Goal: Task Accomplishment & Management: Manage account settings

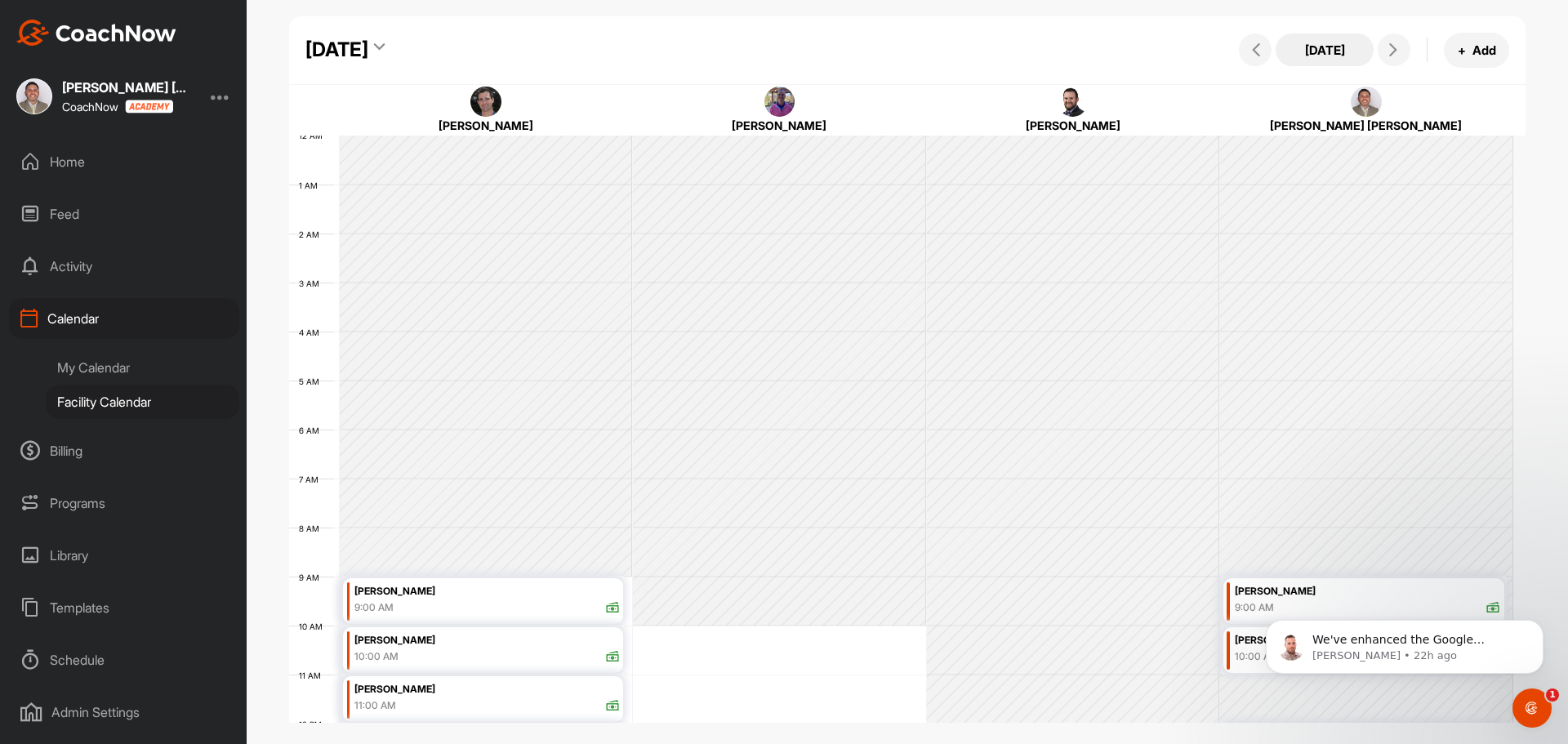
scroll to position [283, 0]
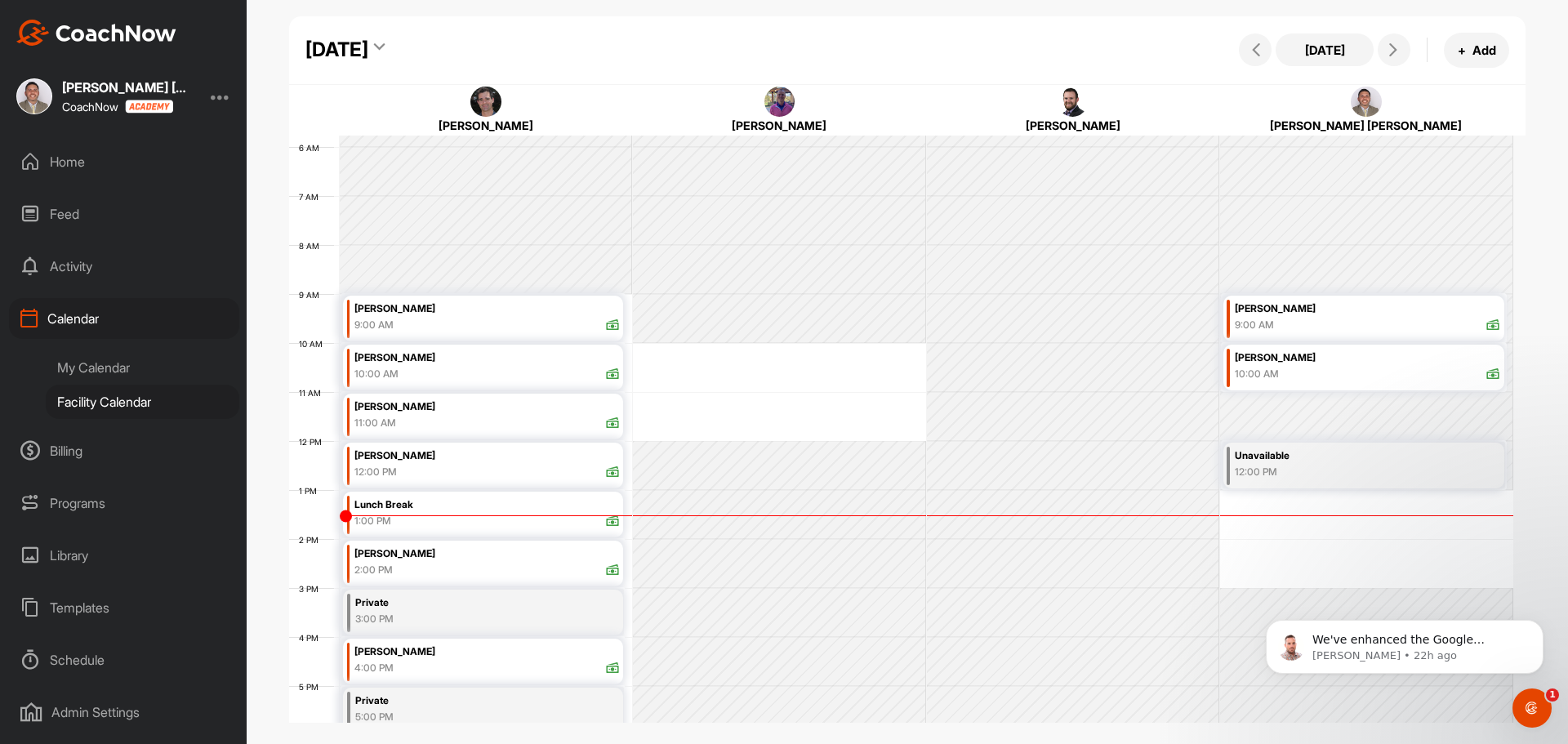
click at [105, 365] on div "My Calendar" at bounding box center [142, 367] width 194 height 35
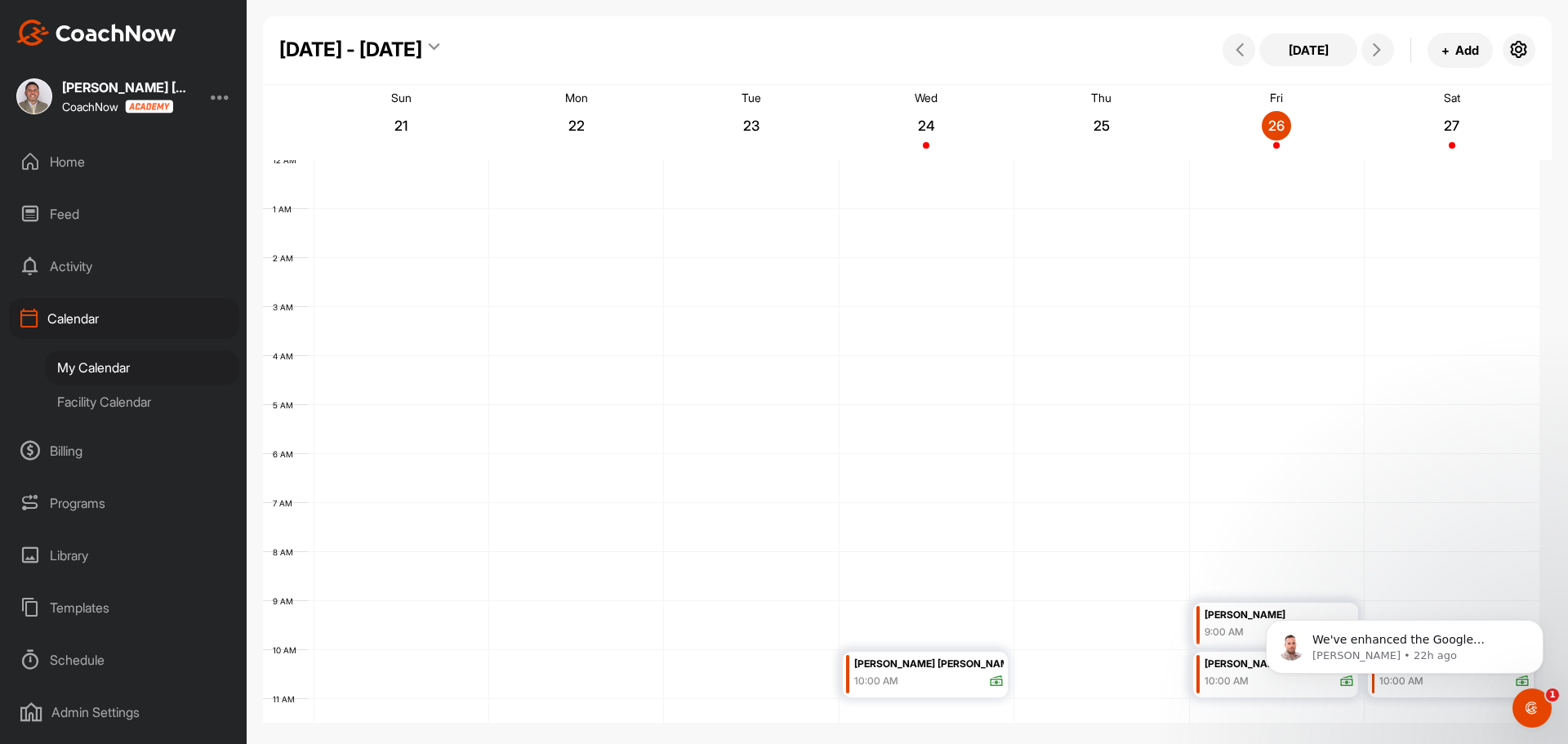
scroll to position [283, 0]
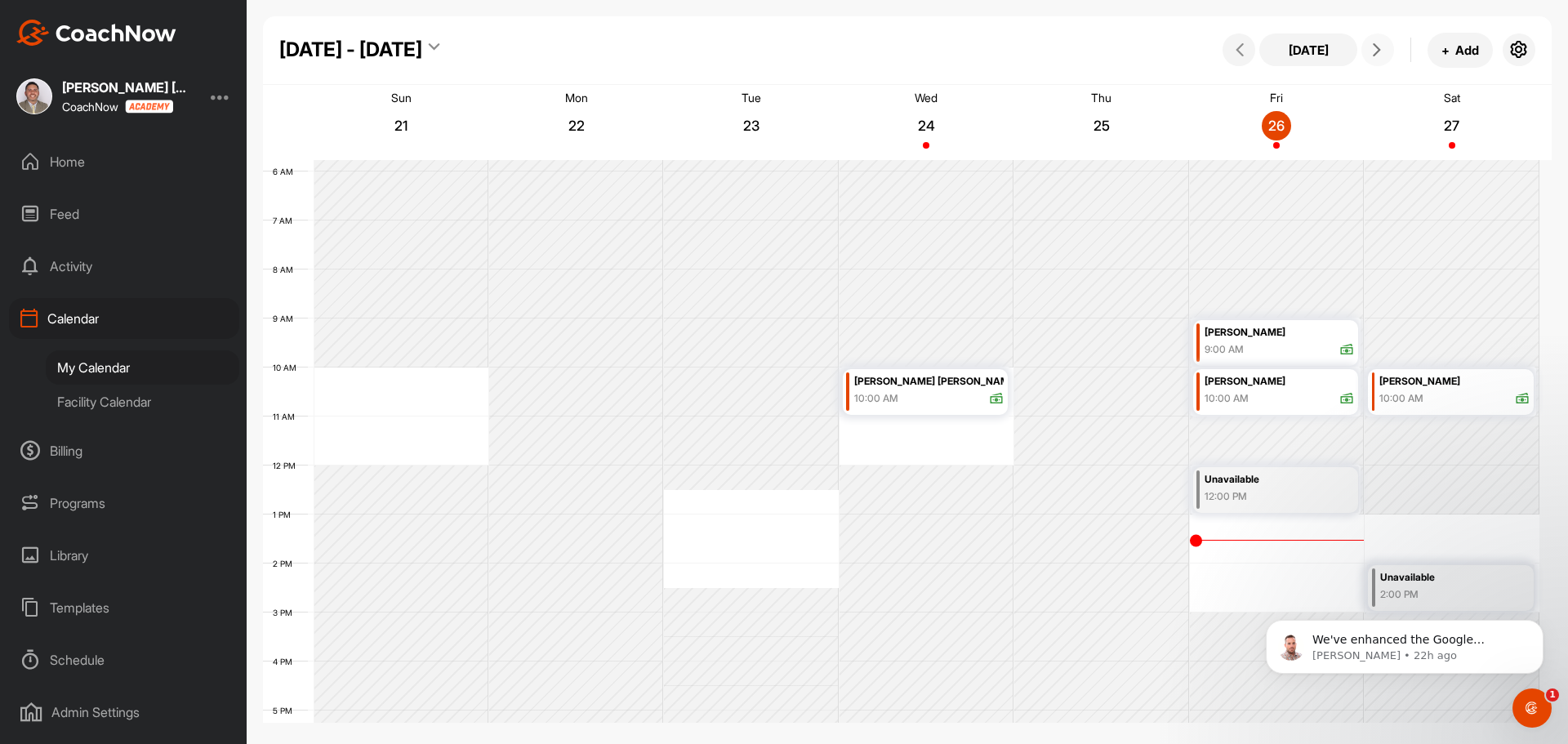
click at [1385, 48] on span at bounding box center [1377, 50] width 20 height 13
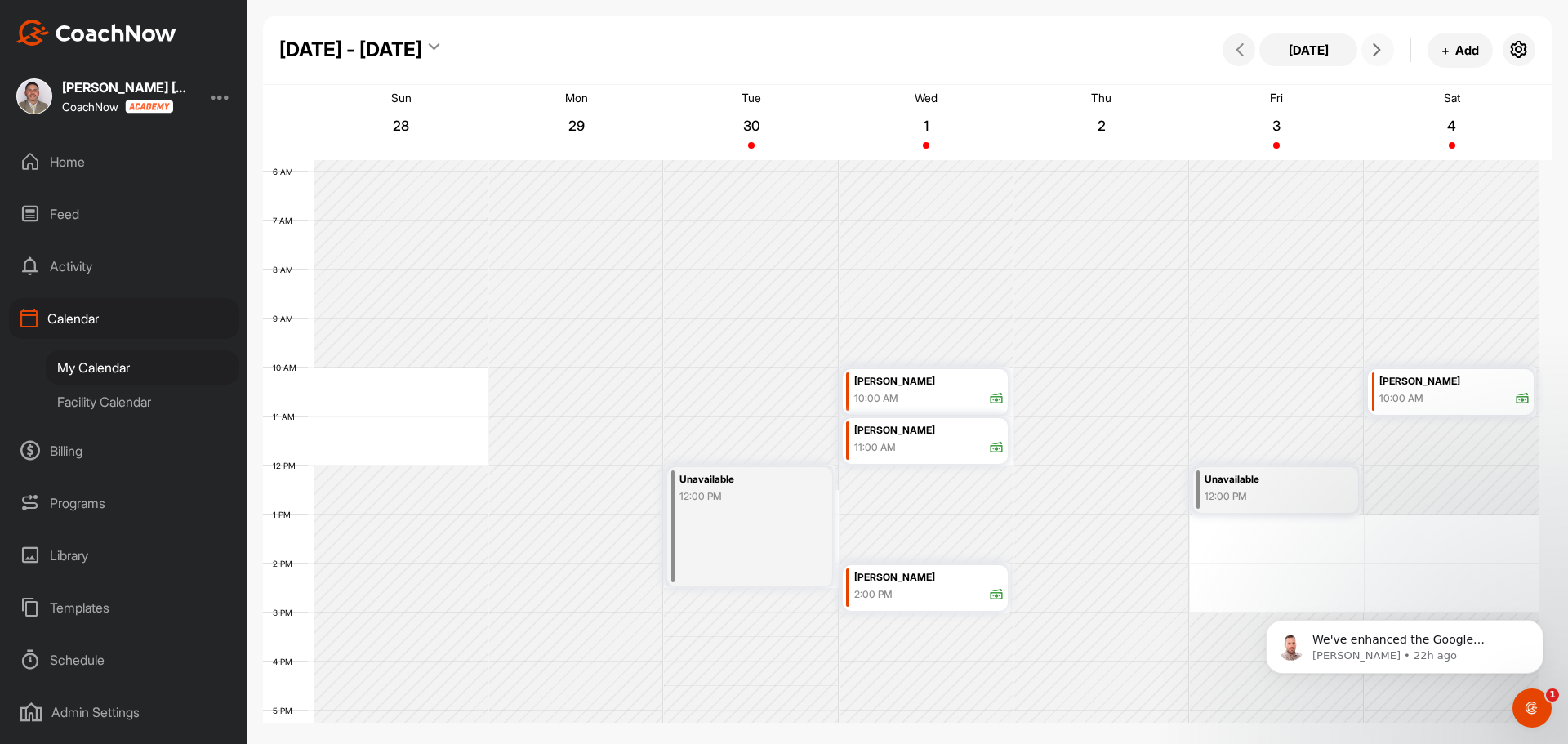
click at [1385, 48] on span at bounding box center [1377, 50] width 20 height 13
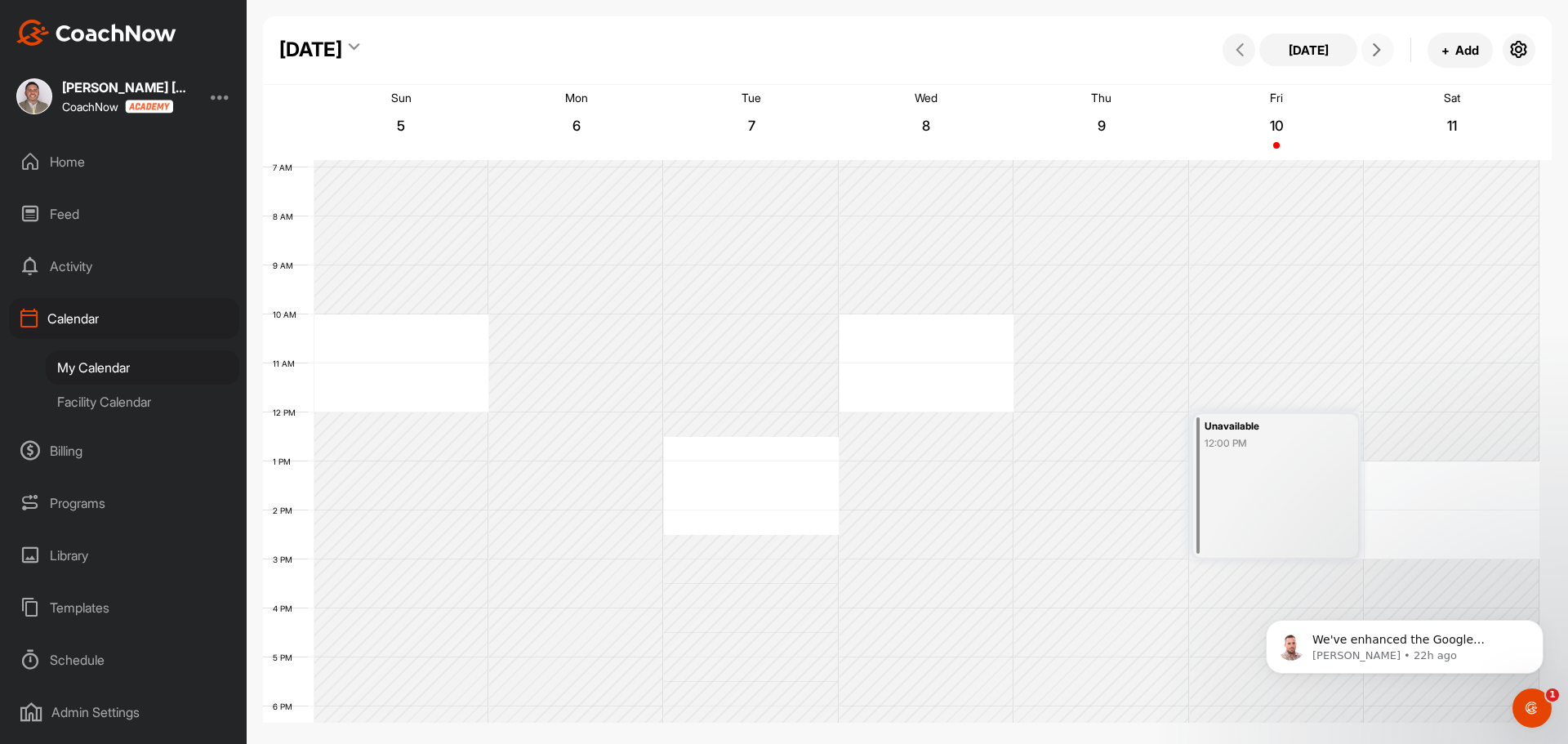
scroll to position [364, 0]
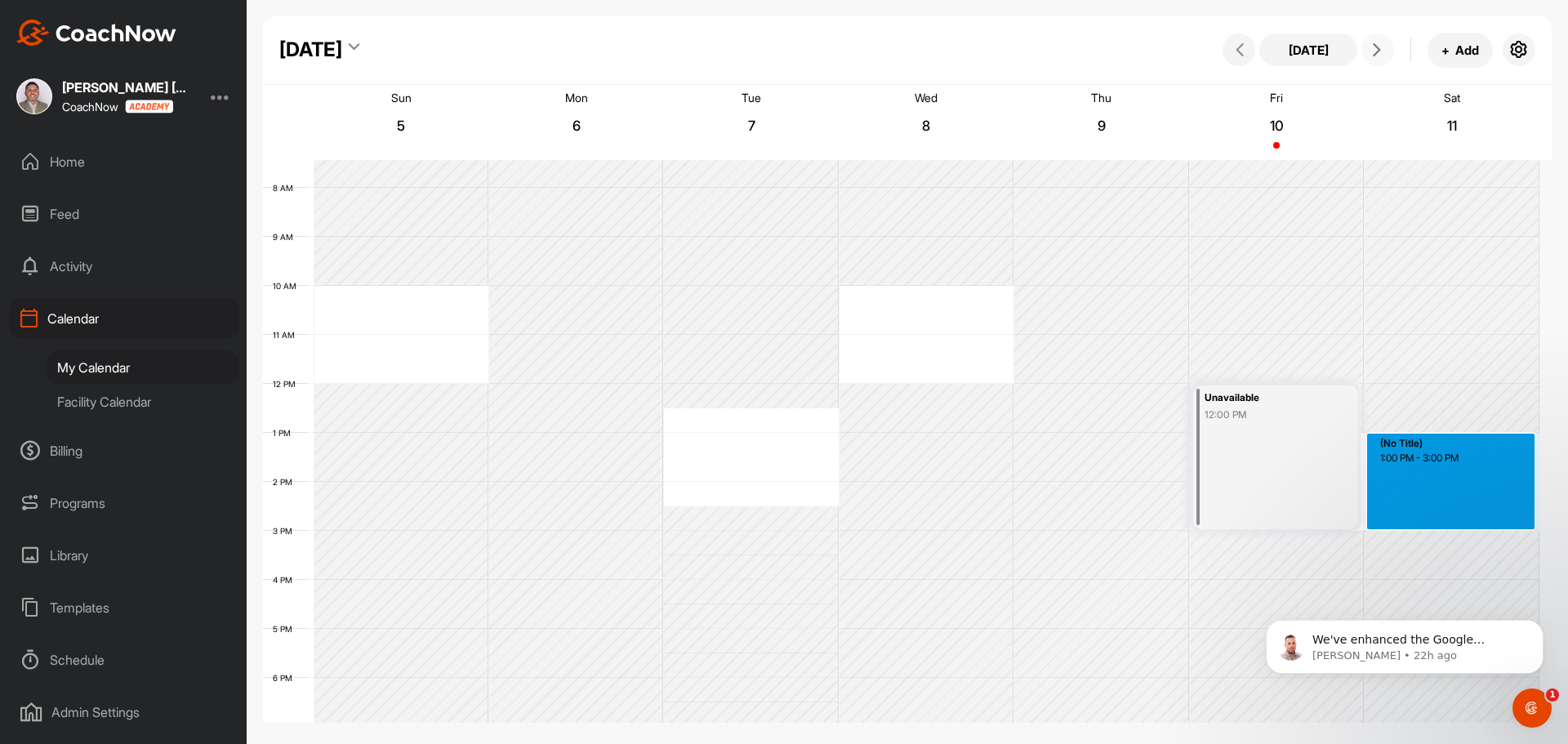
drag, startPoint x: 1410, startPoint y: 434, endPoint x: 1431, endPoint y: 521, distance: 89.5
click at [1431, 521] on div "12 AM 1 AM 2 AM 3 AM 4 AM 5 AM 6 AM 7 AM 8 AM 9 AM 10 AM 11 AM 12 PM 1 PM 2 PM …" at bounding box center [901, 384] width 1276 height 1175
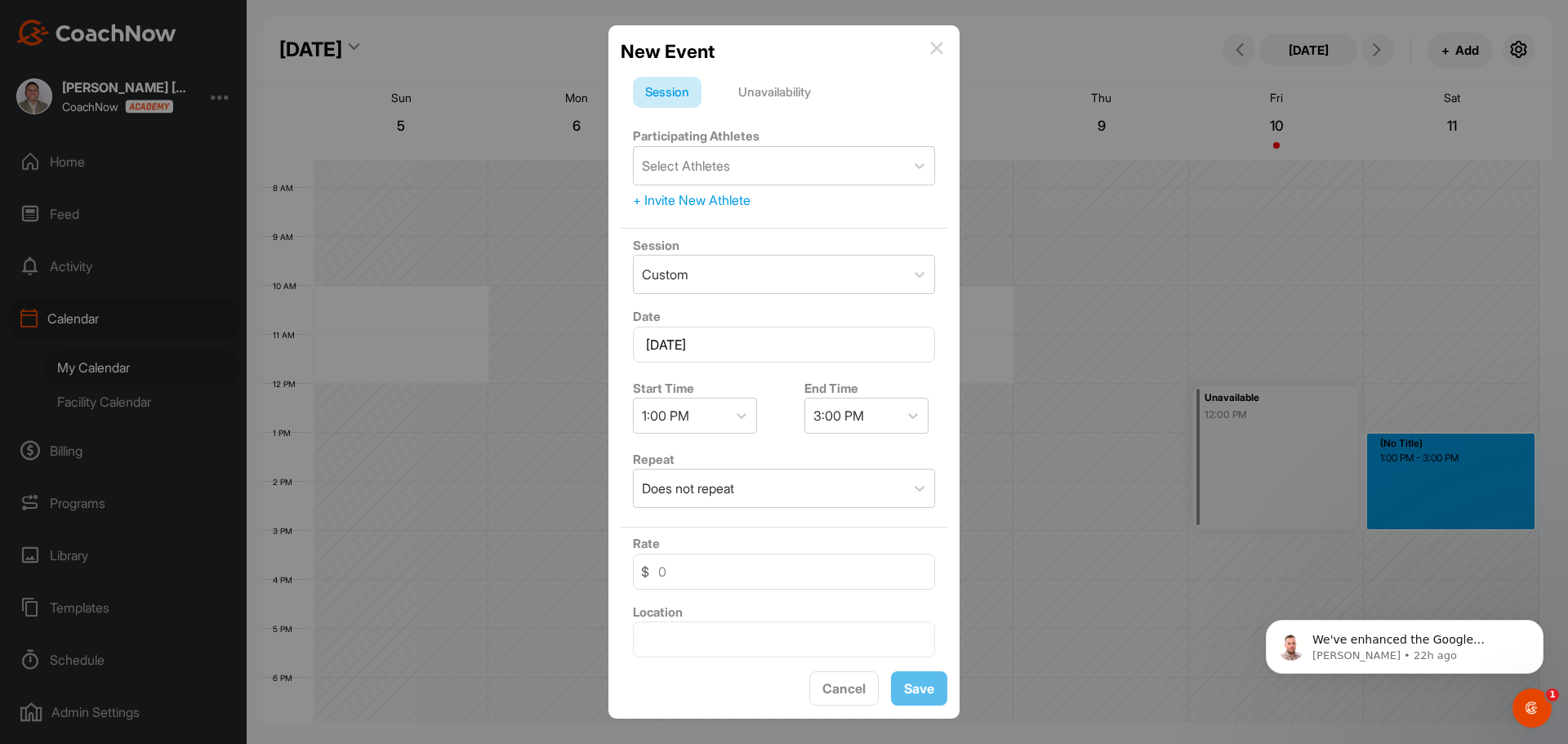
drag, startPoint x: 812, startPoint y: 101, endPoint x: 824, endPoint y: 156, distance: 56.3
click at [811, 101] on div "Unavailability" at bounding box center [774, 92] width 97 height 31
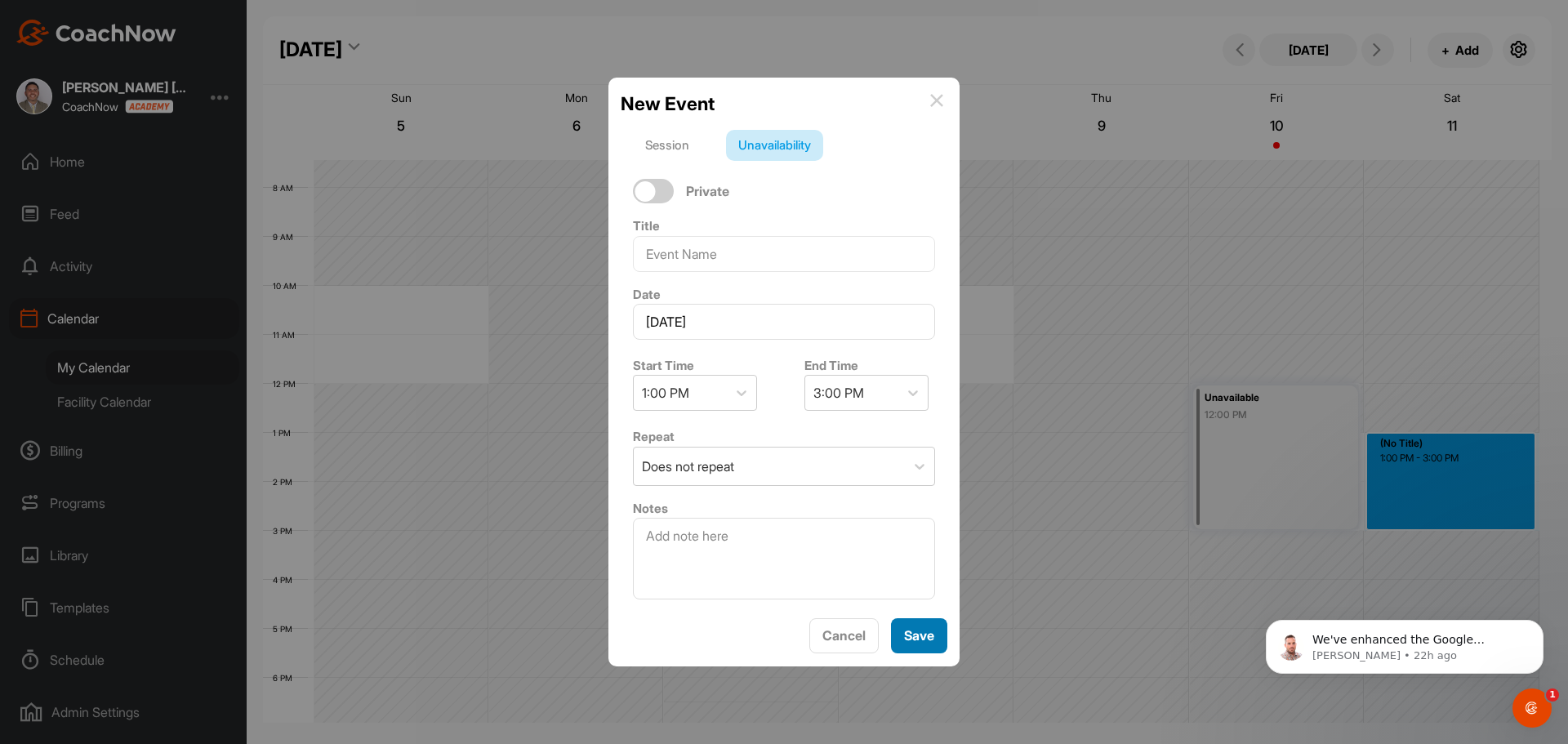
click at [906, 637] on span "Save" at bounding box center [919, 635] width 30 height 16
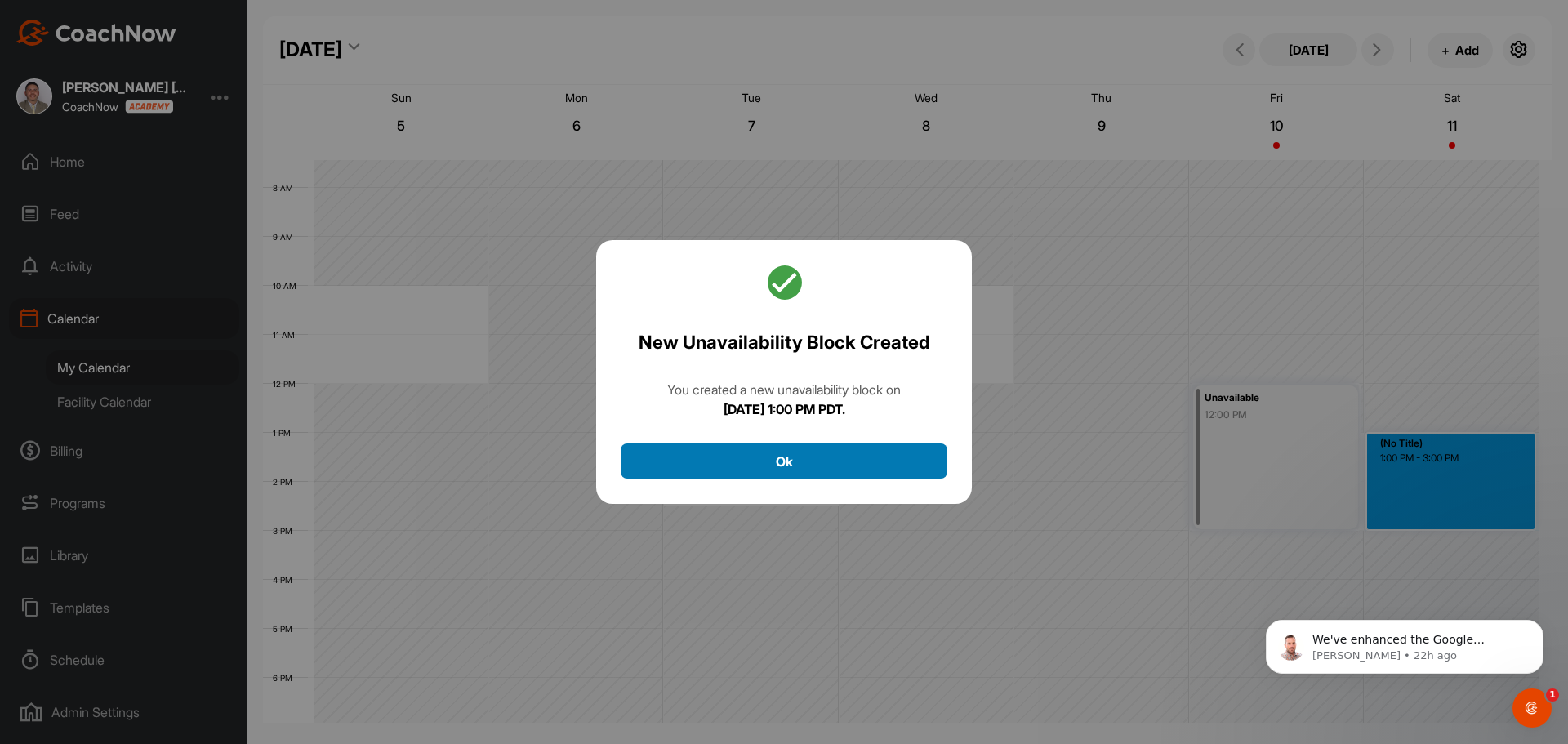
click at [780, 469] on button "Ok" at bounding box center [784, 461] width 327 height 36
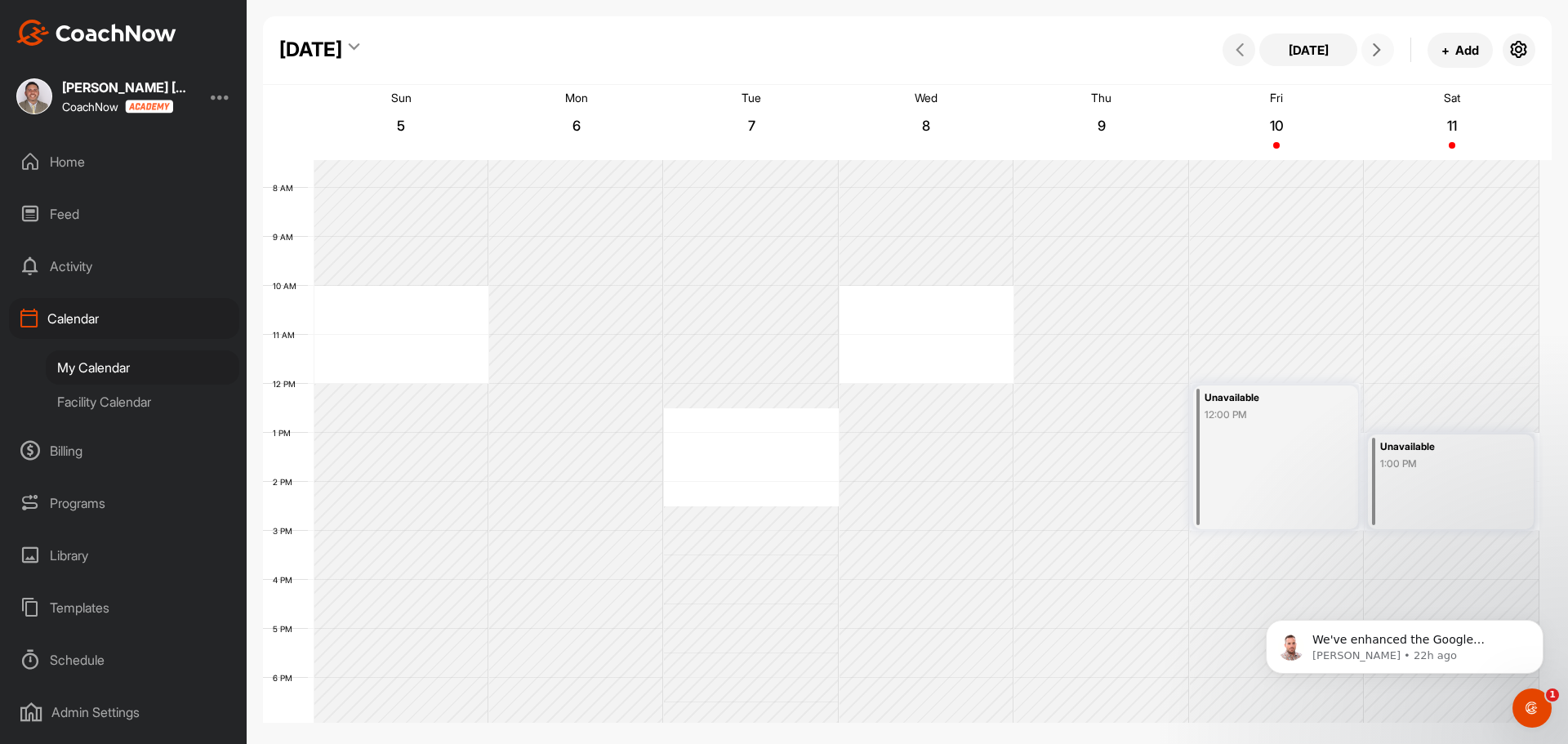
click at [1389, 54] on button at bounding box center [1377, 50] width 33 height 33
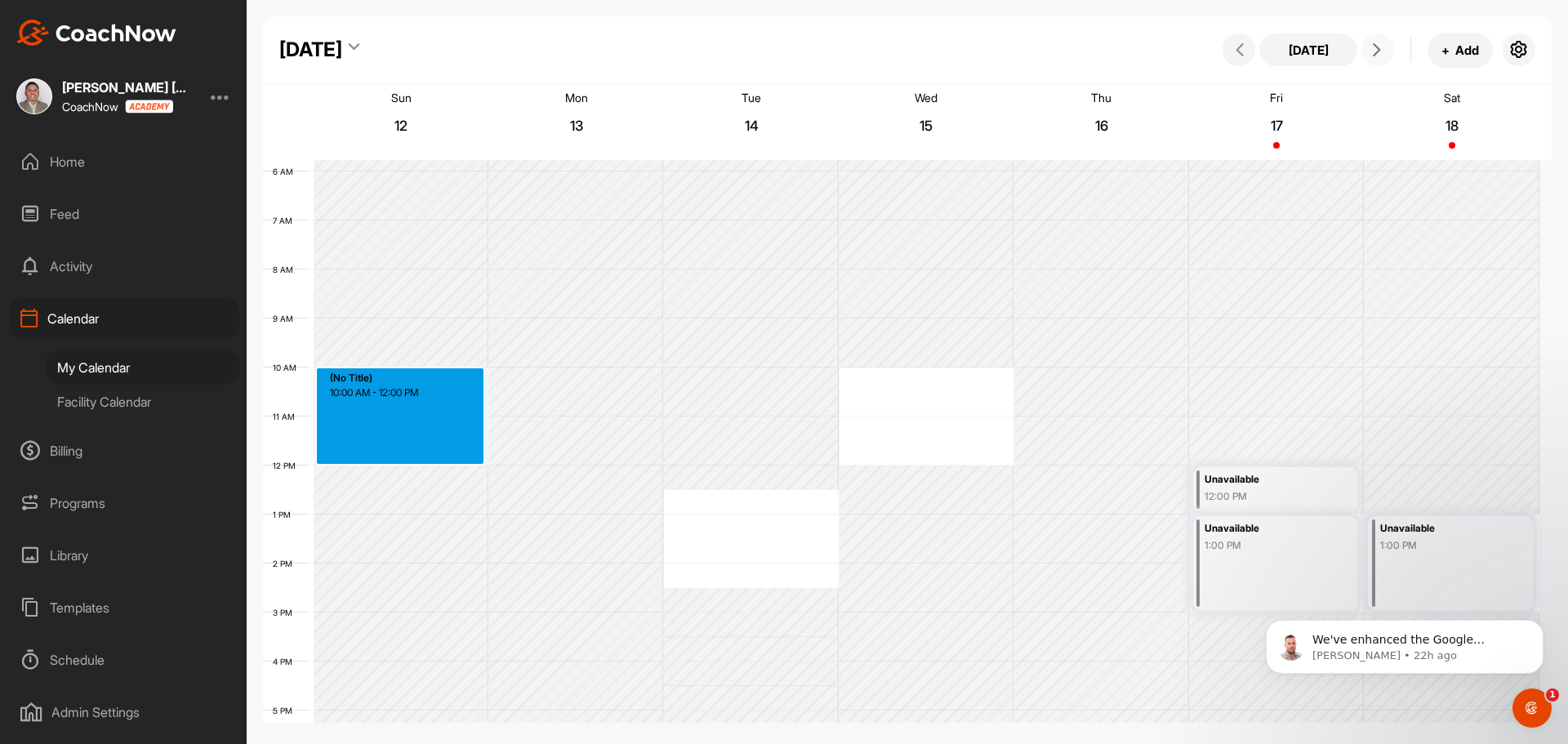
drag, startPoint x: 397, startPoint y: 370, endPoint x: 395, endPoint y: 459, distance: 89.0
click at [395, 459] on div "12 AM 1 AM 2 AM 3 AM 4 AM 5 AM 6 AM 7 AM 8 AM 9 AM 10 AM 11 AM 12 PM 1 PM 2 PM …" at bounding box center [901, 465] width 1276 height 1175
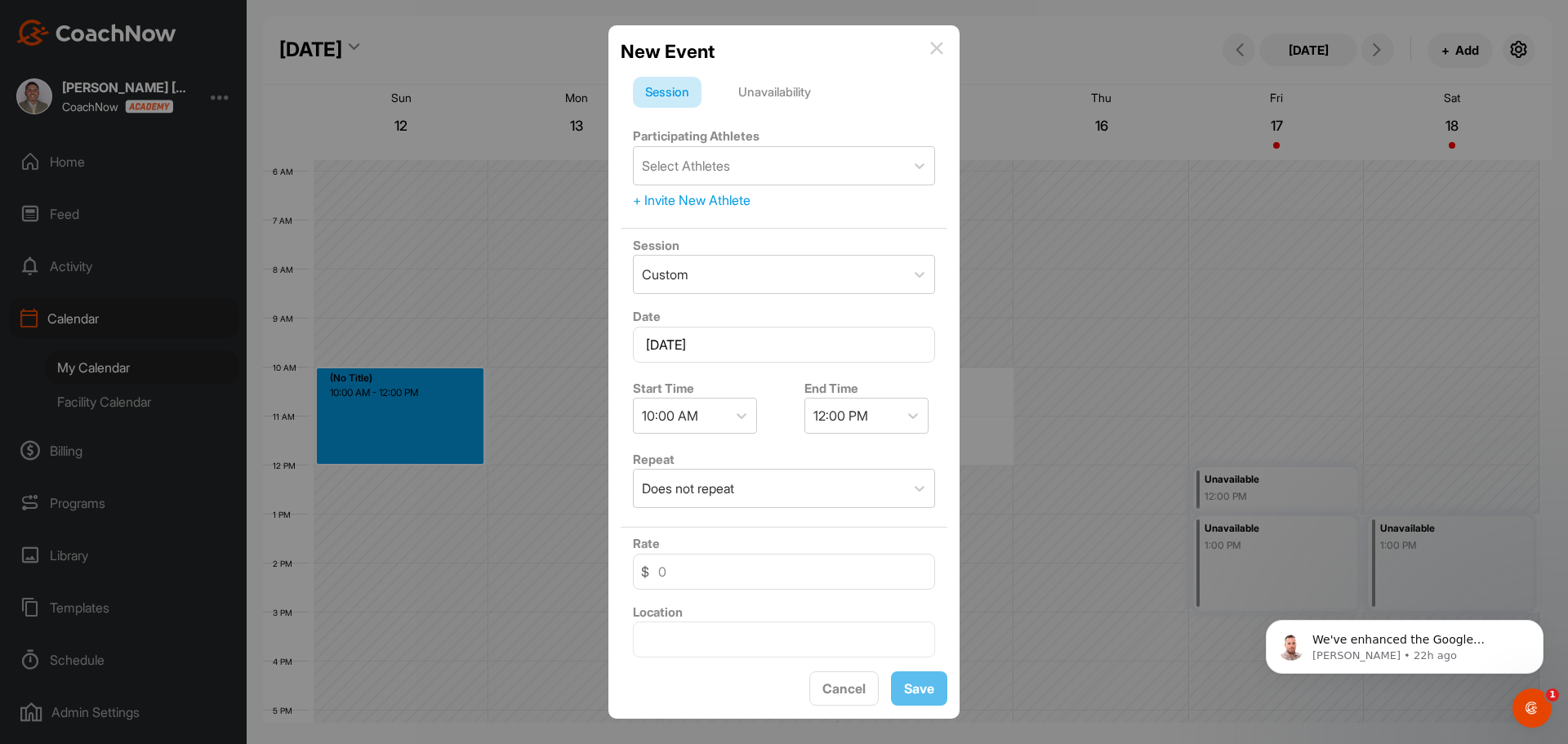
click at [805, 86] on div "Unavailability" at bounding box center [774, 92] width 97 height 31
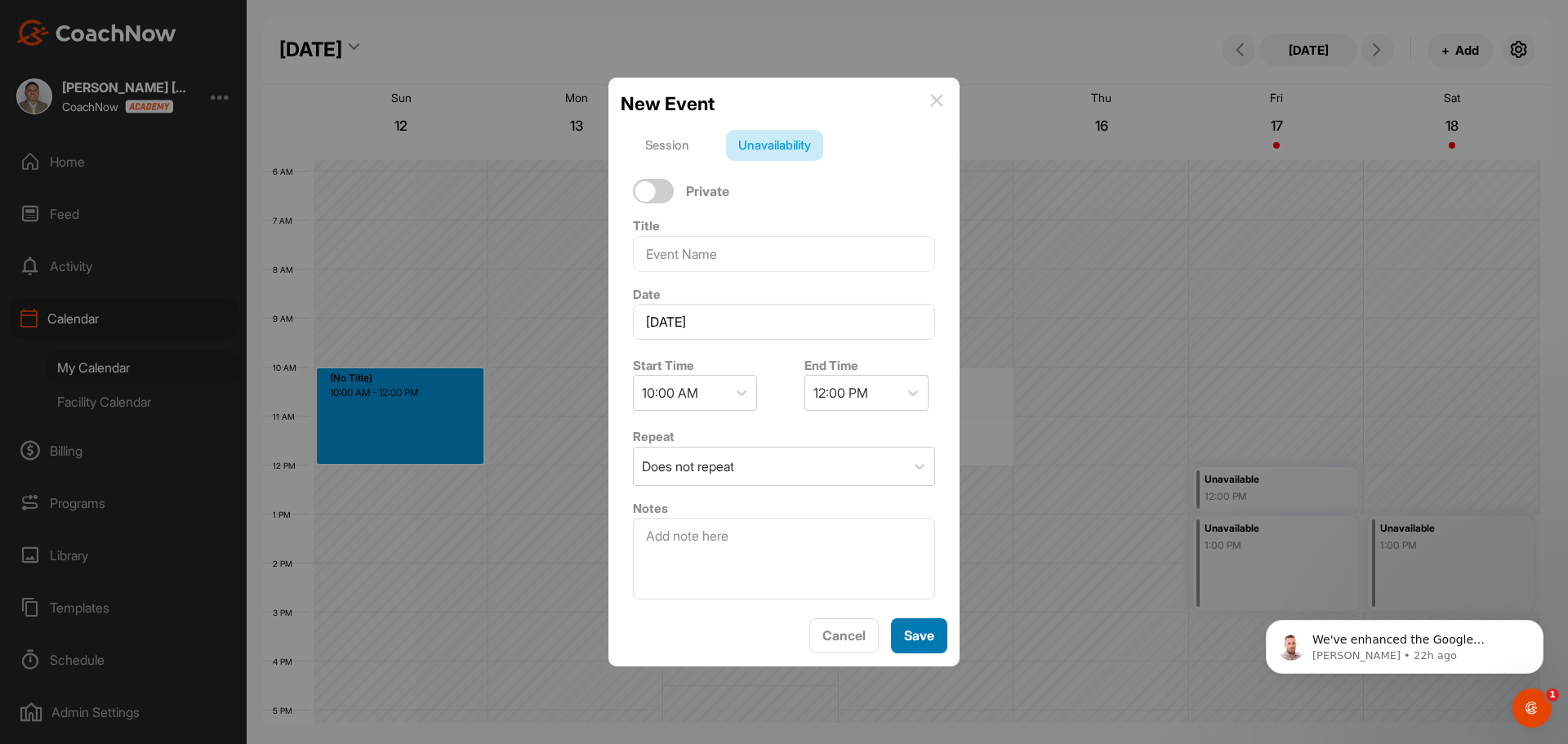
click at [916, 638] on span "Save" at bounding box center [919, 635] width 30 height 16
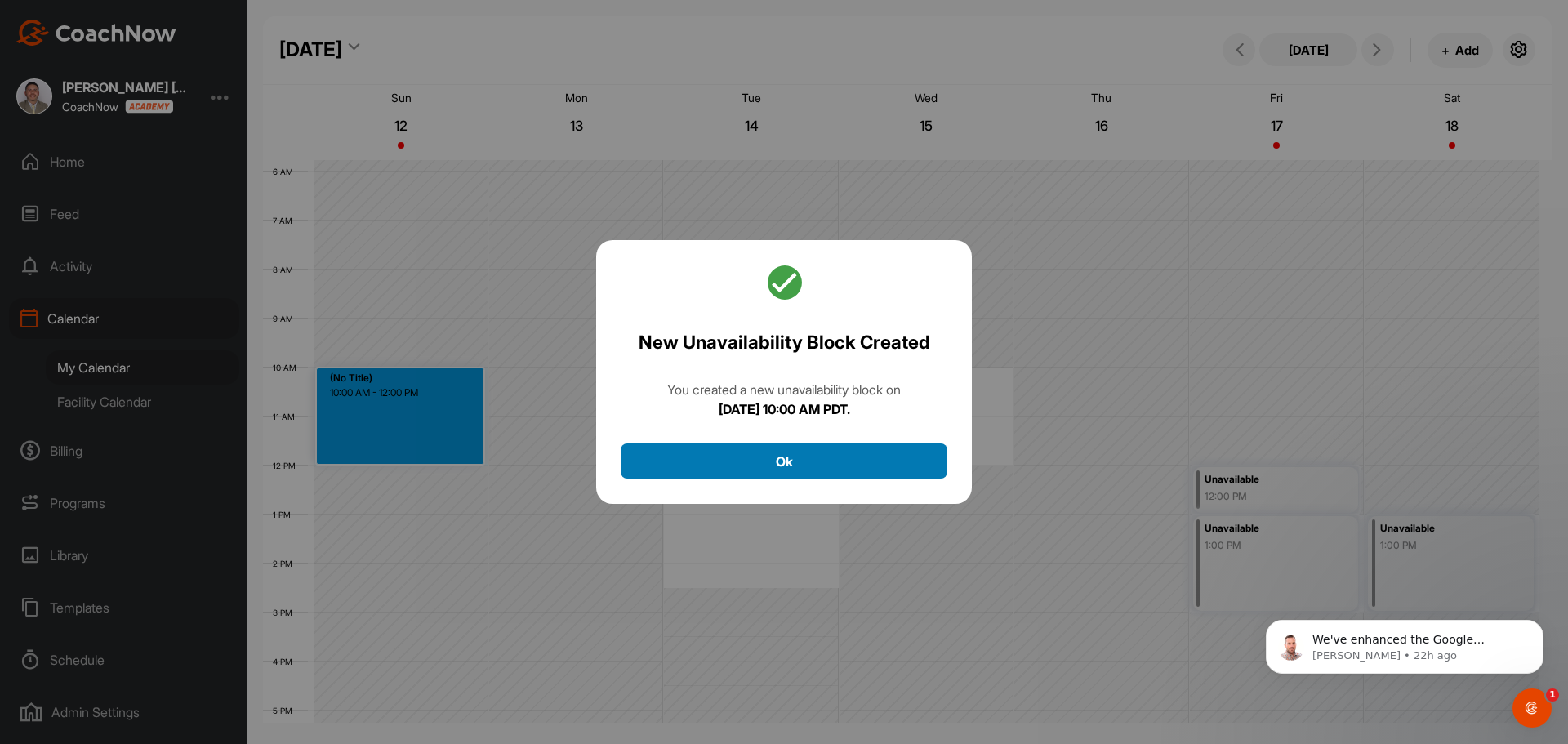
click at [858, 447] on button "Ok" at bounding box center [784, 461] width 327 height 36
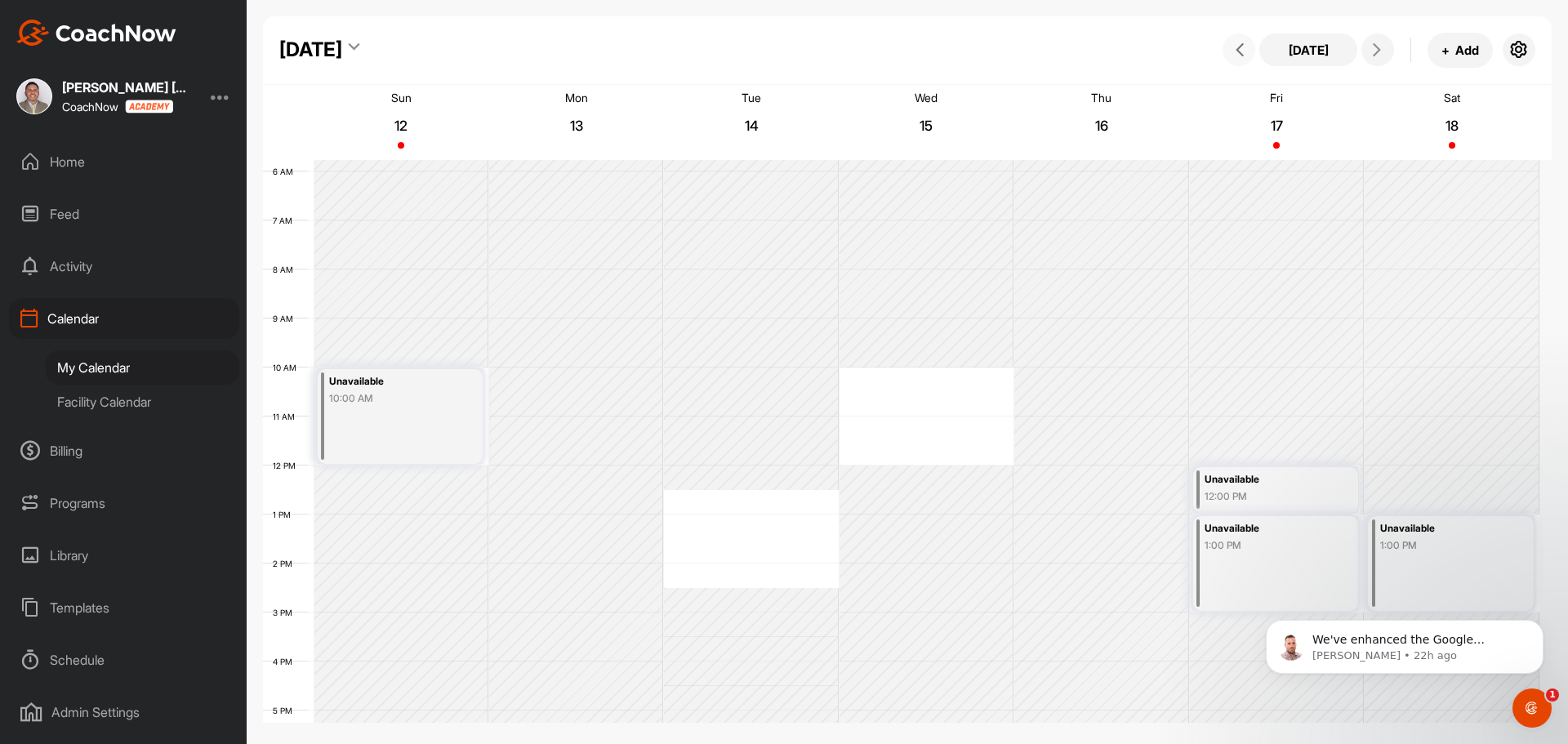
click at [1238, 49] on icon at bounding box center [1239, 50] width 13 height 13
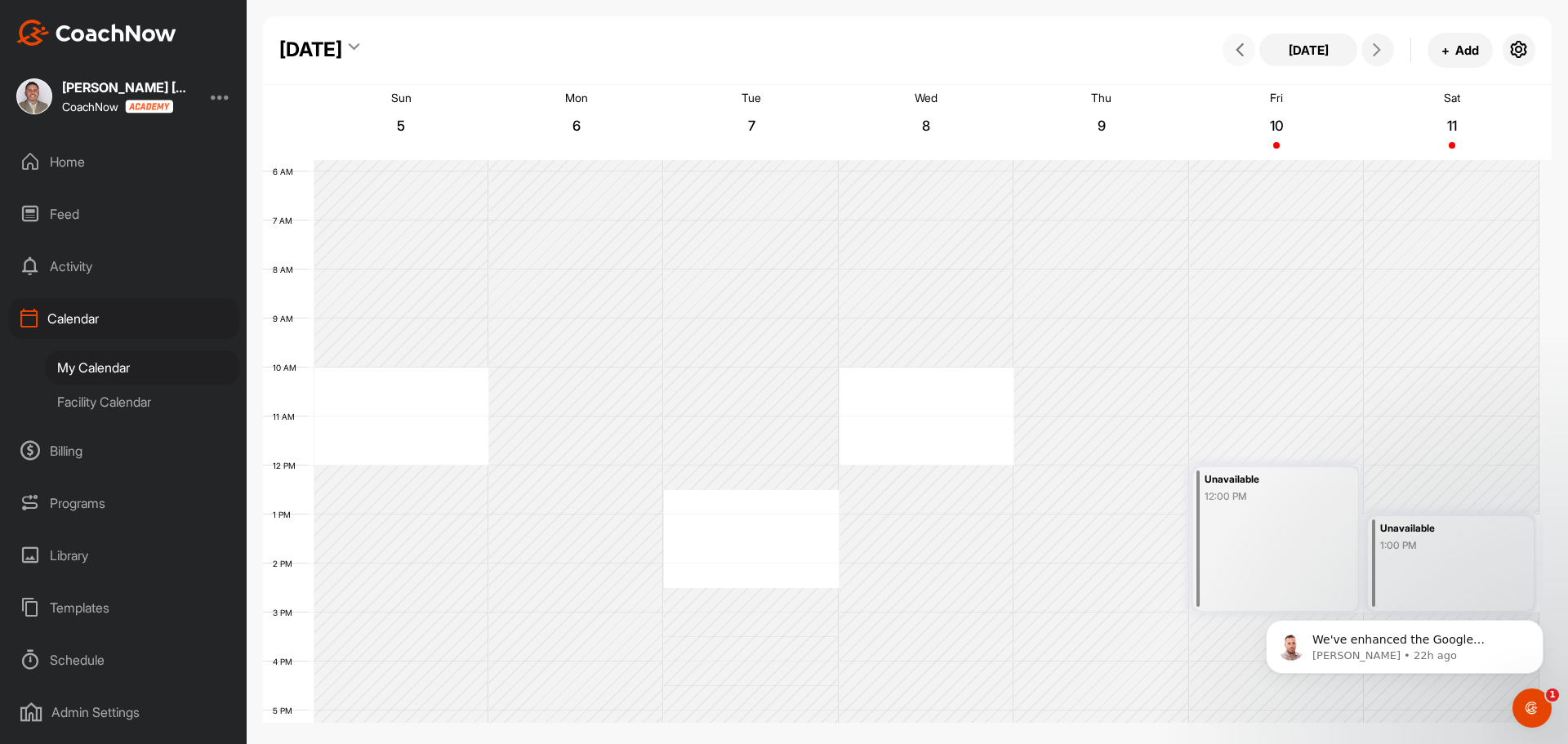
click at [1238, 49] on icon at bounding box center [1239, 50] width 13 height 13
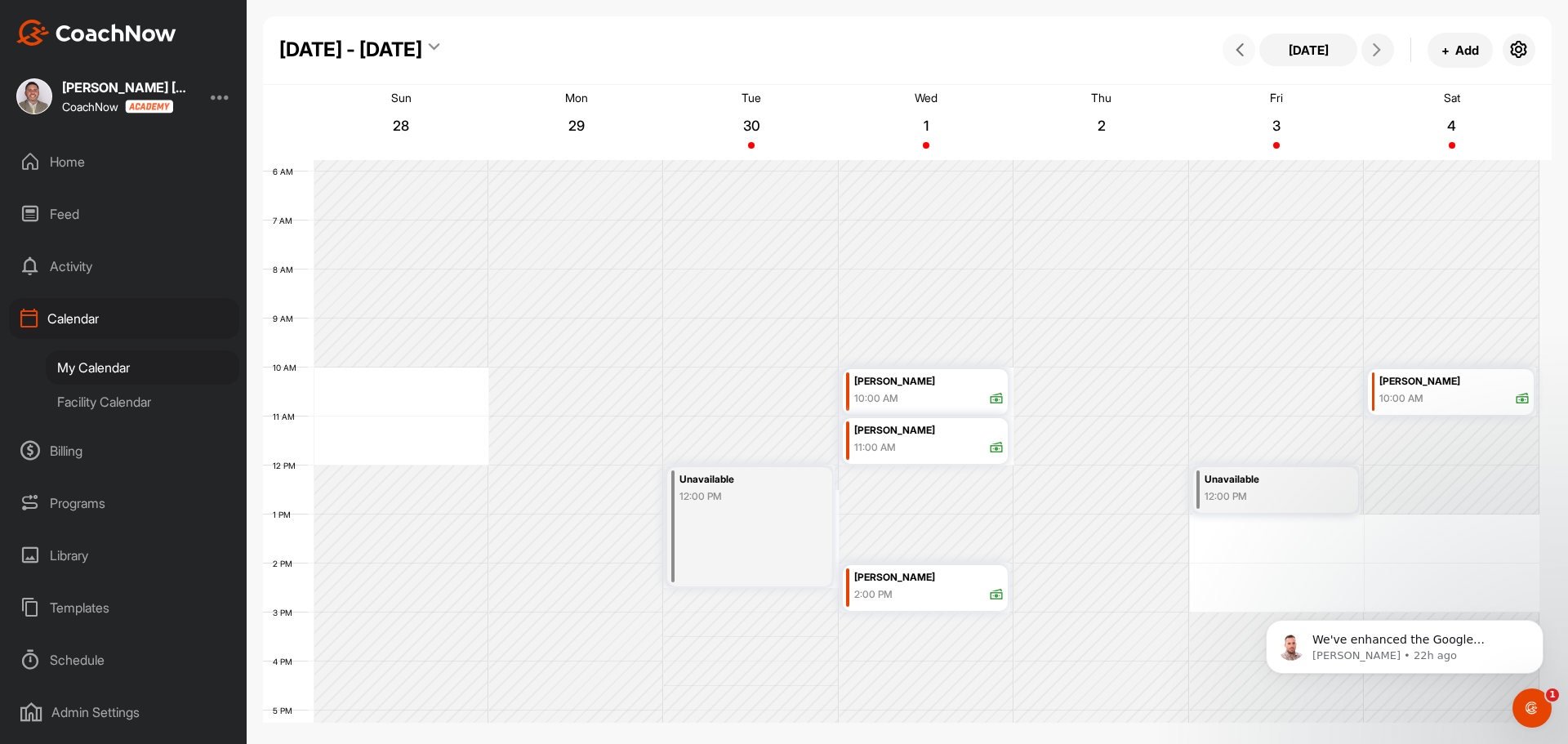
click at [1242, 54] on icon at bounding box center [1239, 50] width 13 height 13
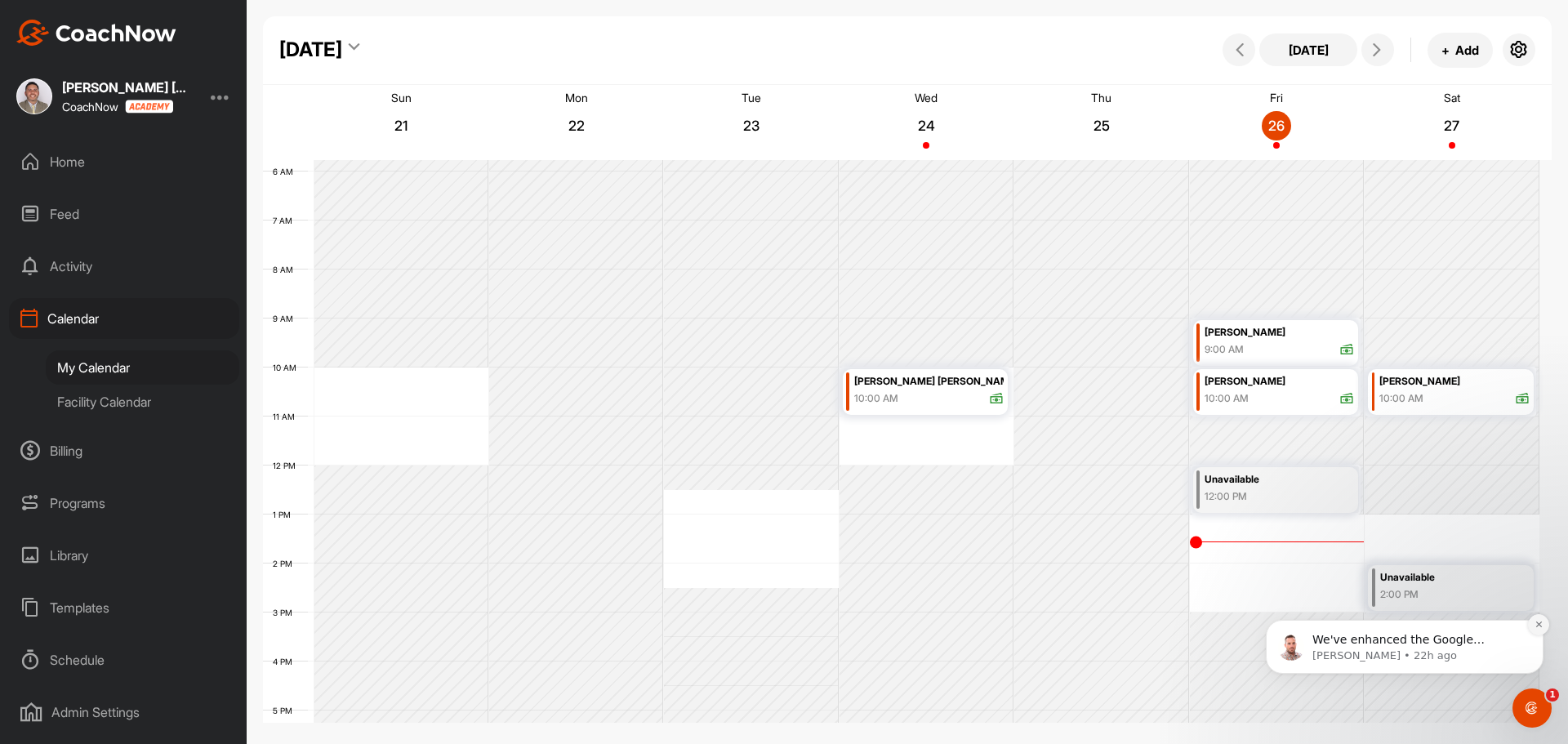
click at [1540, 626] on icon "Dismiss notification" at bounding box center [1539, 624] width 9 height 9
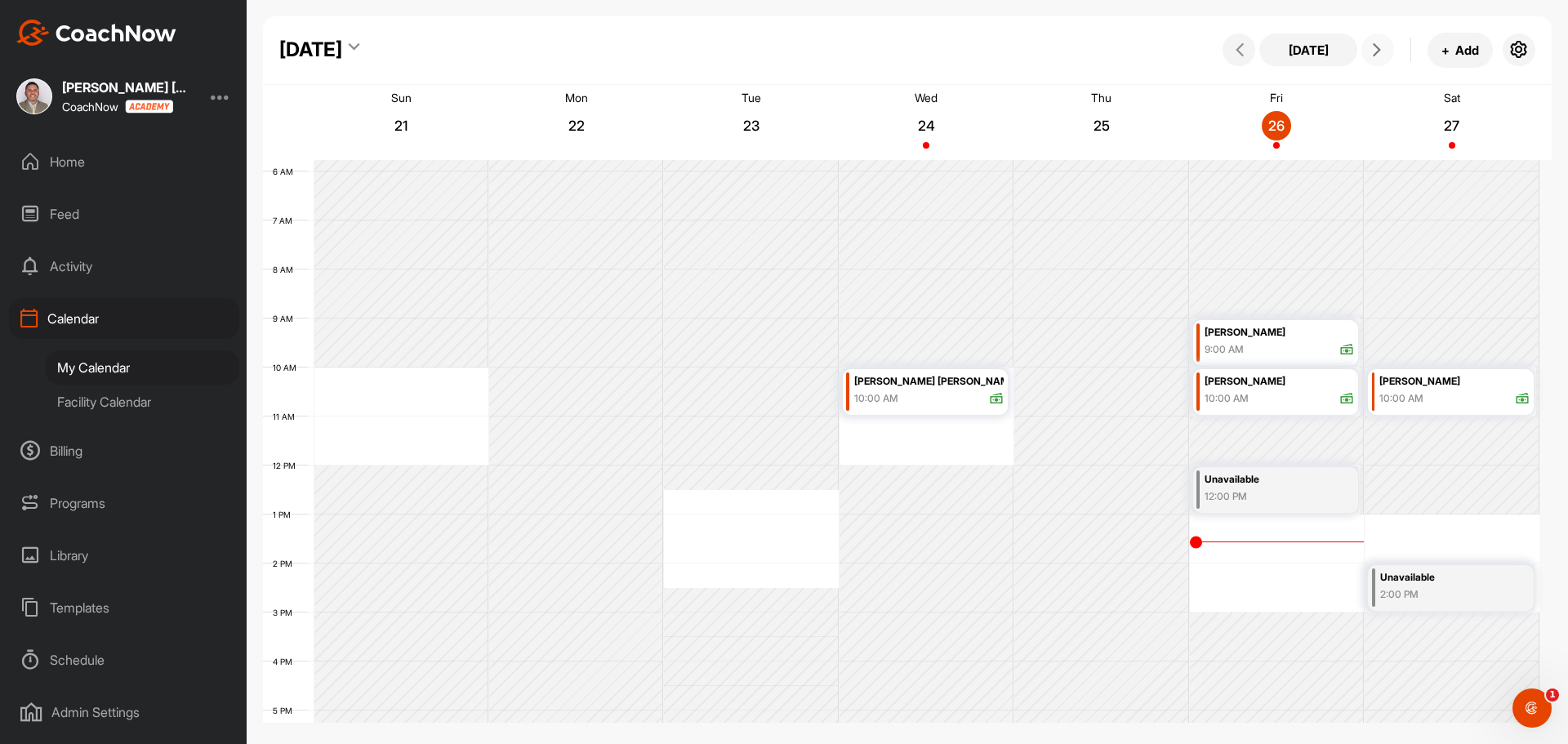
click at [1372, 52] on icon at bounding box center [1377, 50] width 13 height 13
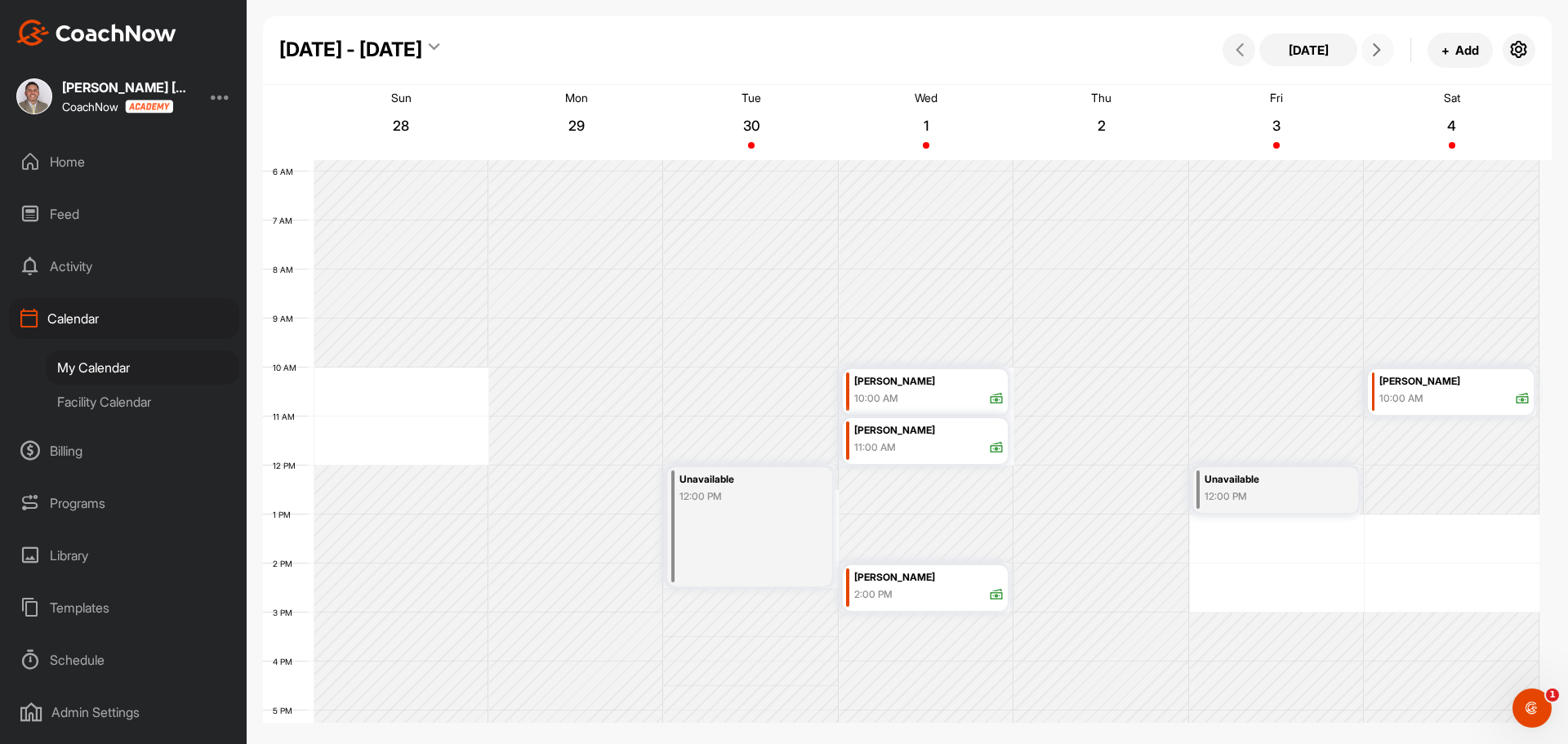
click at [1372, 52] on icon at bounding box center [1377, 50] width 13 height 13
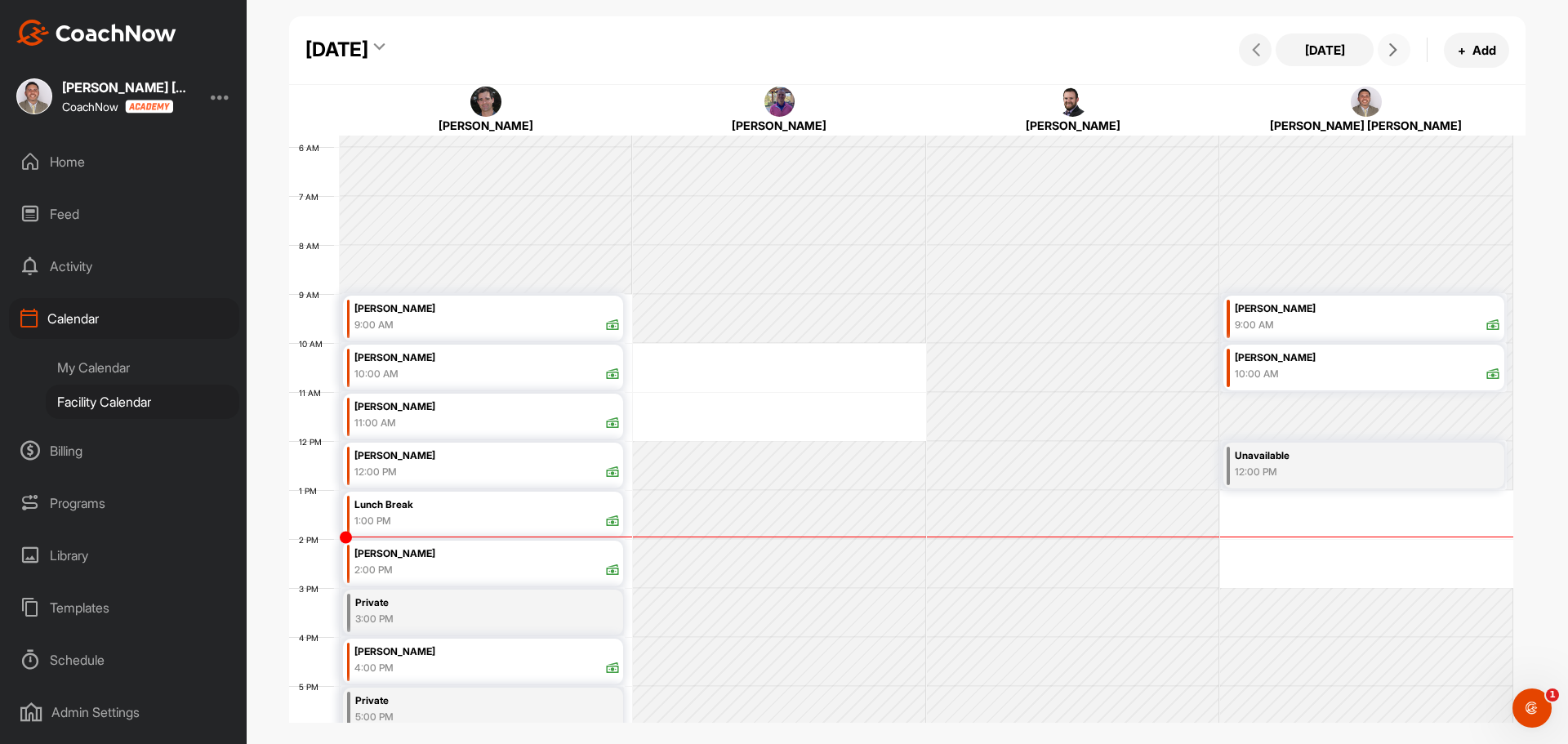
click at [1391, 43] on icon at bounding box center [1393, 50] width 13 height 13
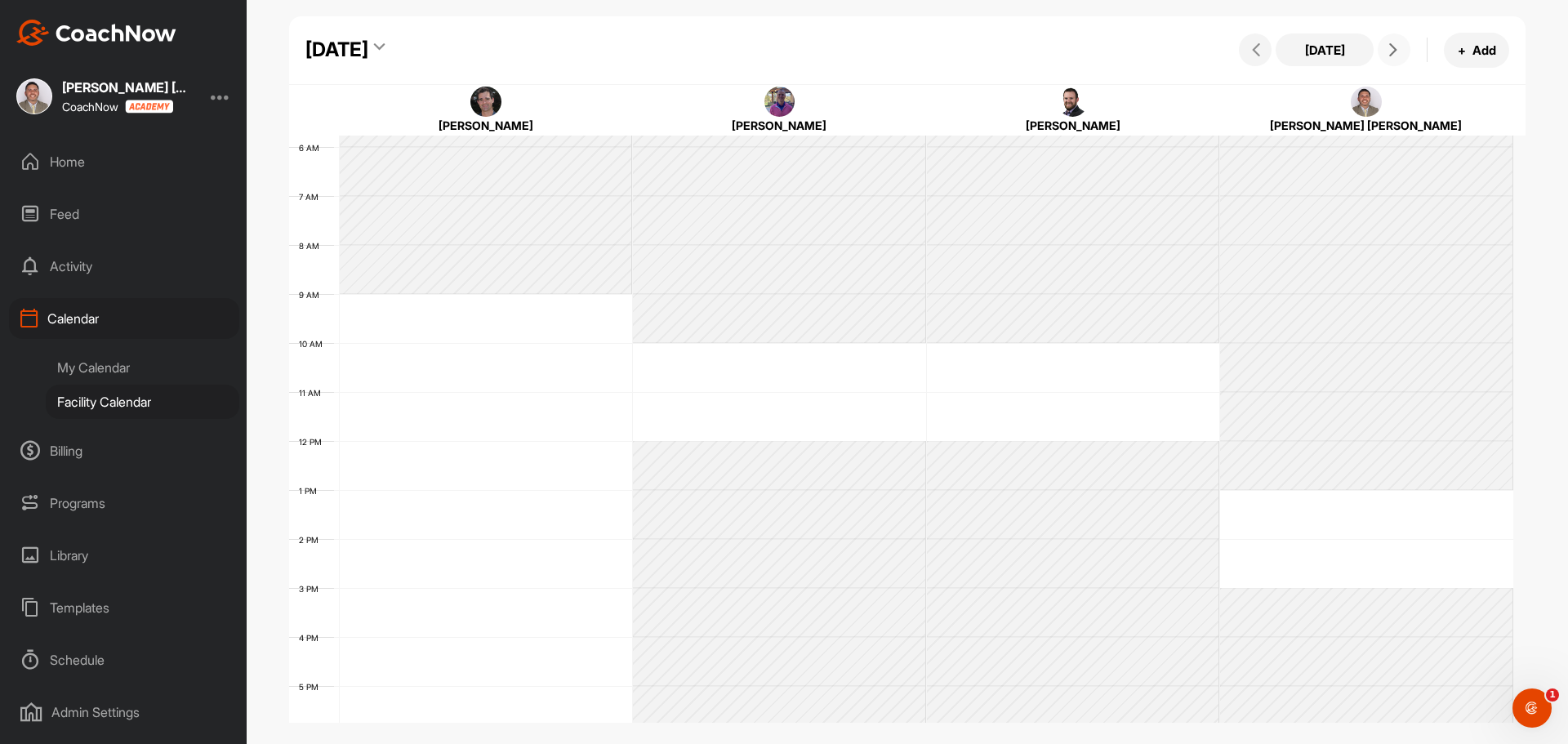
click at [1391, 43] on icon at bounding box center [1393, 50] width 13 height 13
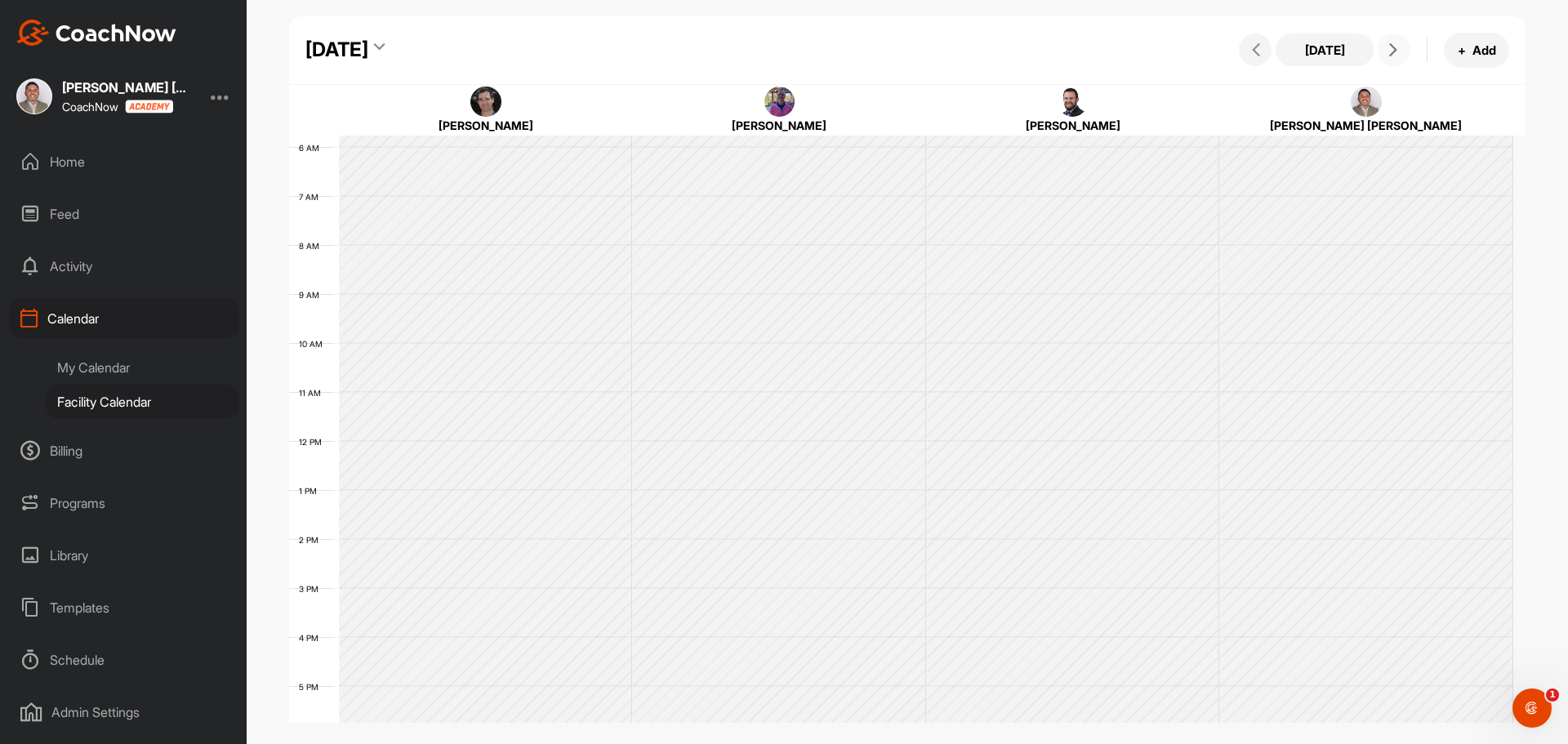
click at [1391, 43] on icon at bounding box center [1393, 50] width 13 height 13
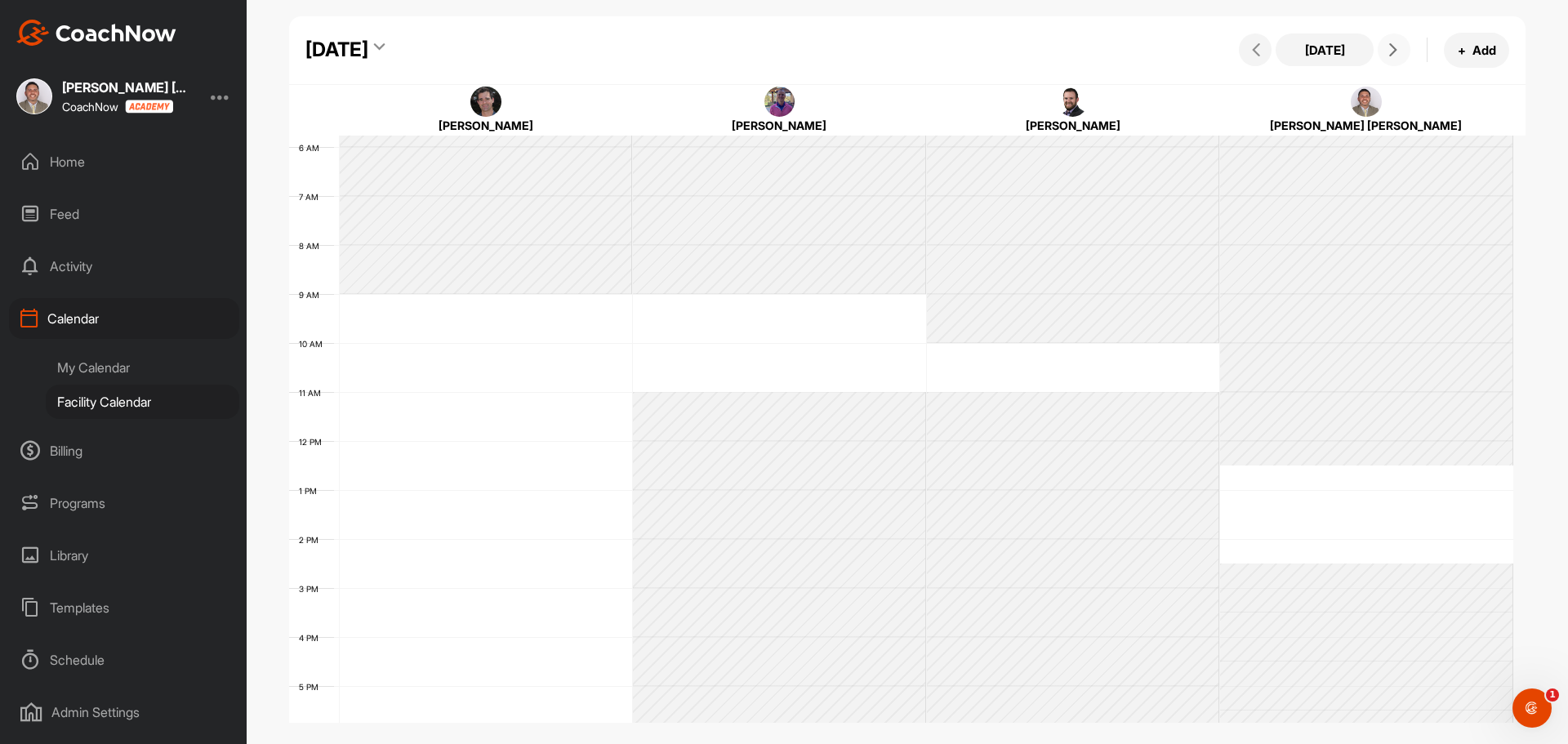
click at [1391, 43] on icon at bounding box center [1393, 50] width 13 height 13
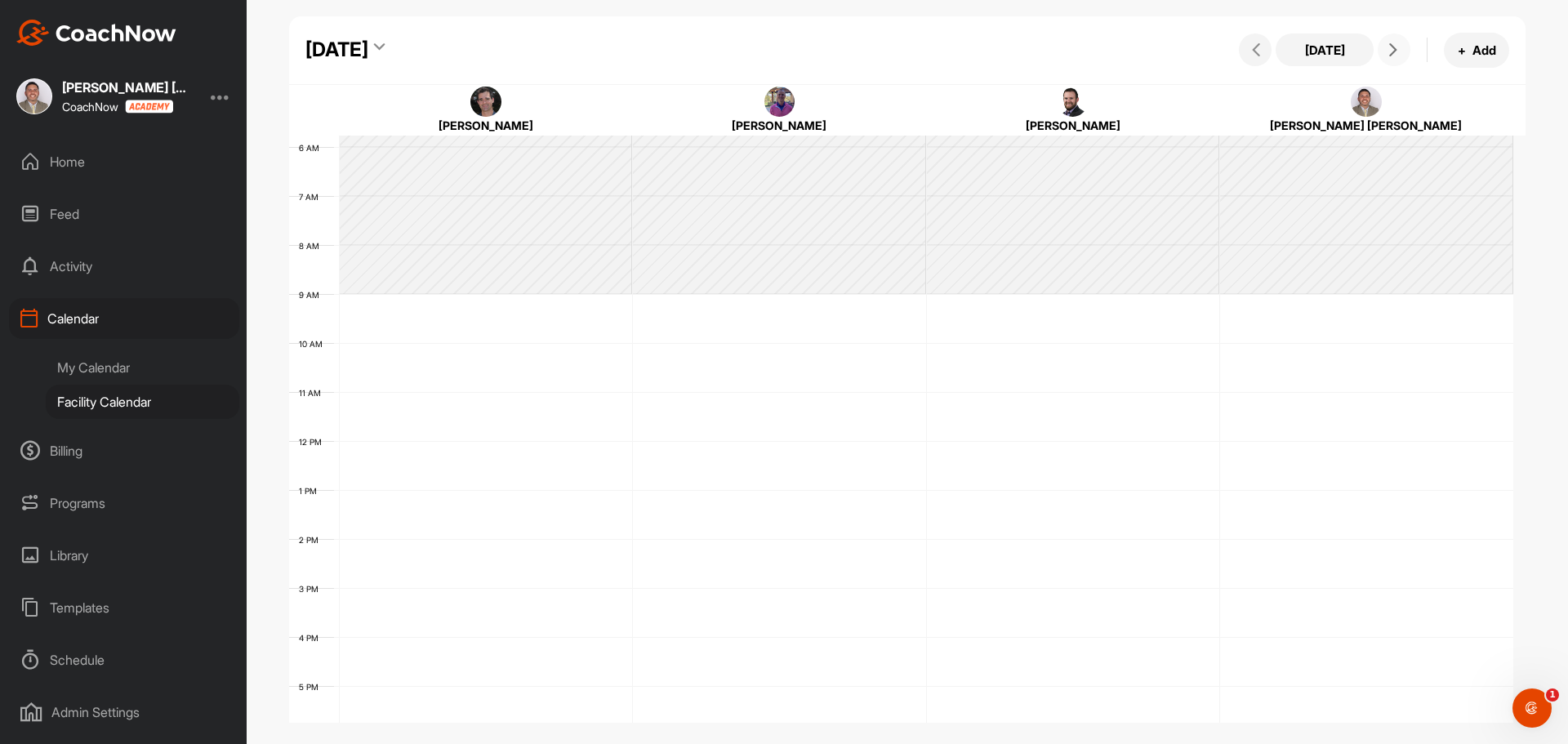
click at [1391, 43] on icon at bounding box center [1393, 50] width 13 height 13
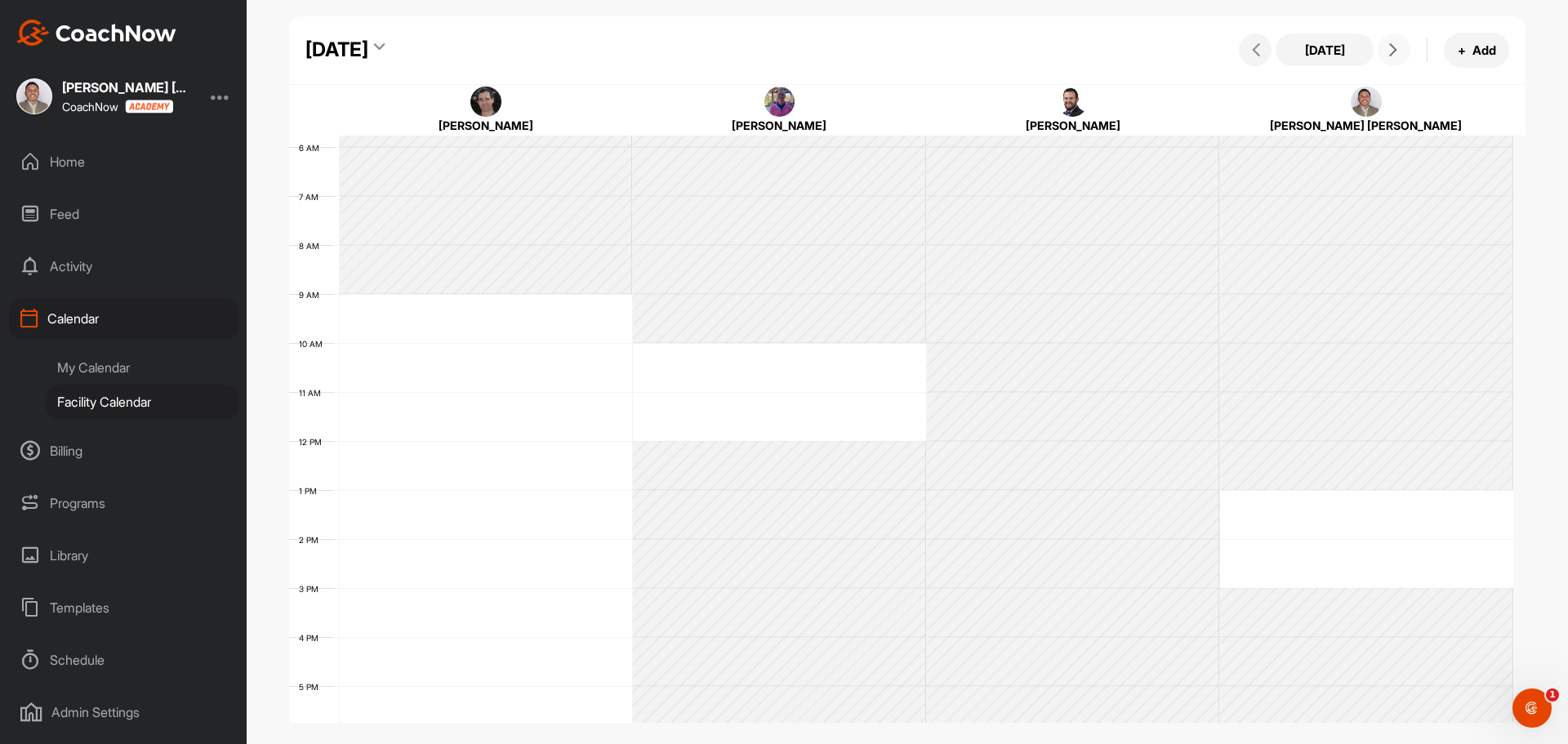
click at [1391, 43] on icon at bounding box center [1393, 50] width 13 height 13
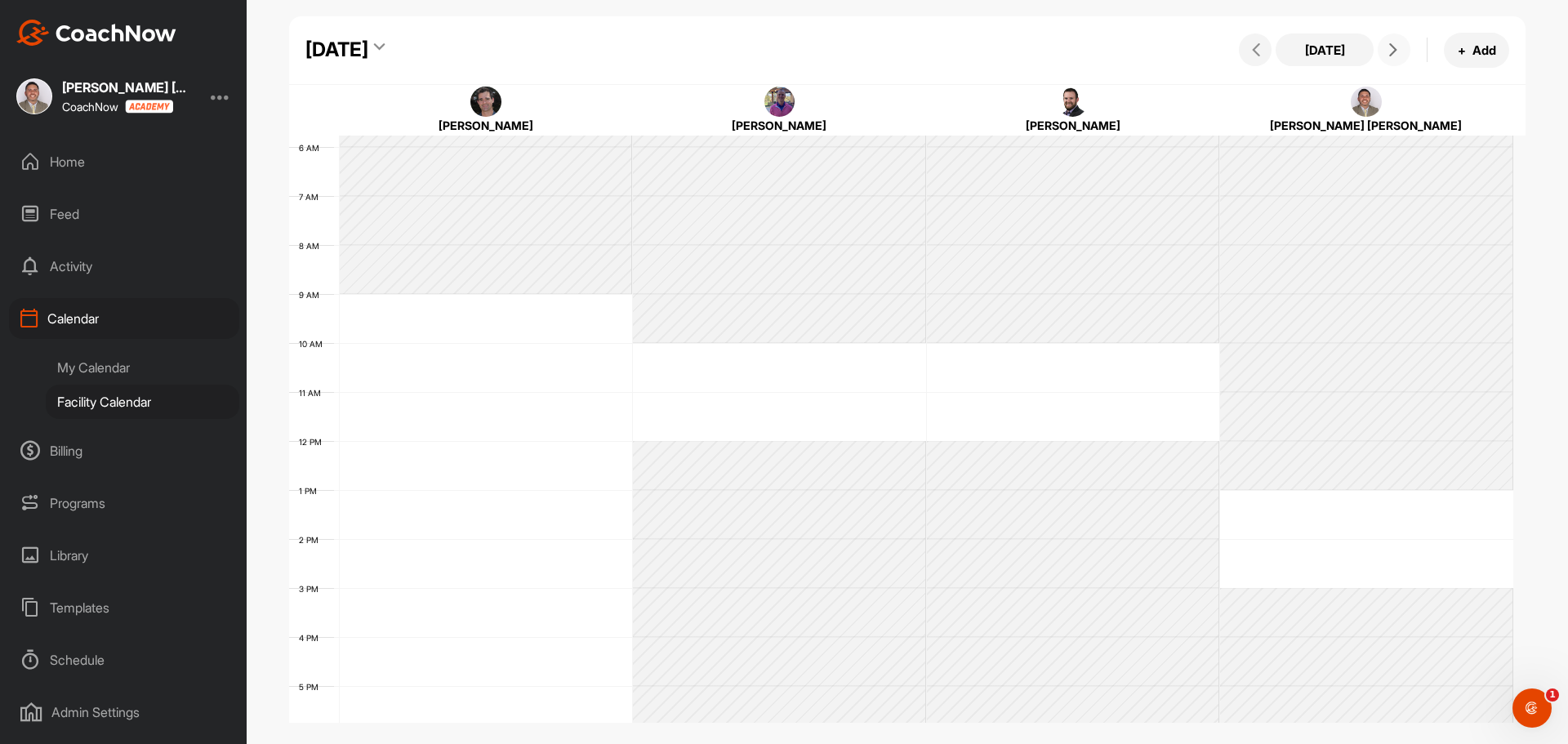
click at [1391, 44] on icon at bounding box center [1393, 50] width 13 height 13
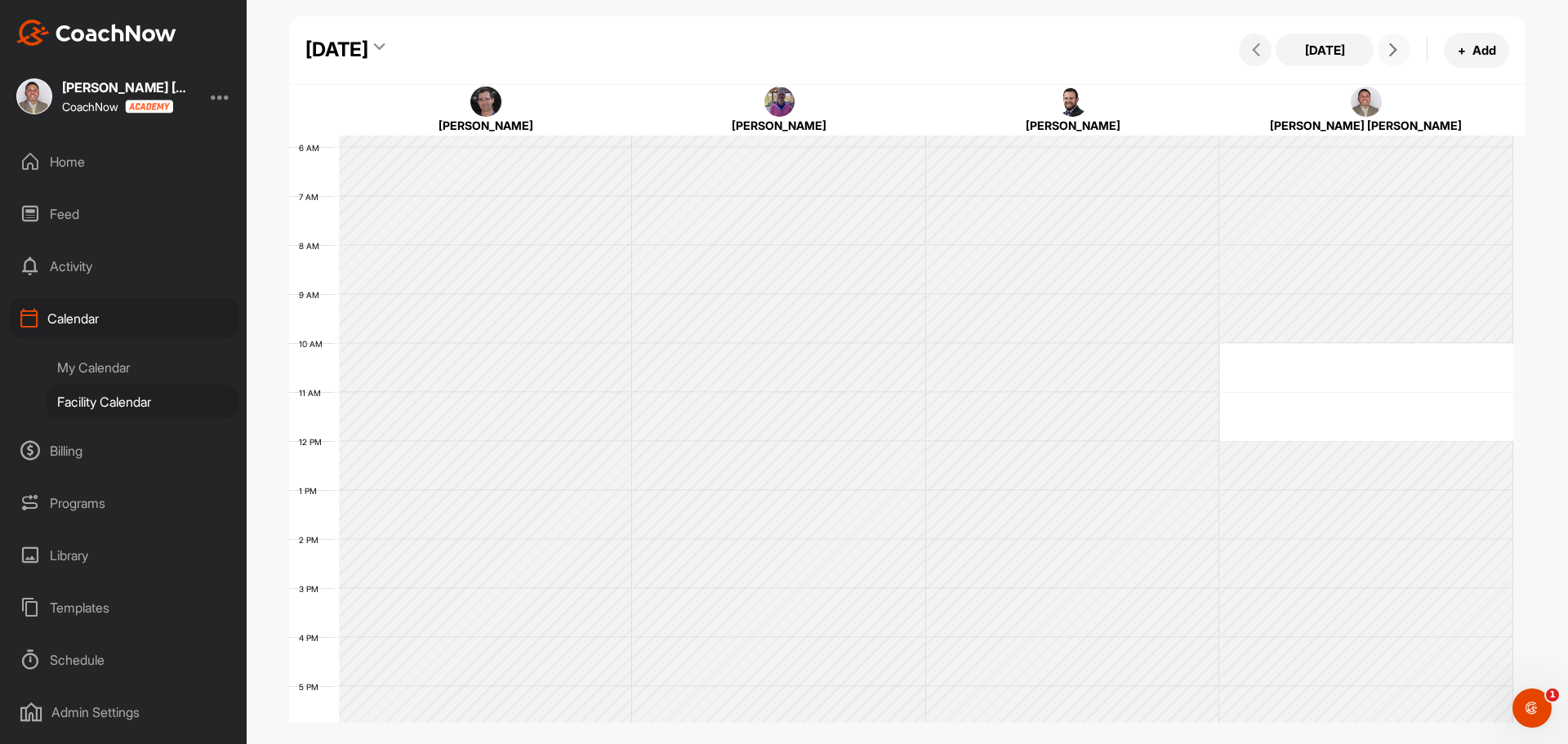
click at [1391, 44] on icon at bounding box center [1393, 50] width 13 height 13
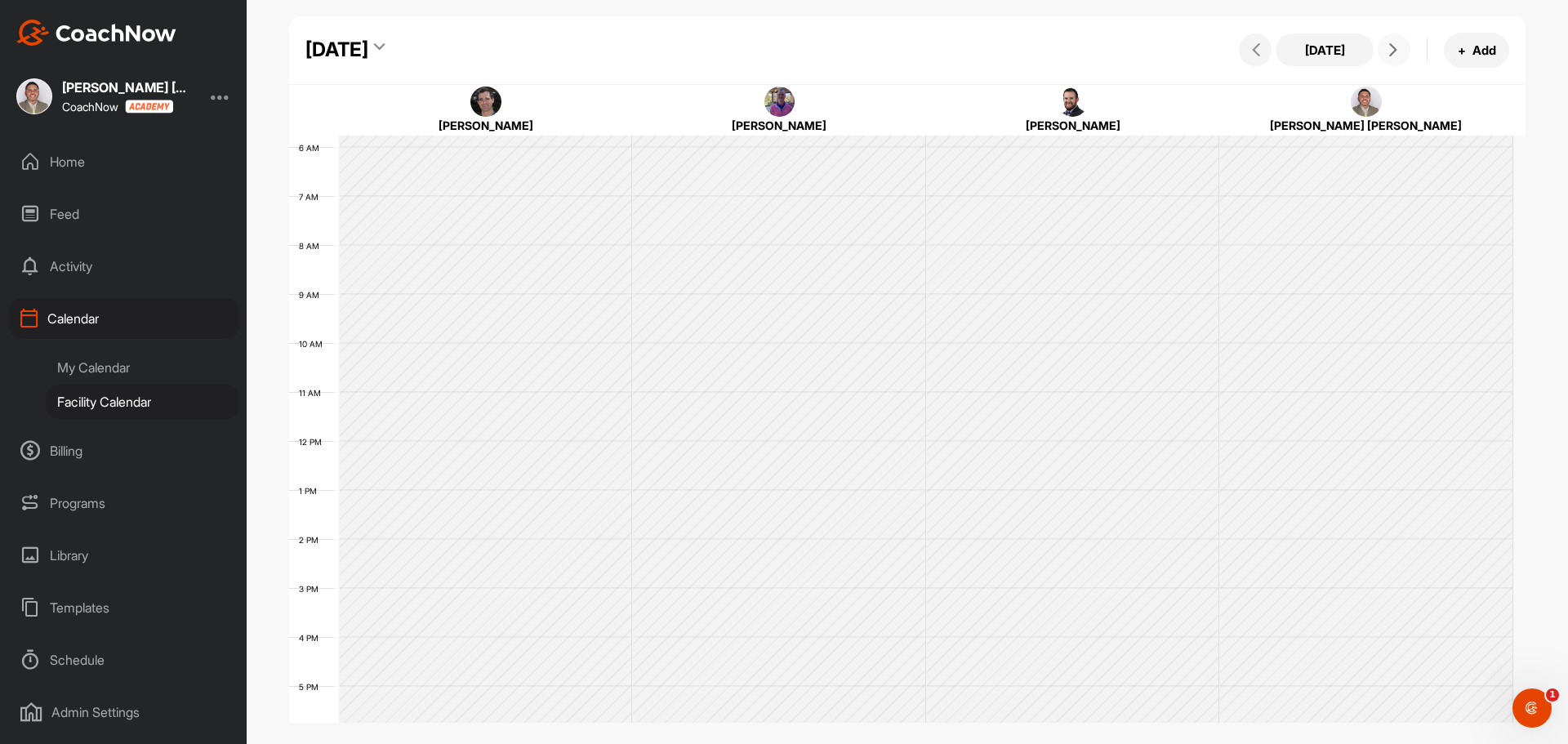
click at [1391, 44] on icon at bounding box center [1393, 50] width 13 height 13
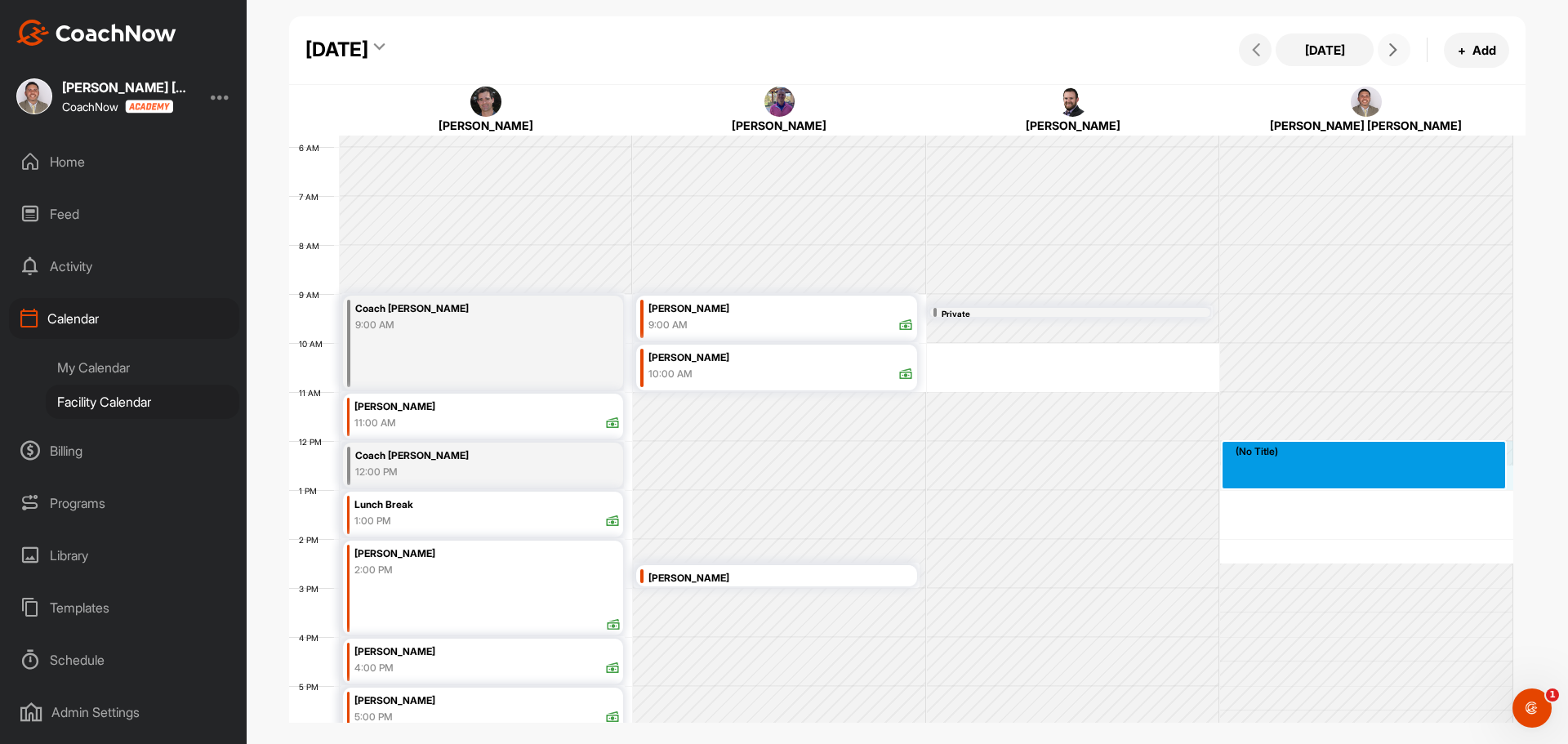
drag, startPoint x: 1273, startPoint y: 444, endPoint x: 1275, endPoint y: 475, distance: 31.1
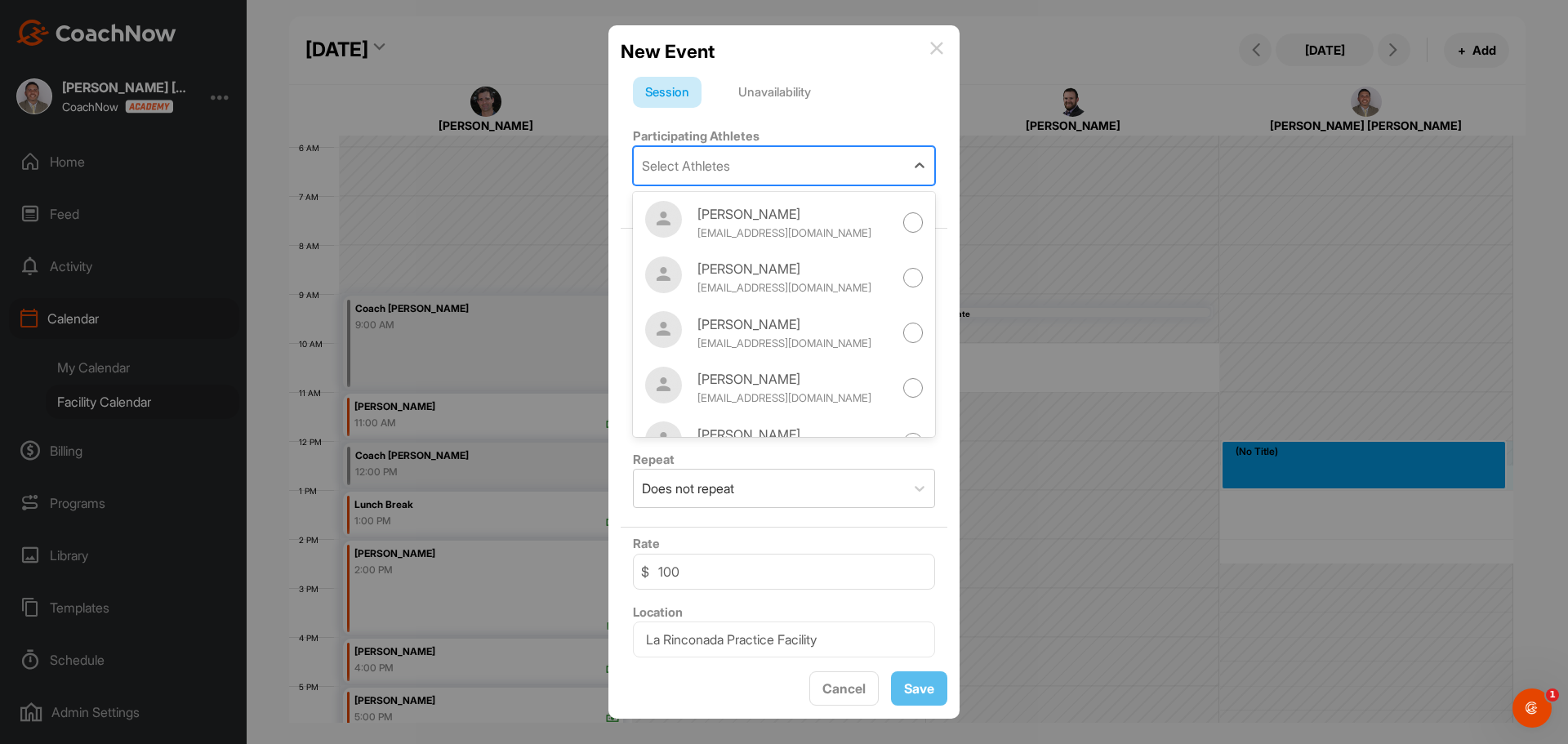
click at [745, 169] on div "Select Athletes" at bounding box center [769, 166] width 271 height 37
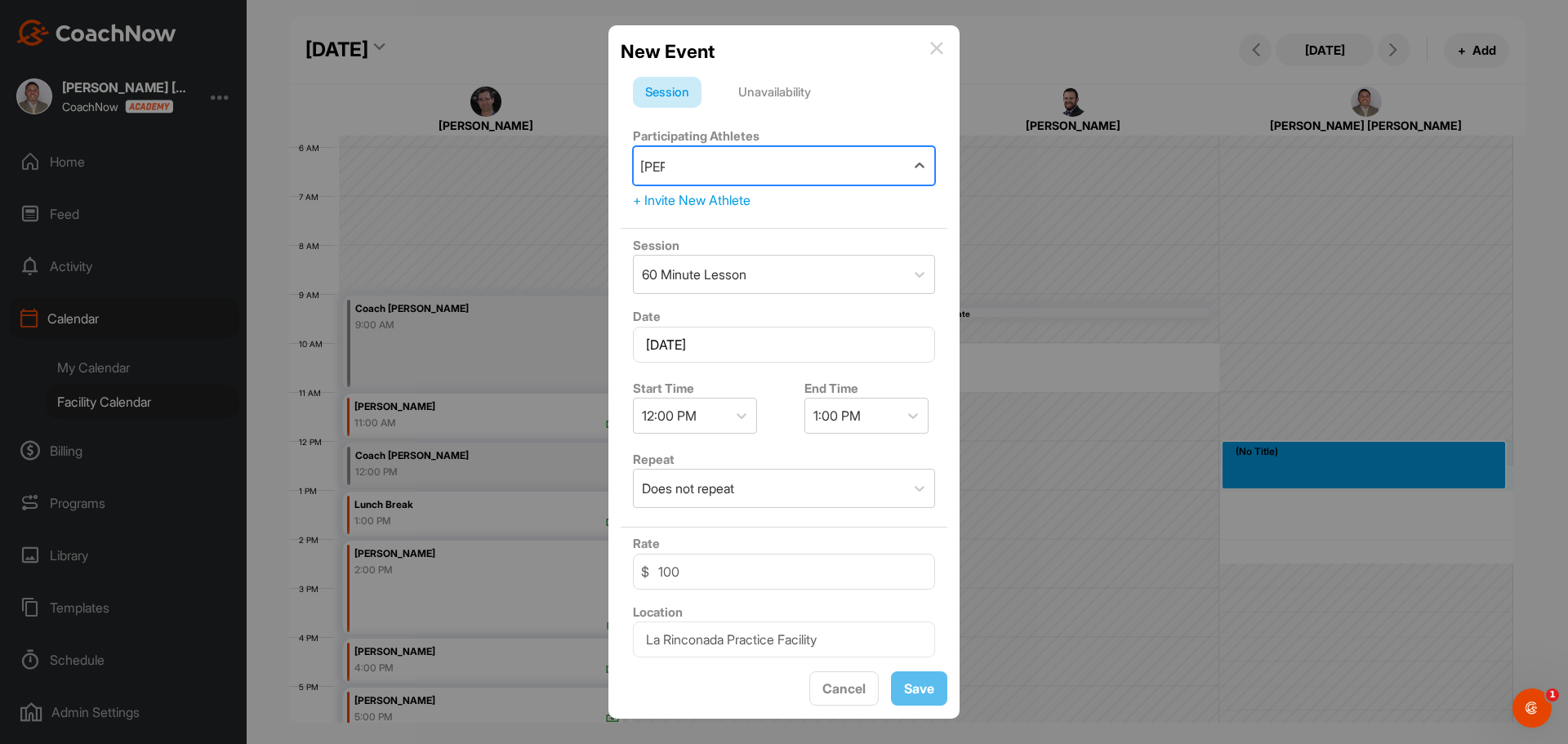
type input "coen"
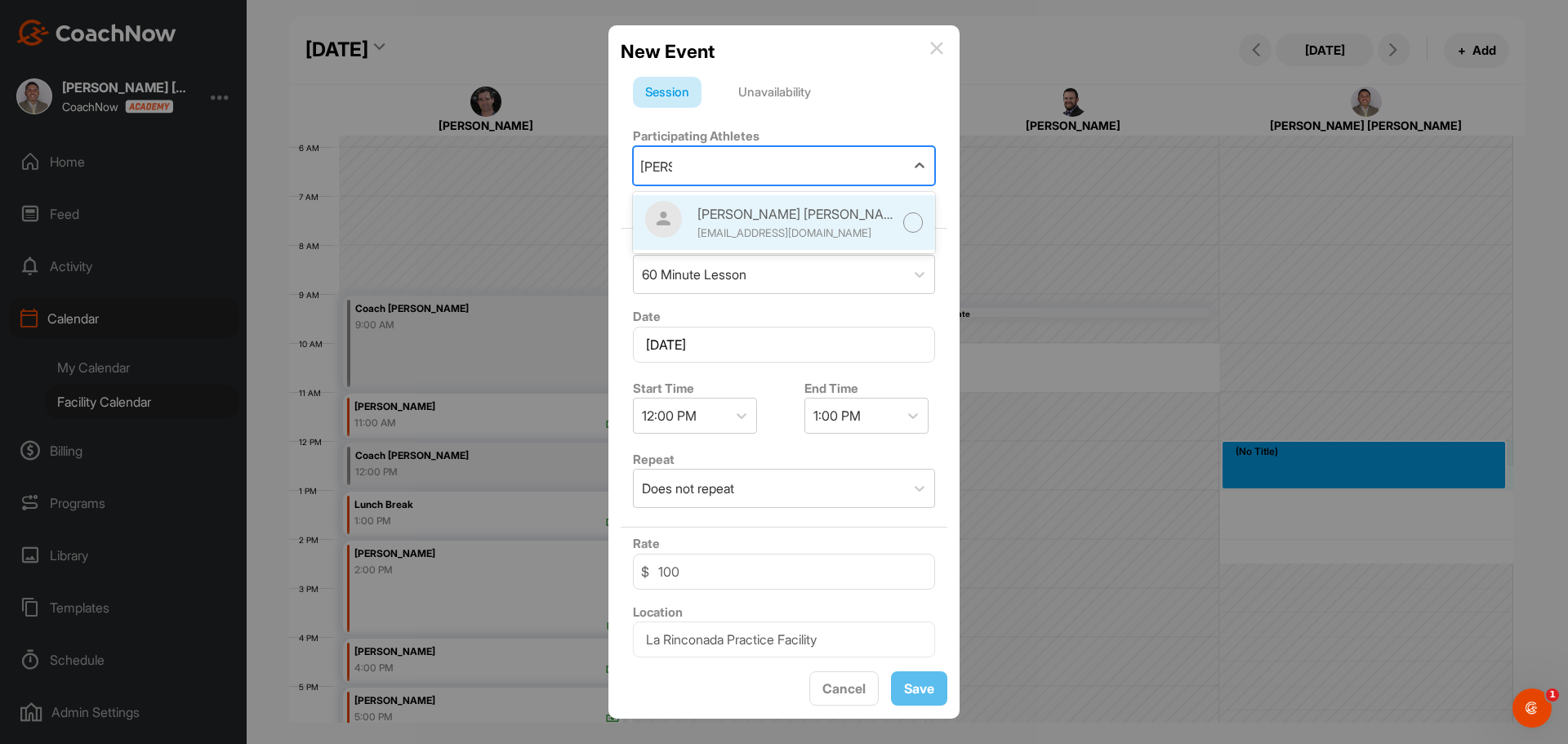
drag, startPoint x: 842, startPoint y: 226, endPoint x: 835, endPoint y: 220, distance: 9.2
click at [841, 226] on div "coen_pross@yahoo.com" at bounding box center [795, 233] width 196 height 16
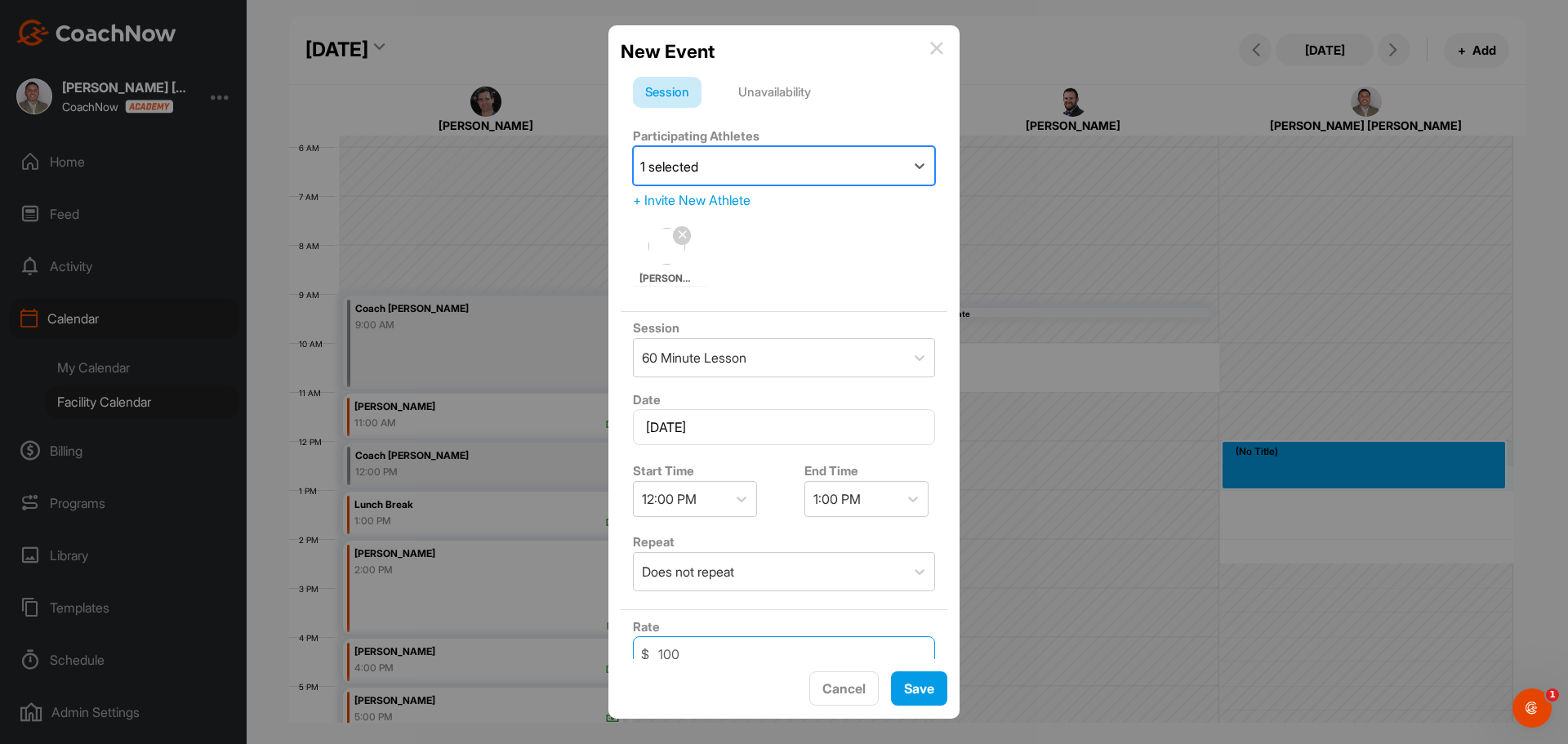
click at [707, 654] on input "100" at bounding box center [784, 654] width 302 height 36
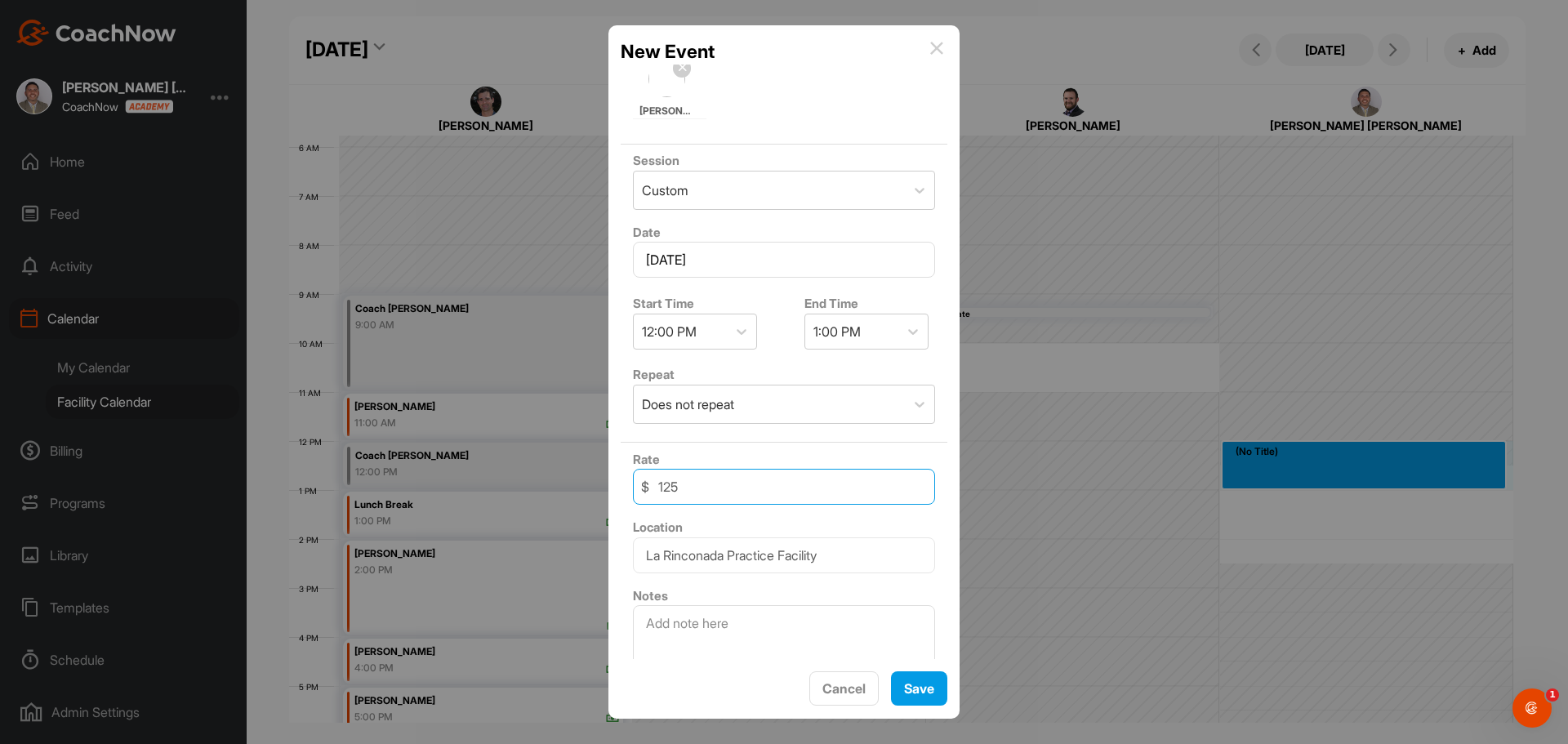
scroll to position [201, 0]
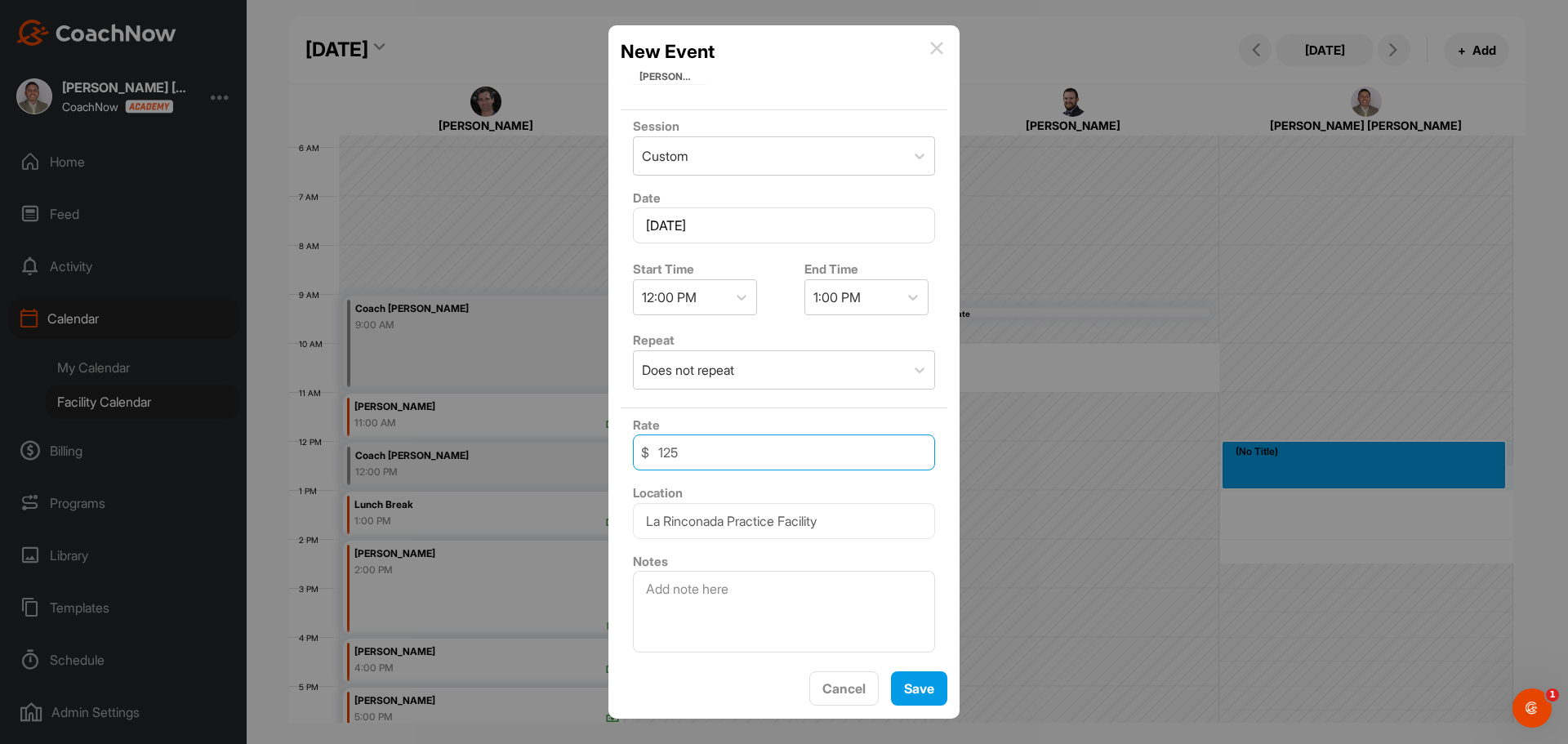
type input "125"
click at [784, 591] on textarea at bounding box center [784, 611] width 302 height 81
type textarea "Walter Weber"
click at [915, 702] on button "Save" at bounding box center [919, 689] width 56 height 36
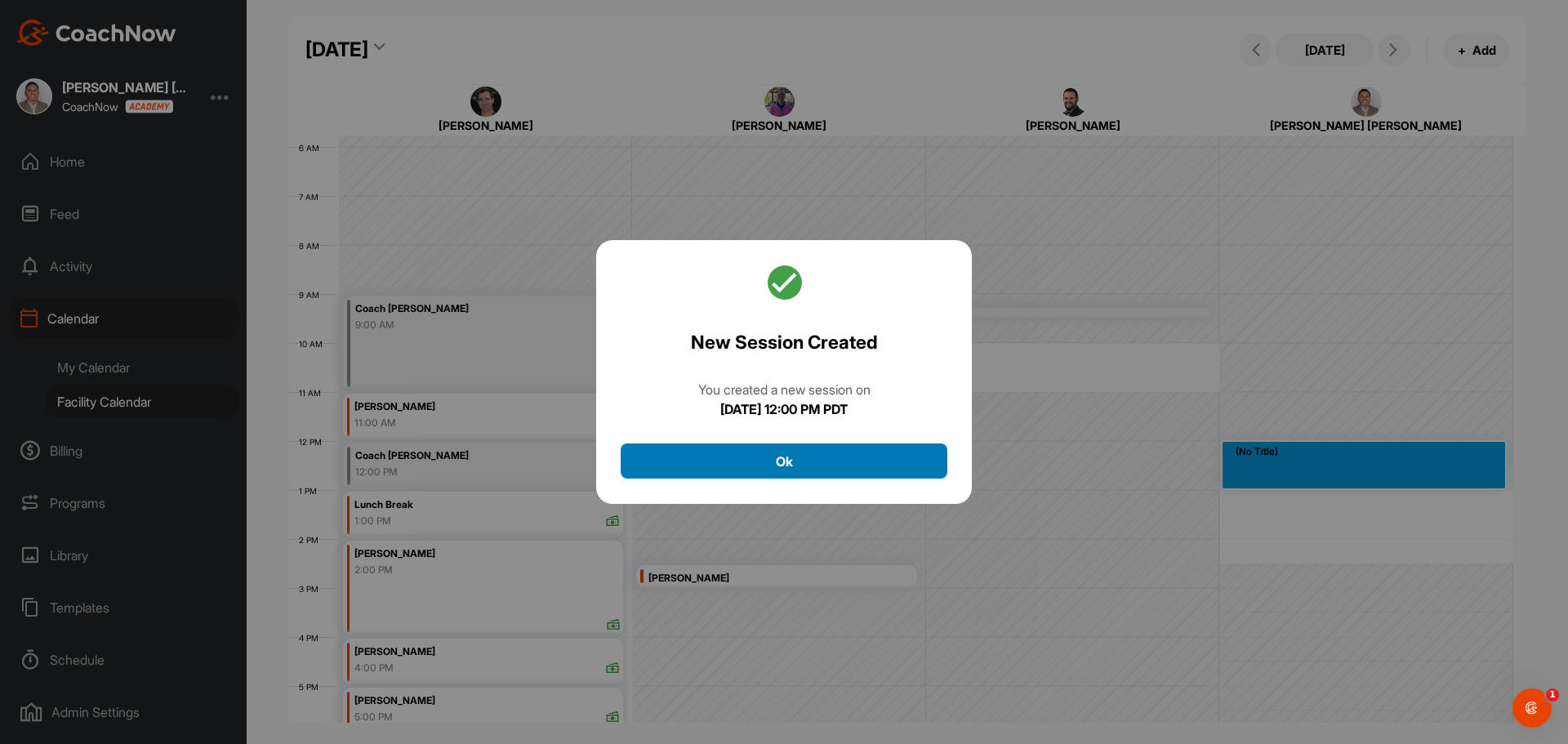
click at [836, 457] on button "Ok" at bounding box center [784, 461] width 327 height 36
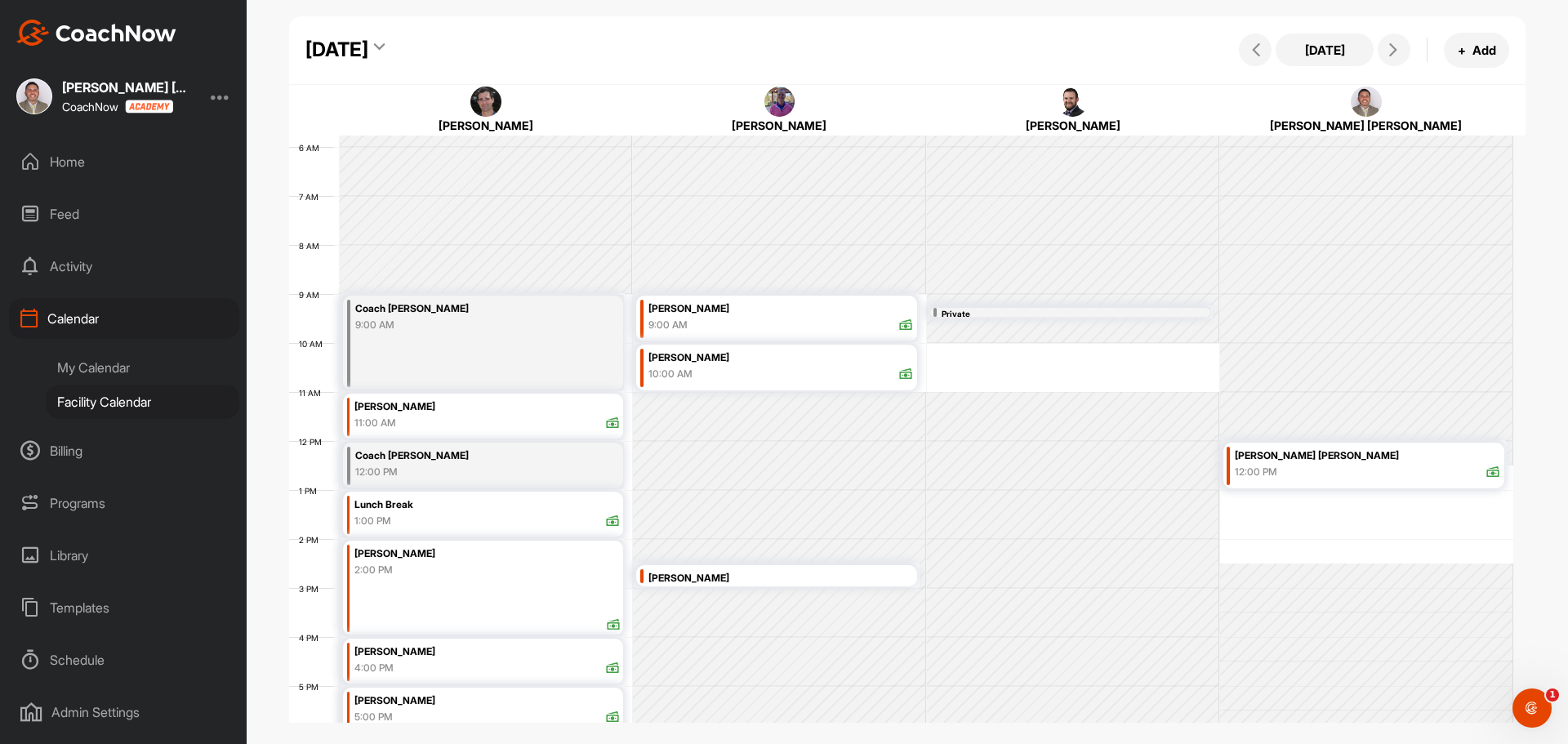
click at [106, 156] on div "Home" at bounding box center [125, 162] width 230 height 41
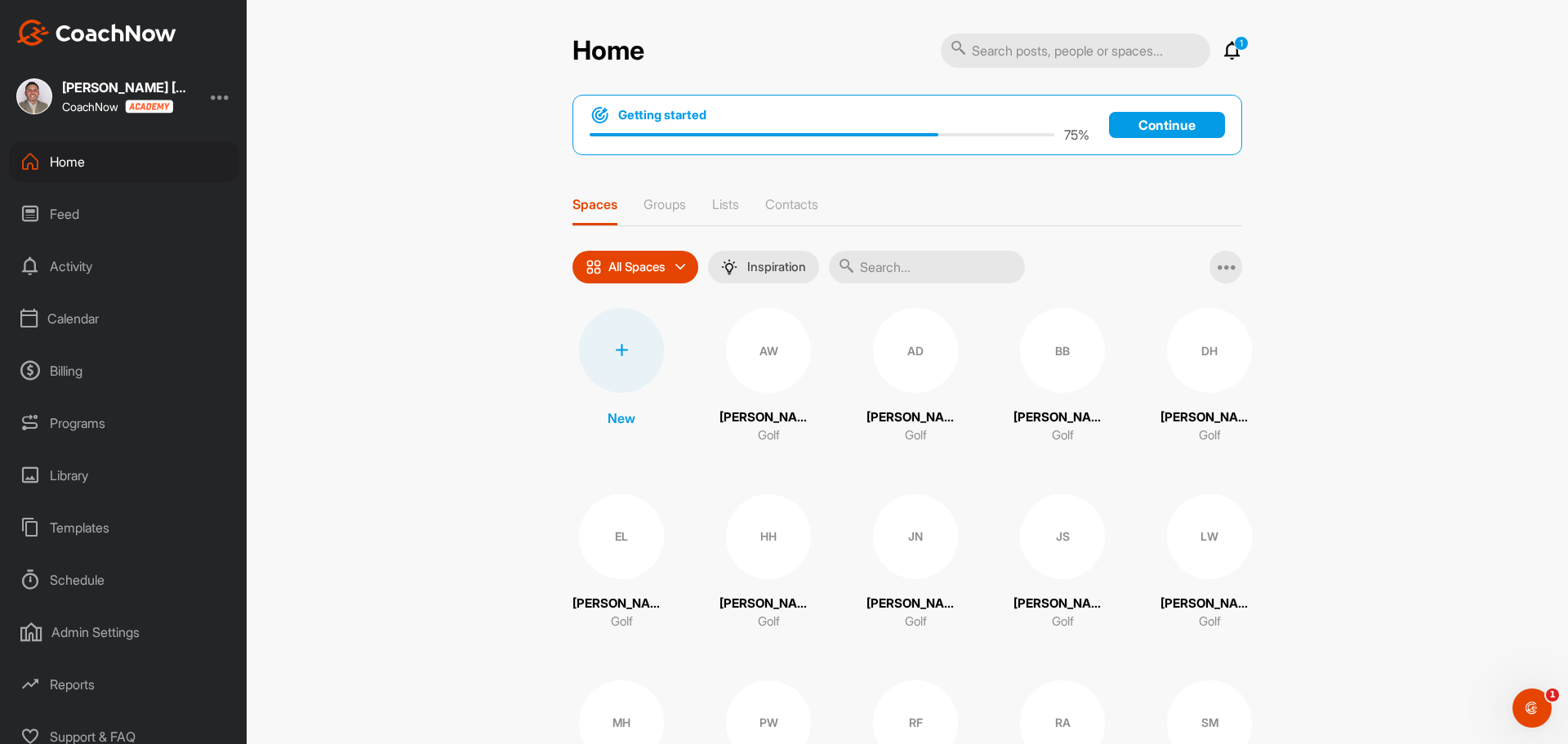
click at [106, 318] on div "Calendar" at bounding box center [125, 318] width 230 height 41
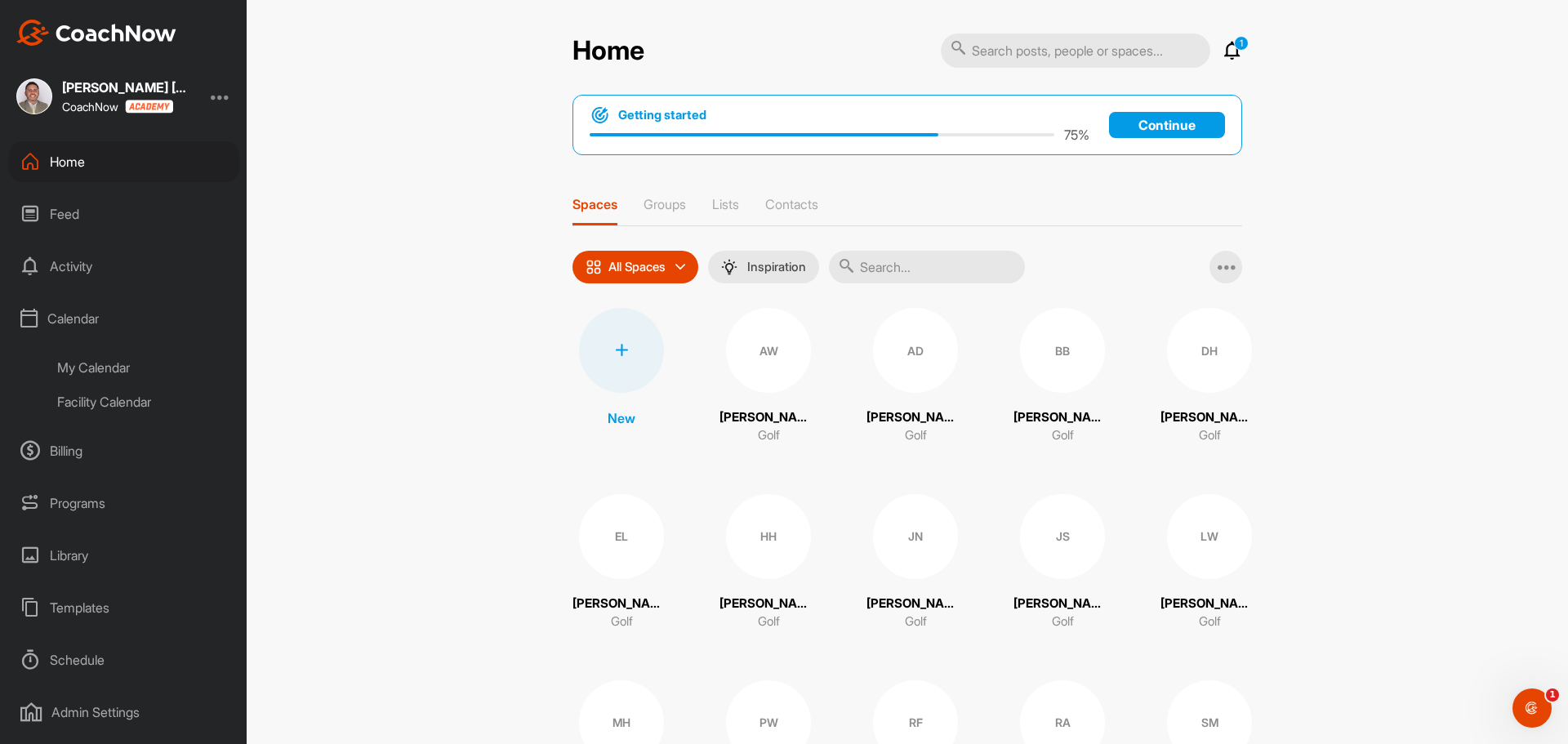
click at [134, 361] on div "My Calendar" at bounding box center [142, 367] width 194 height 35
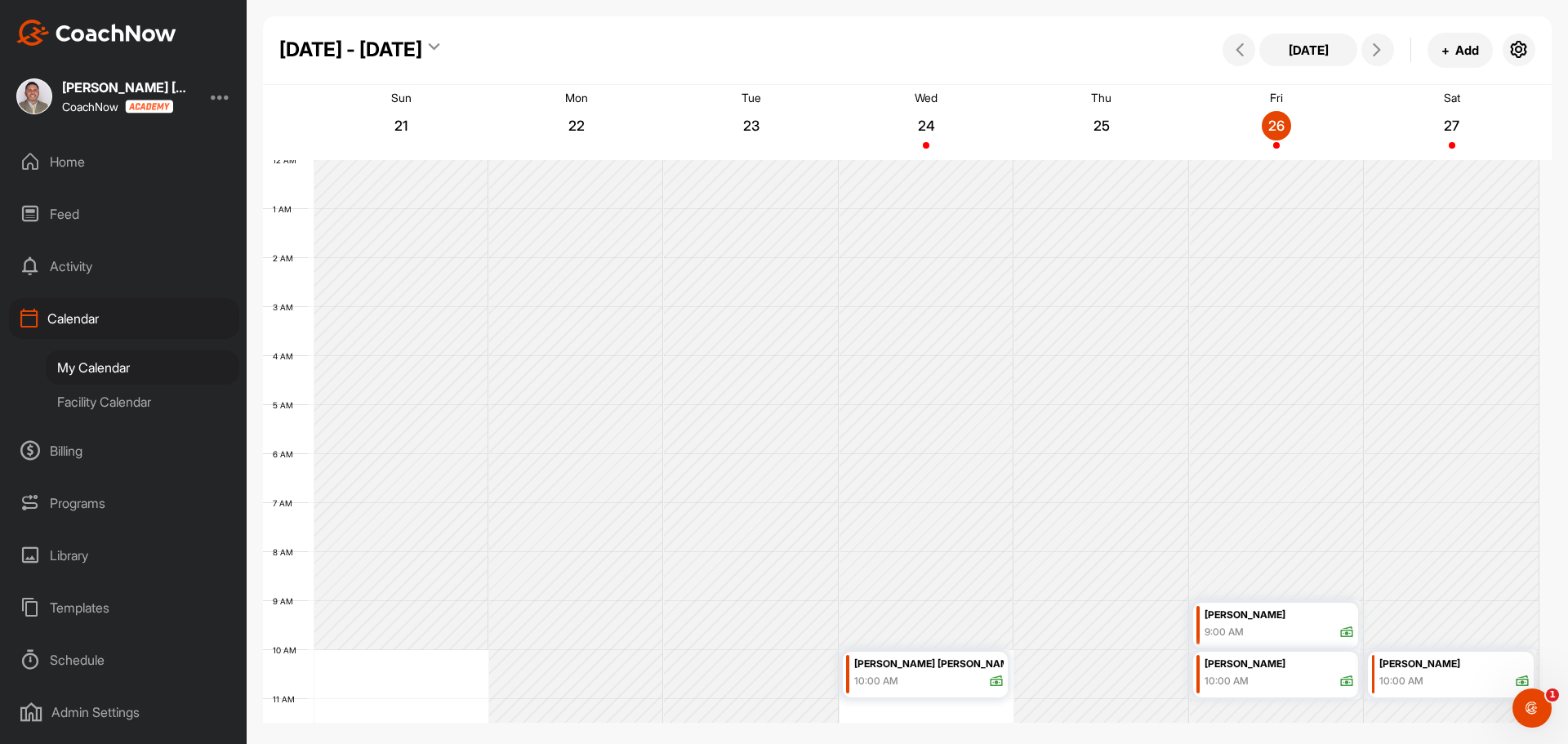
scroll to position [283, 0]
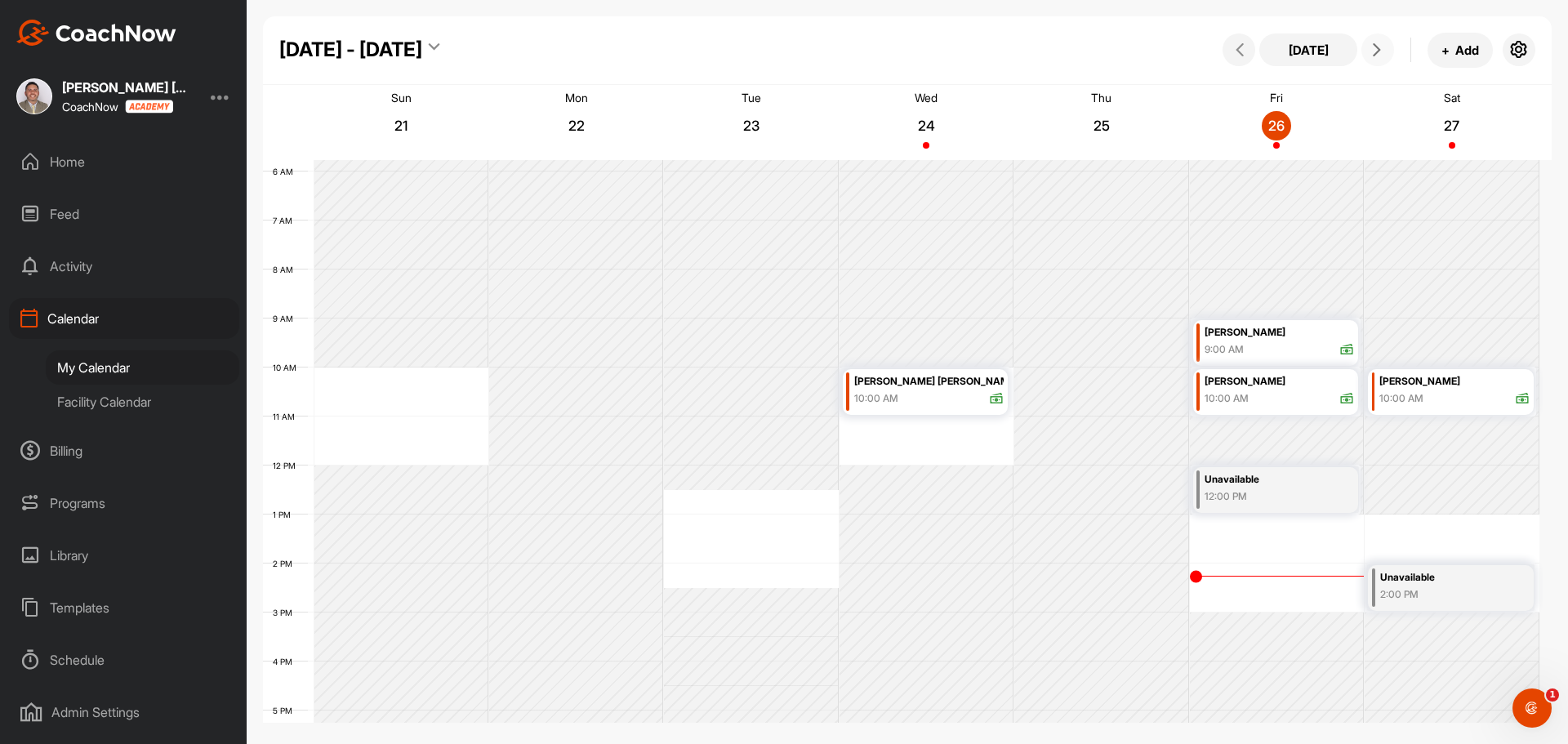
click at [1381, 46] on icon at bounding box center [1377, 50] width 13 height 13
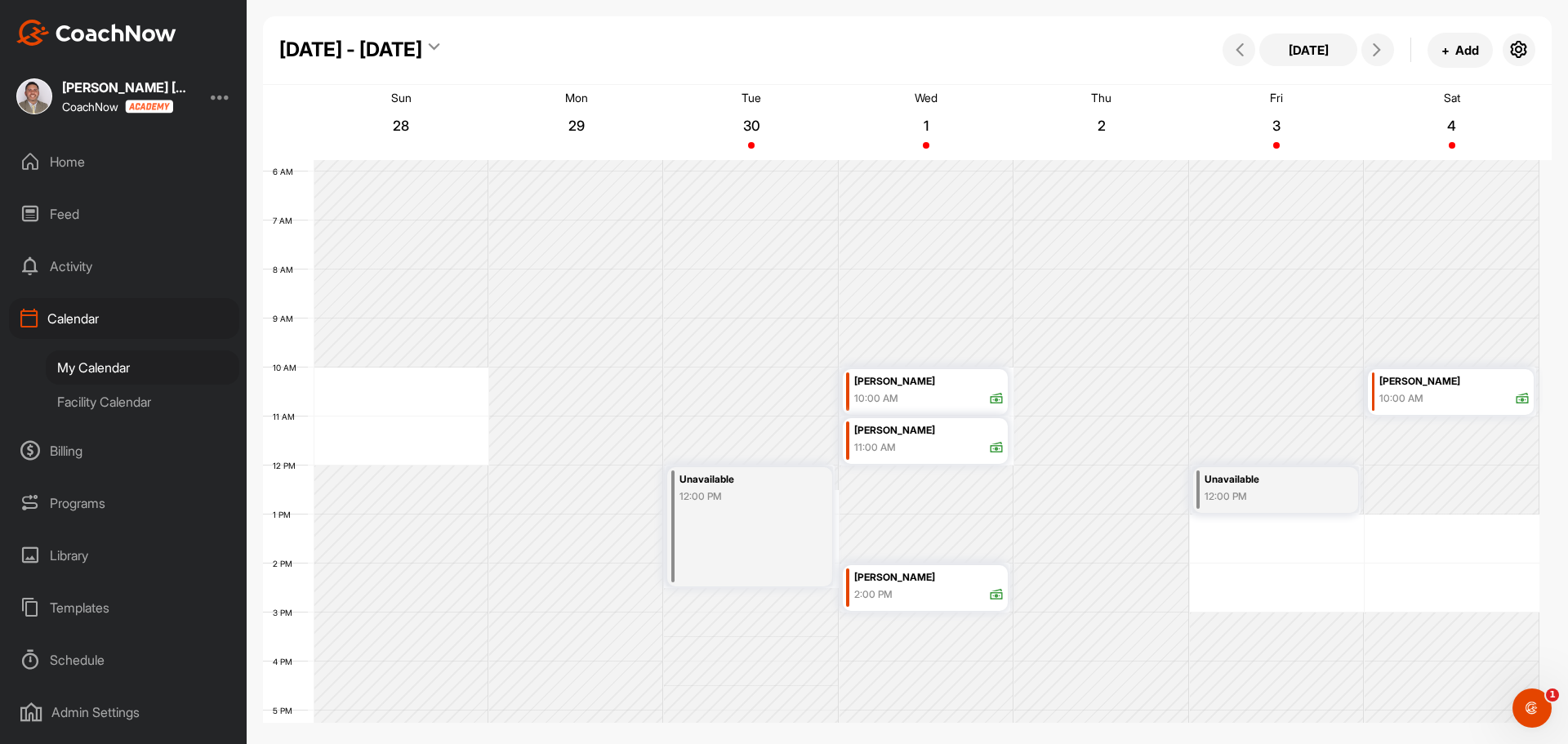
click at [134, 401] on div "Facility Calendar" at bounding box center [142, 401] width 194 height 35
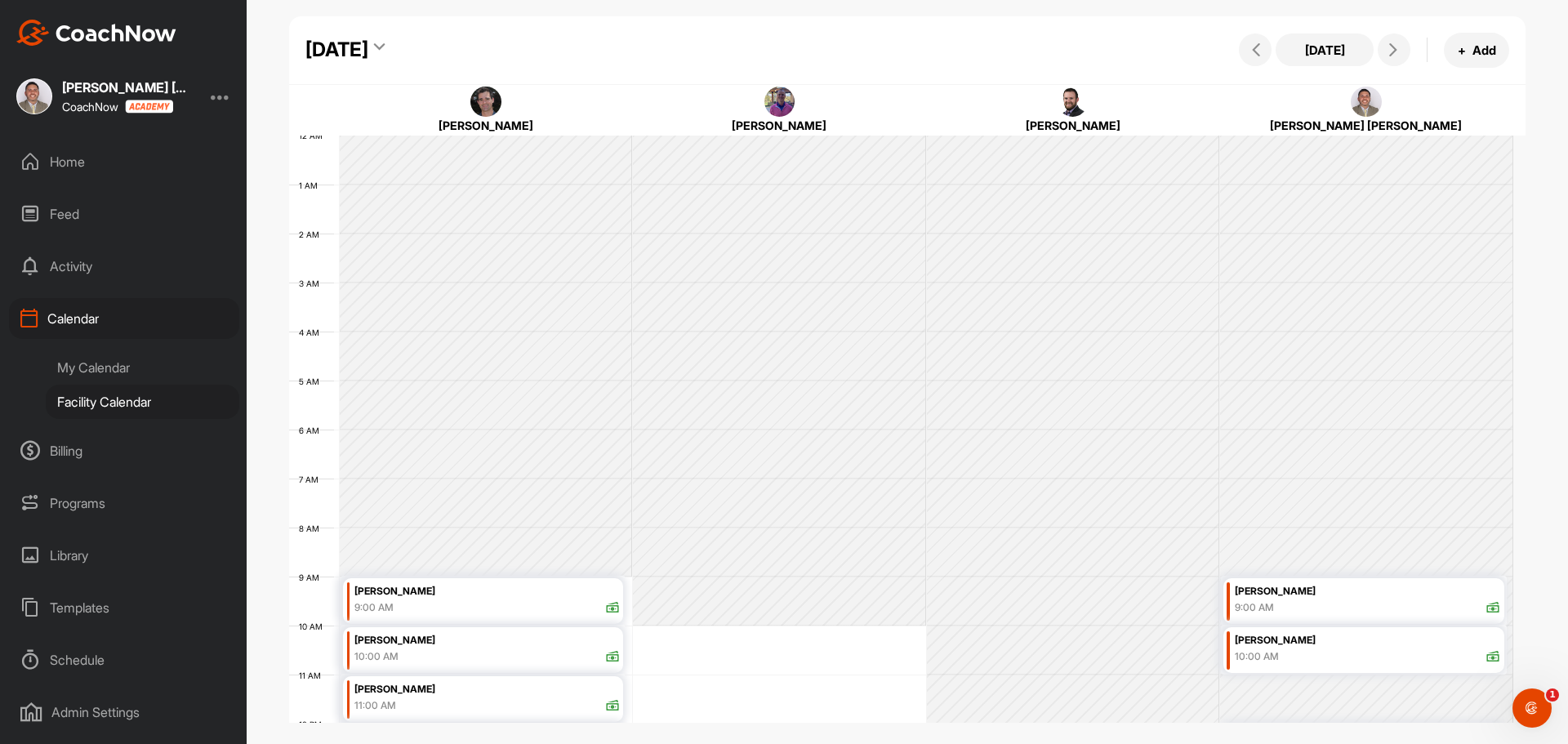
scroll to position [283, 0]
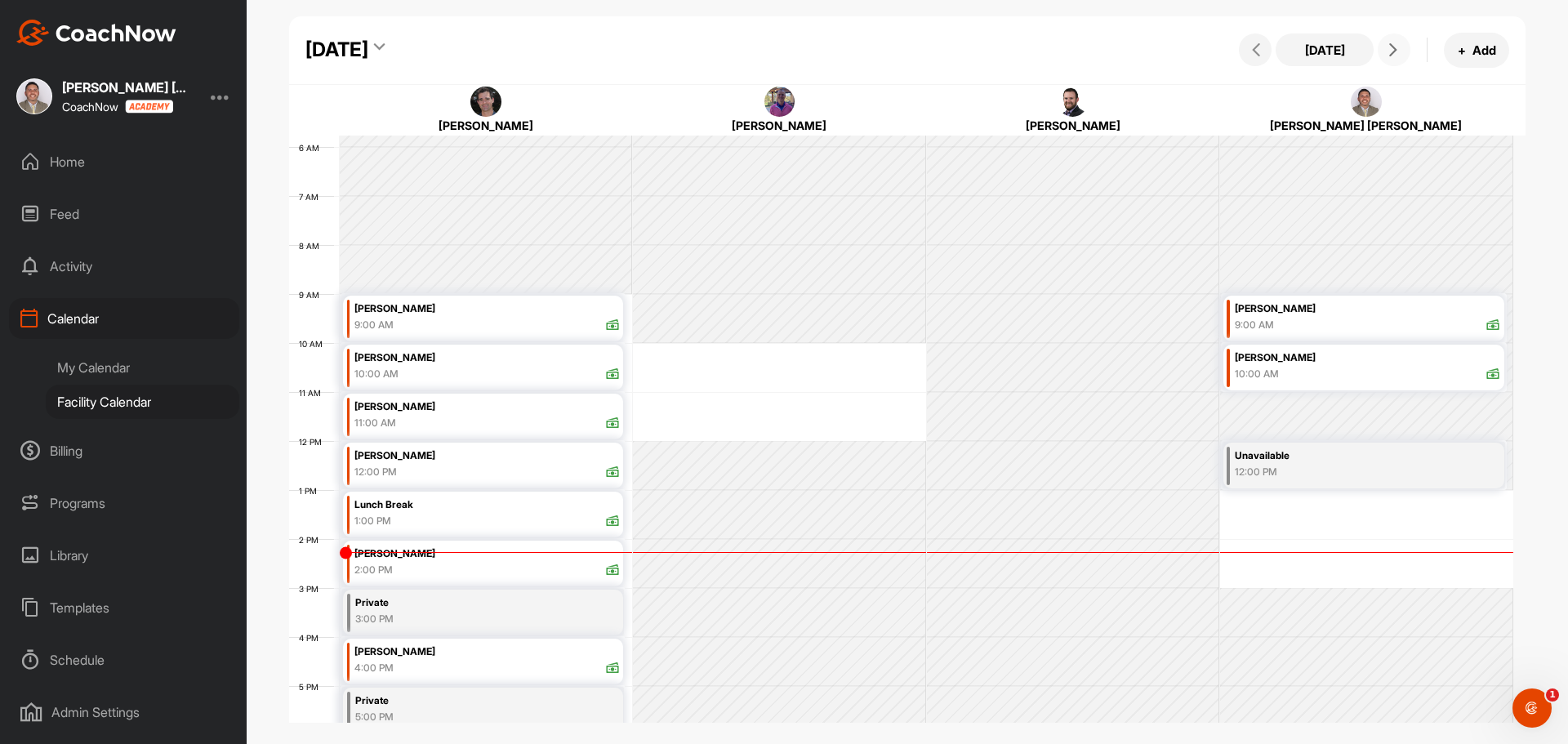
click at [1407, 44] on button at bounding box center [1394, 50] width 33 height 33
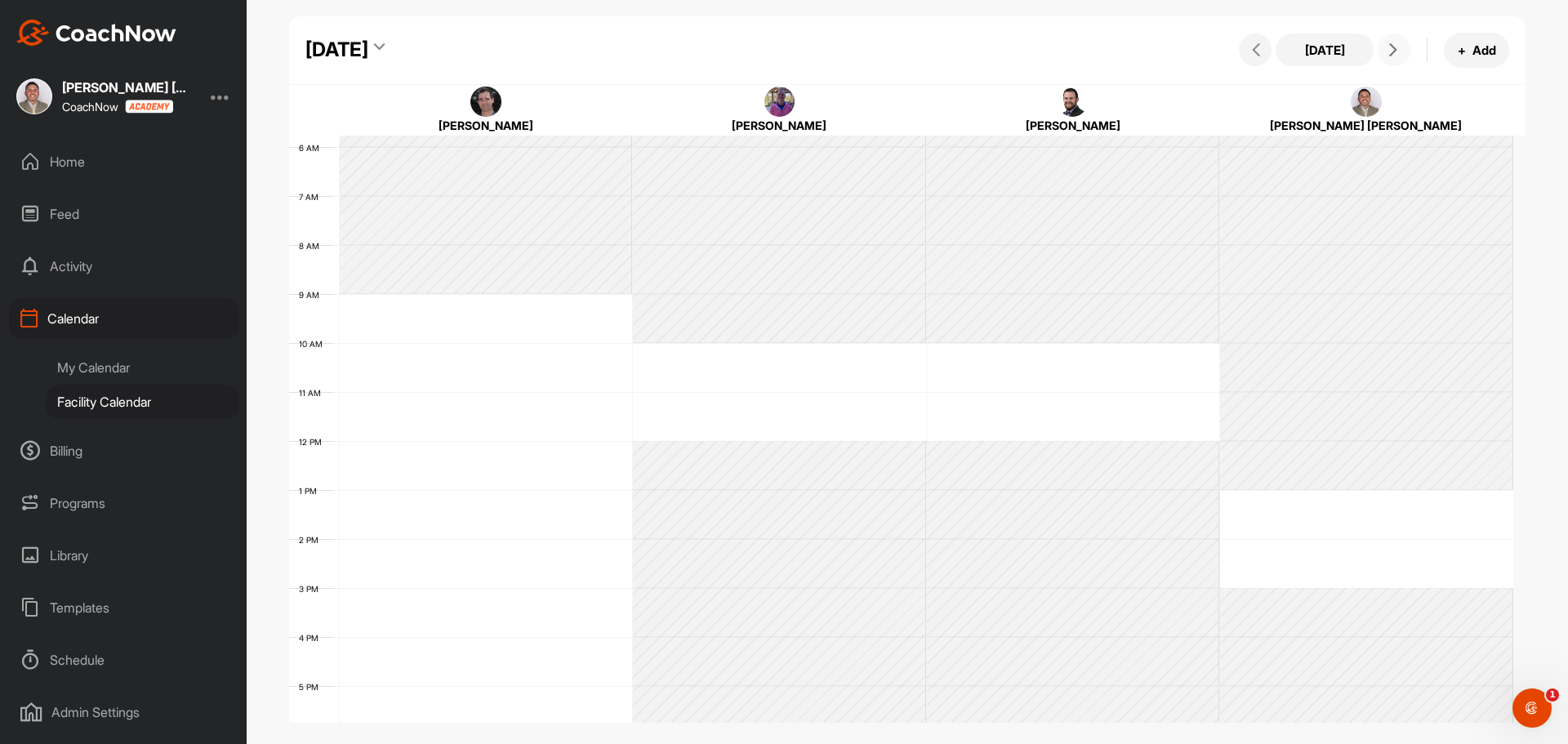
click at [1407, 44] on button at bounding box center [1394, 50] width 33 height 33
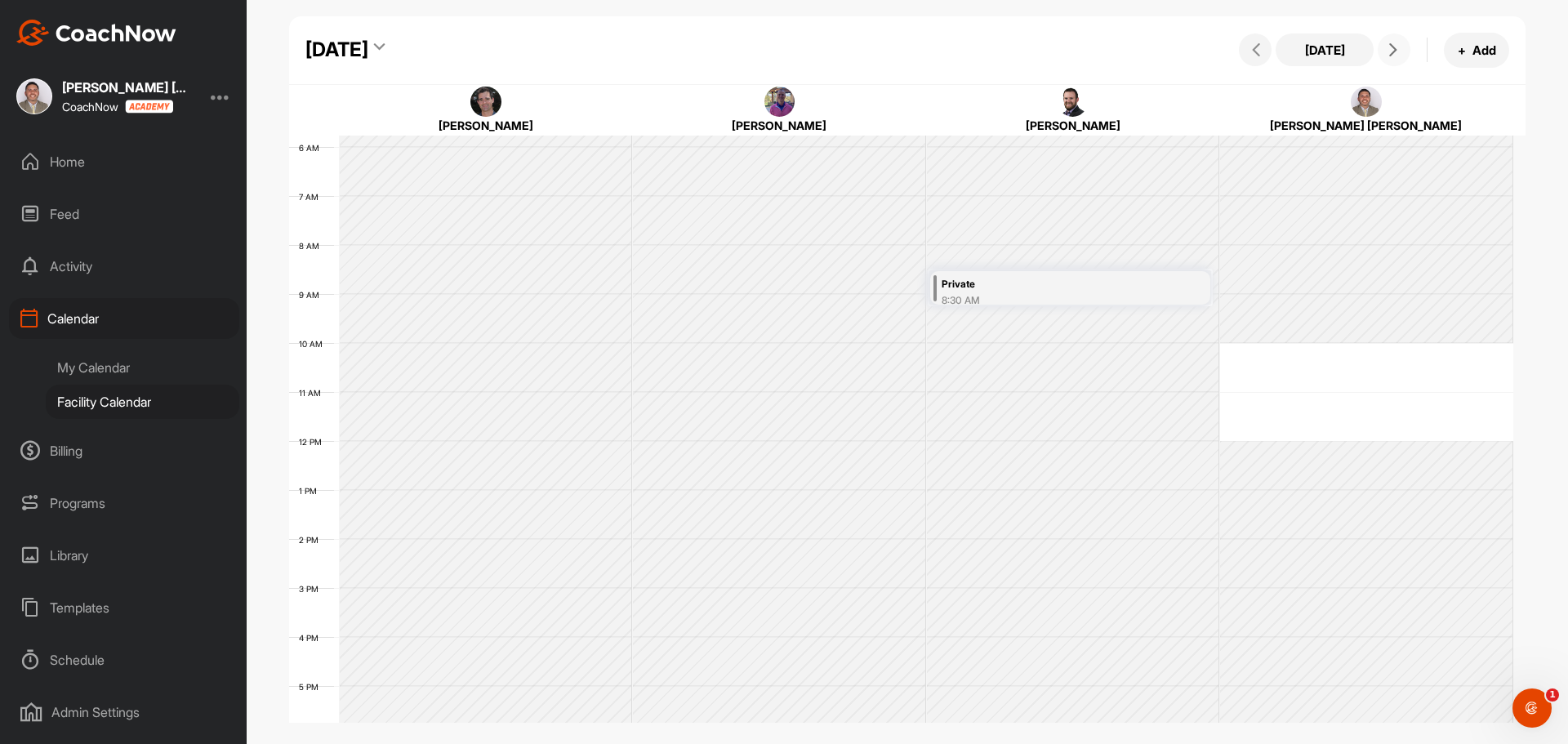
click at [1407, 44] on button at bounding box center [1394, 50] width 33 height 33
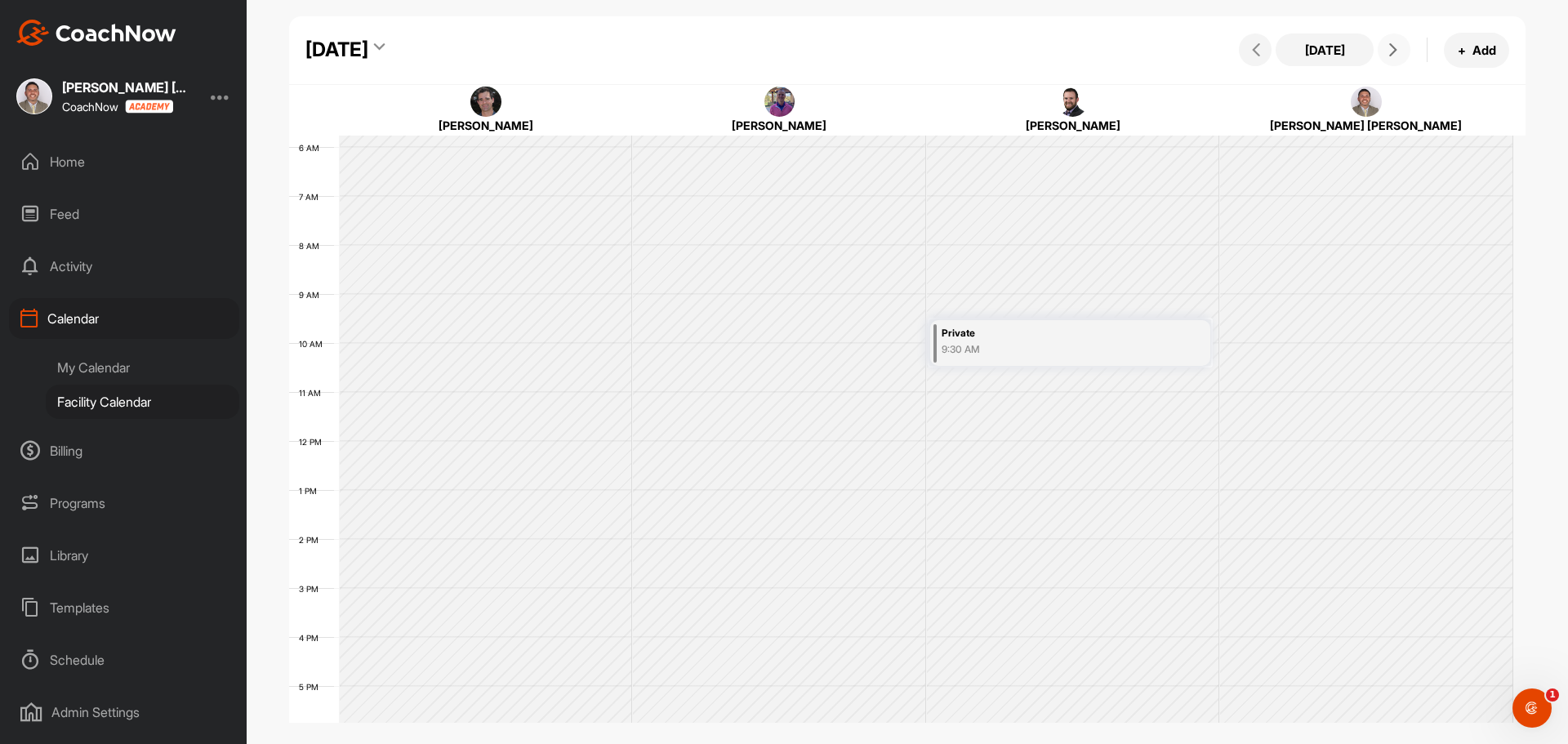
click at [1407, 44] on button at bounding box center [1394, 50] width 33 height 33
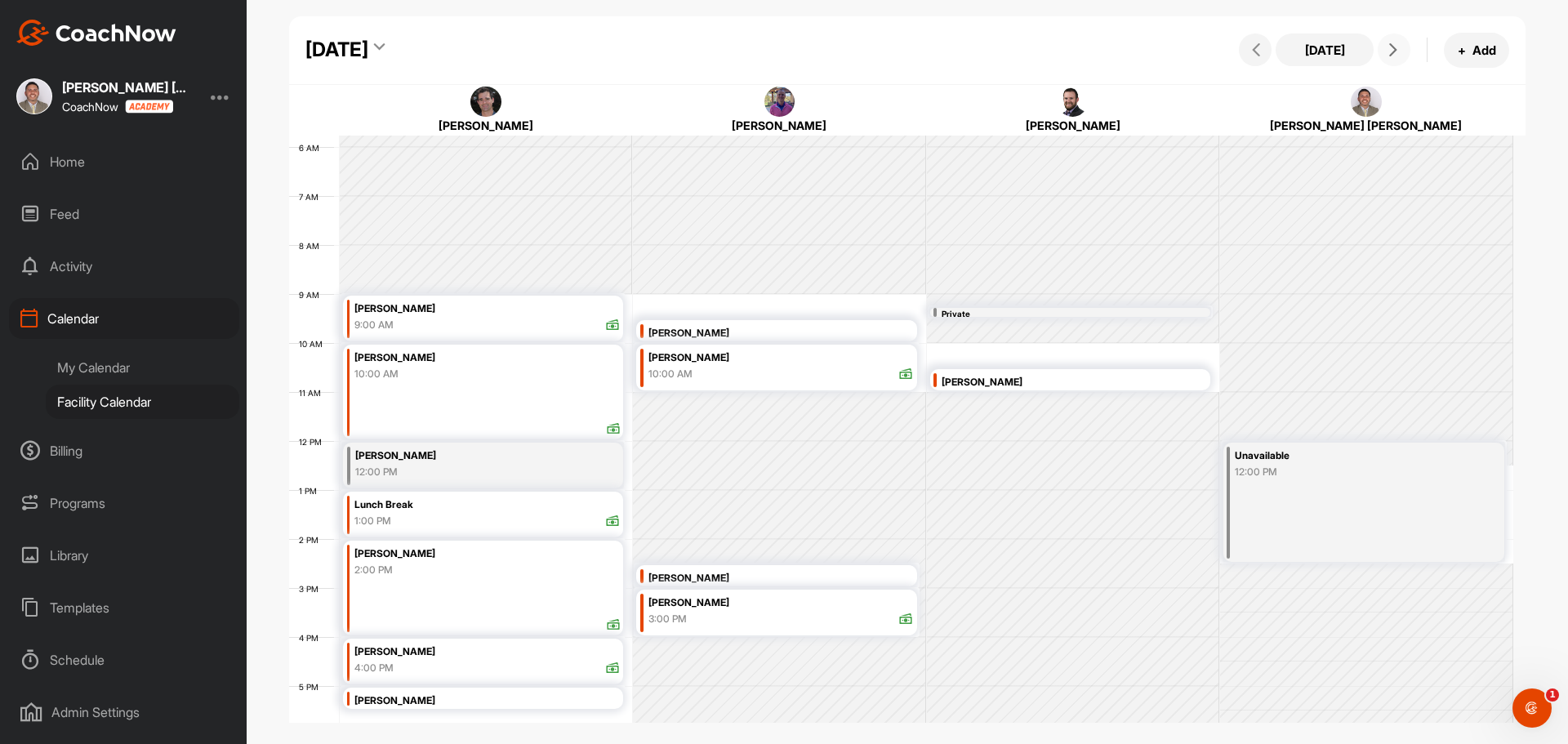
click at [1407, 44] on button at bounding box center [1394, 50] width 33 height 33
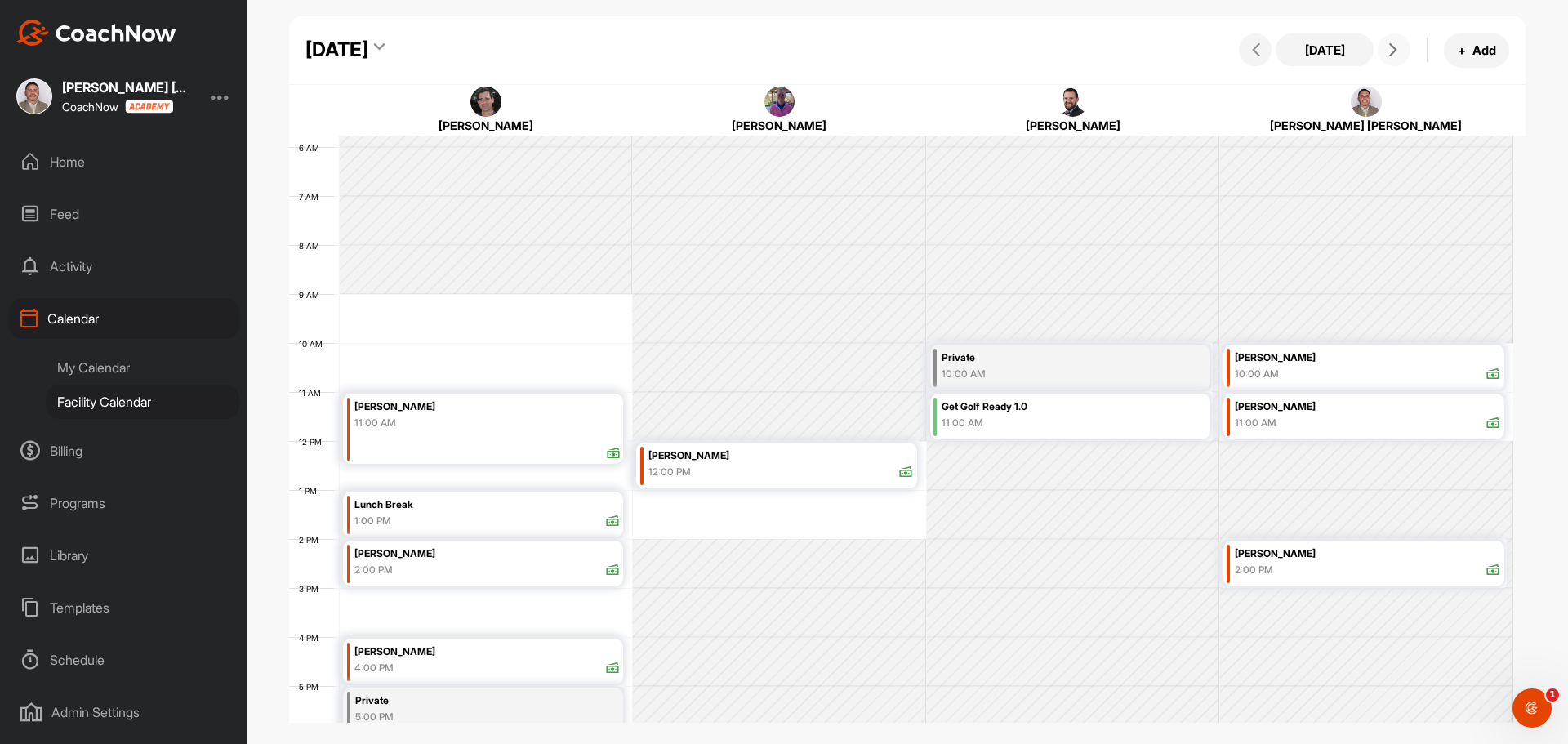
click at [1406, 43] on button at bounding box center [1394, 50] width 33 height 33
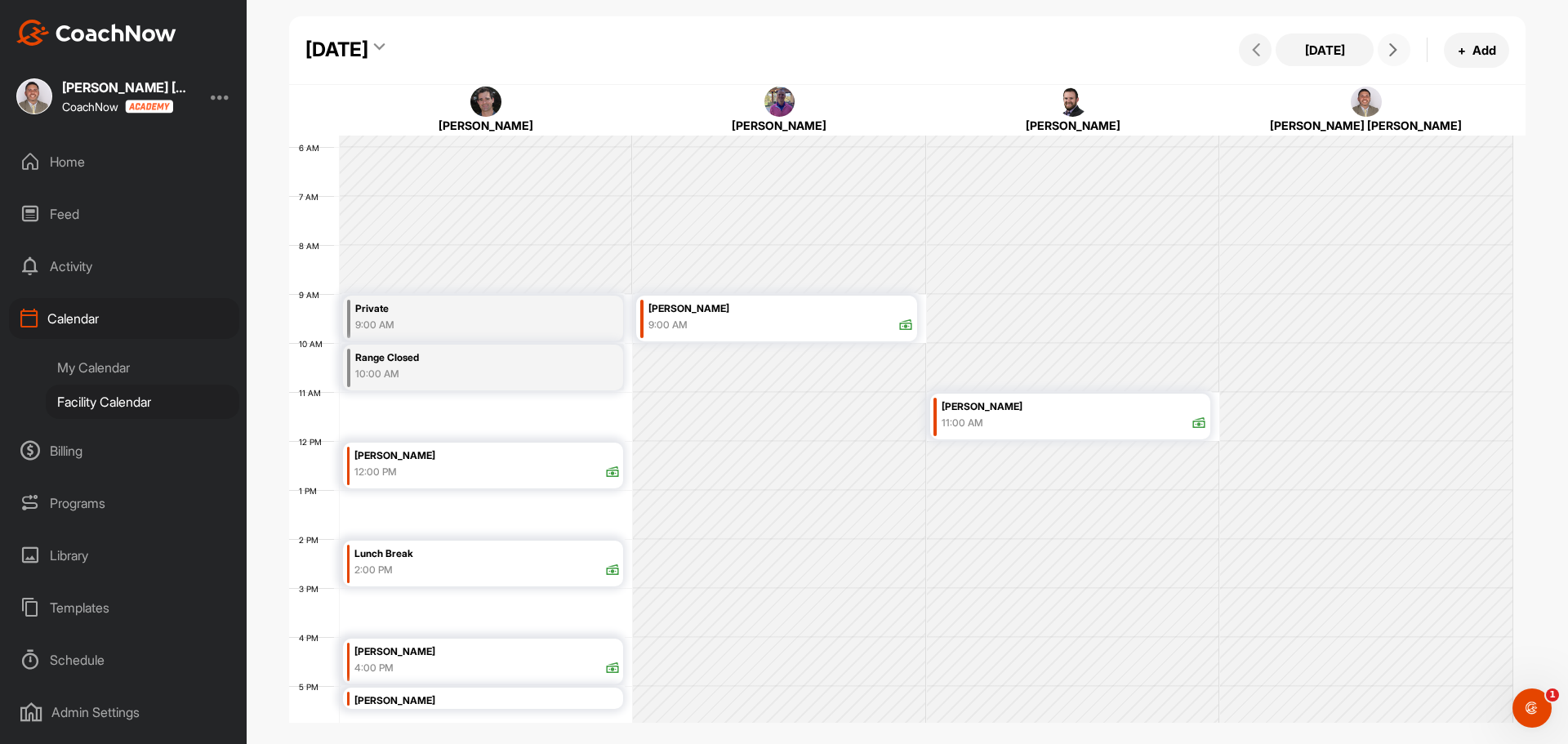
click at [1406, 43] on button at bounding box center [1394, 50] width 33 height 33
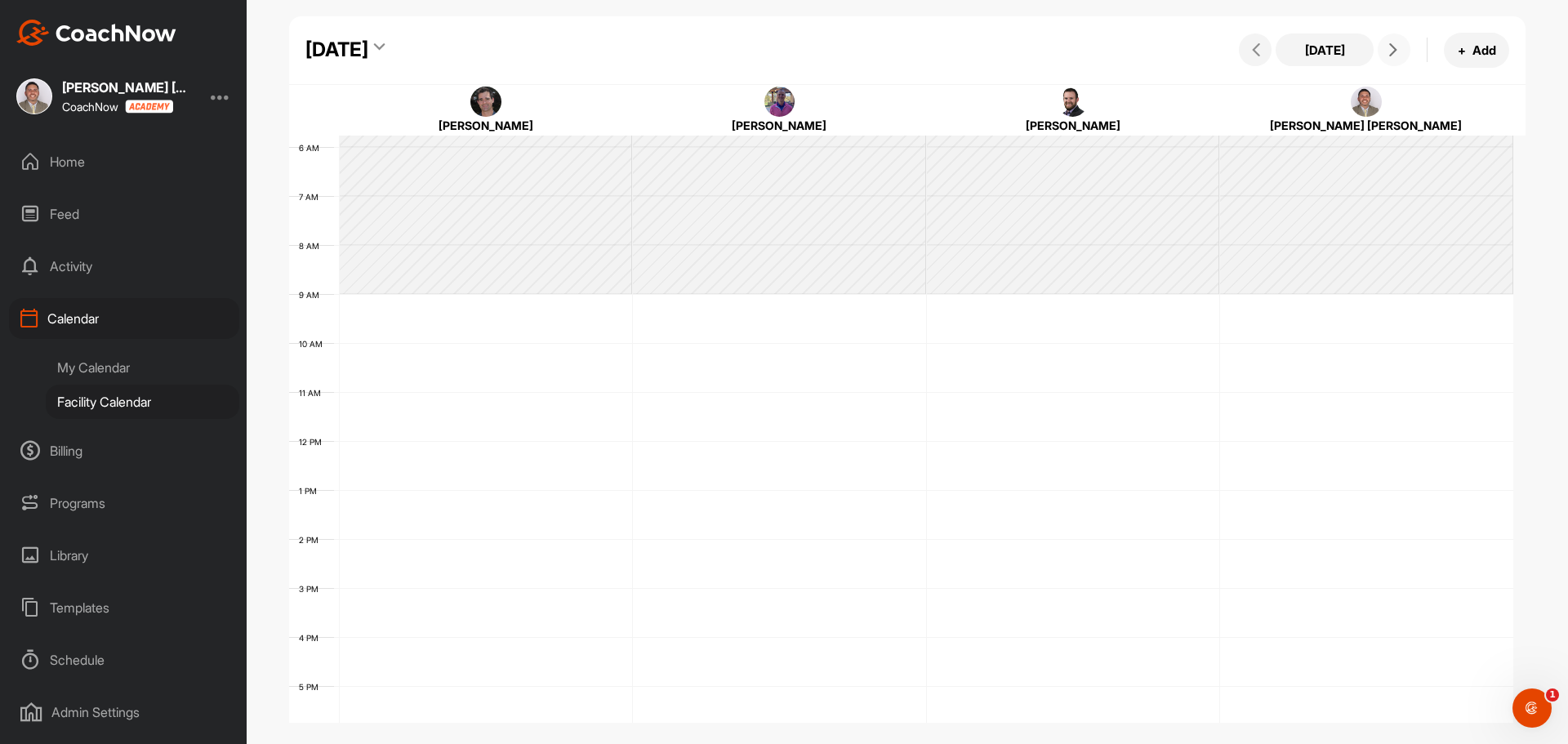
click at [1406, 43] on button at bounding box center [1394, 50] width 33 height 33
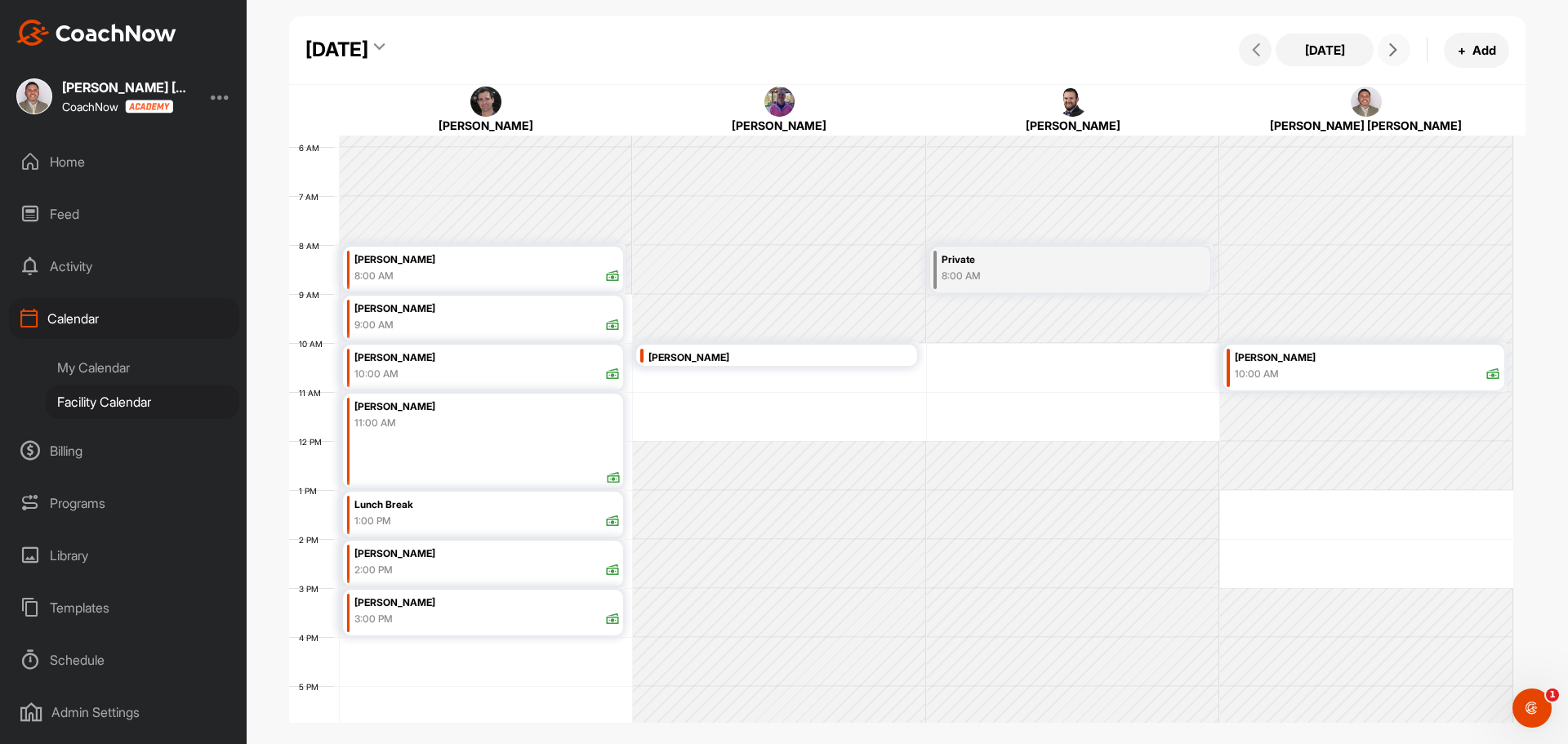
click at [1400, 49] on span at bounding box center [1394, 50] width 20 height 13
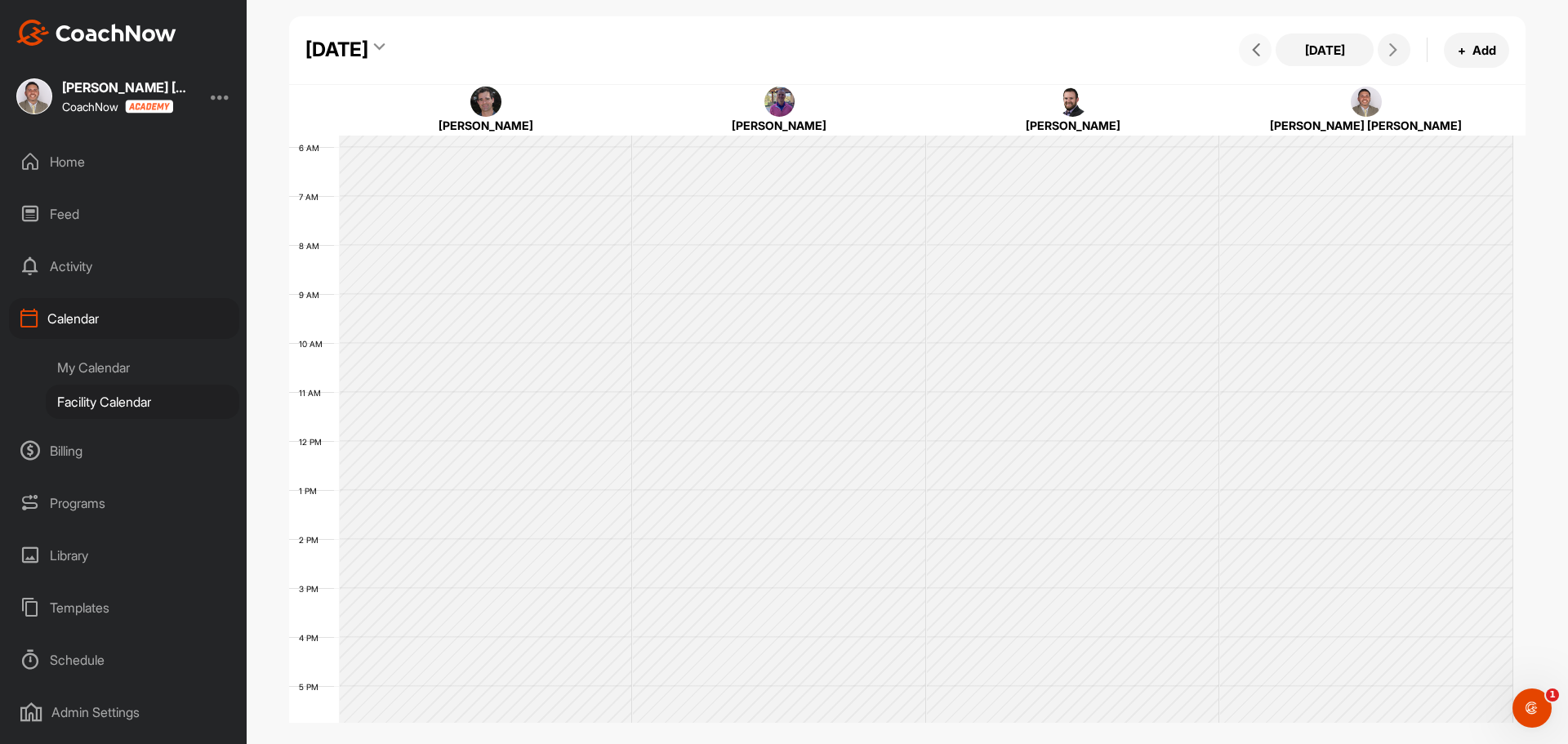
click at [1250, 56] on button at bounding box center [1254, 50] width 33 height 33
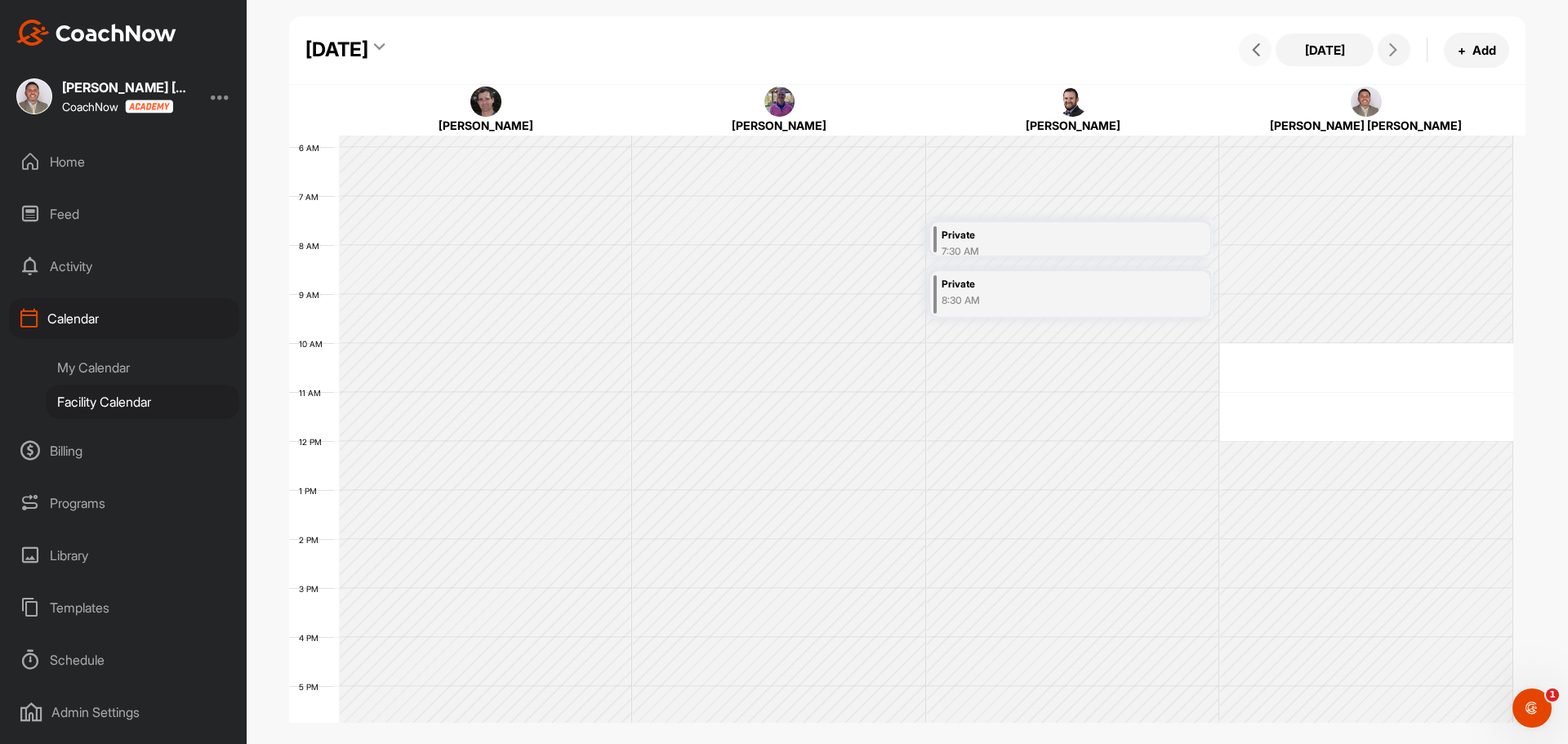
click at [1250, 56] on button at bounding box center [1254, 50] width 33 height 33
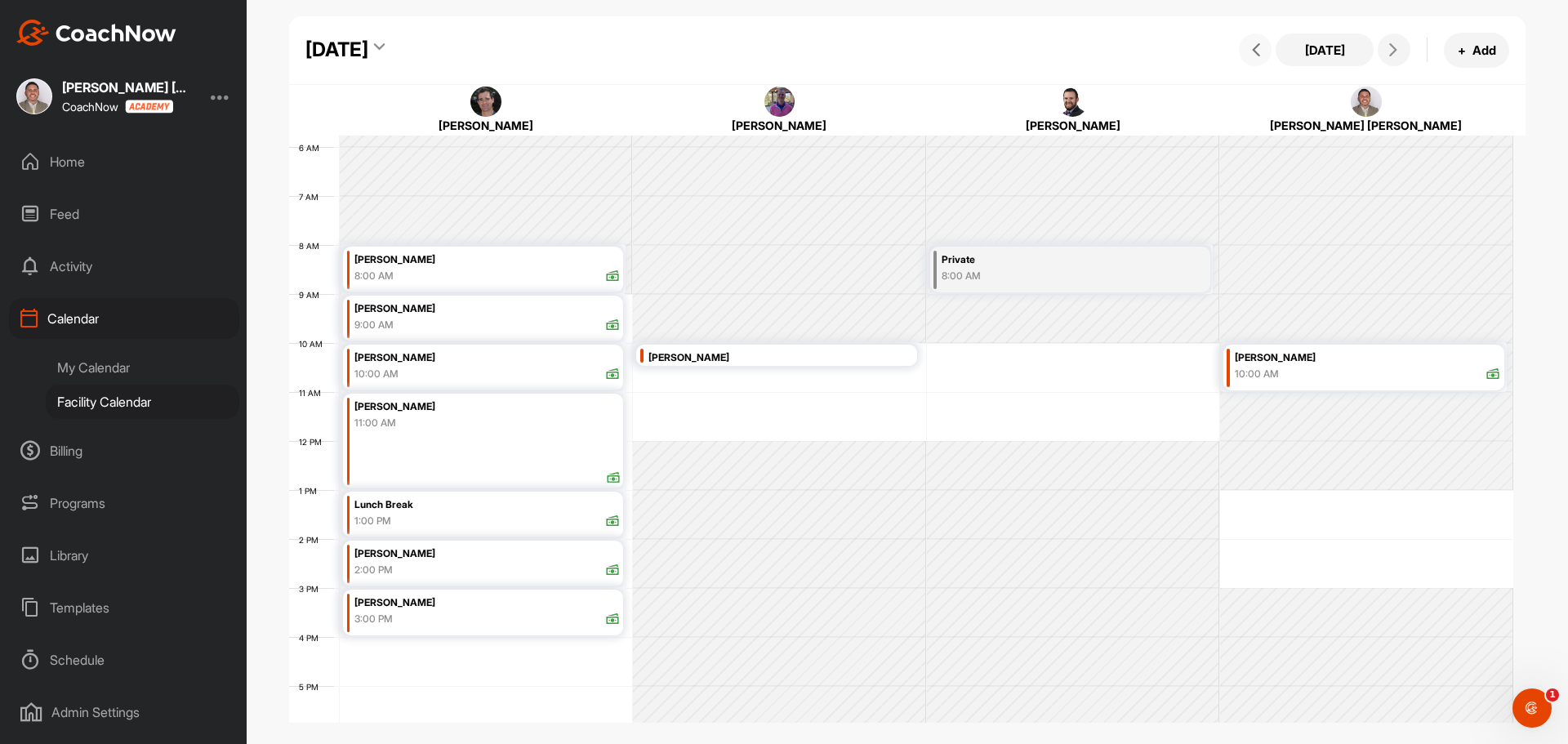
click at [1250, 56] on button at bounding box center [1254, 50] width 33 height 33
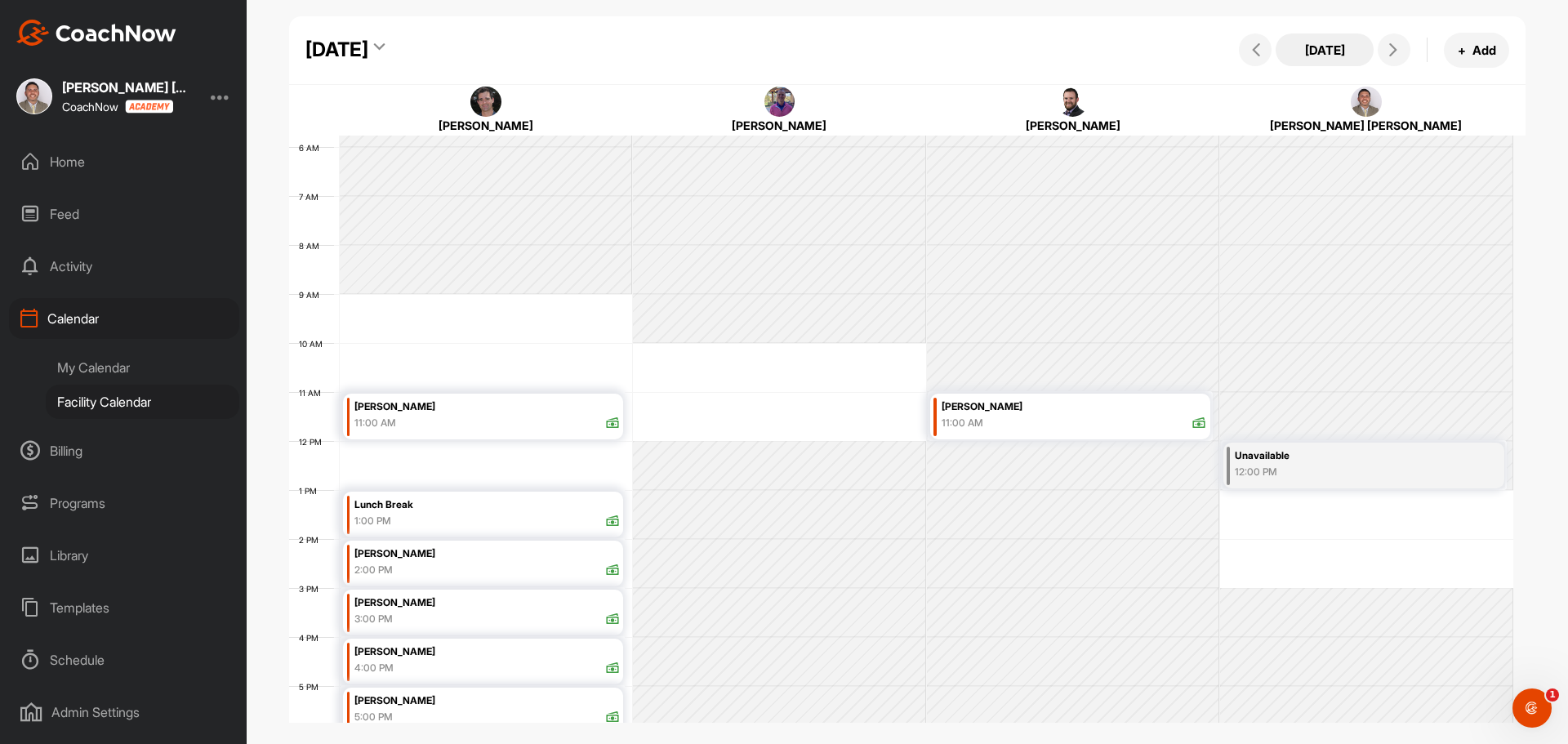
click at [1326, 52] on button "[DATE]" at bounding box center [1324, 50] width 98 height 33
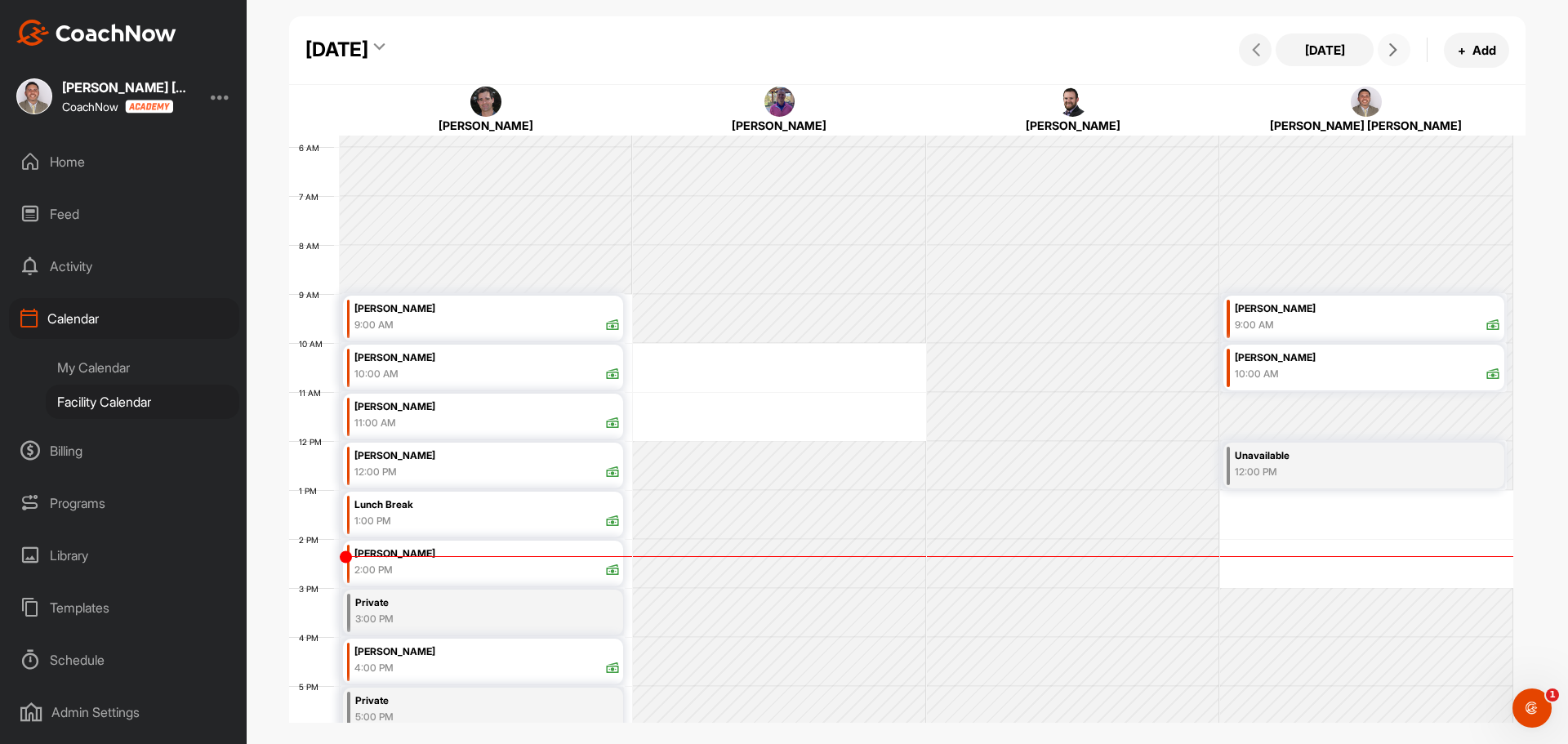
click at [1402, 43] on span at bounding box center [1394, 50] width 20 height 13
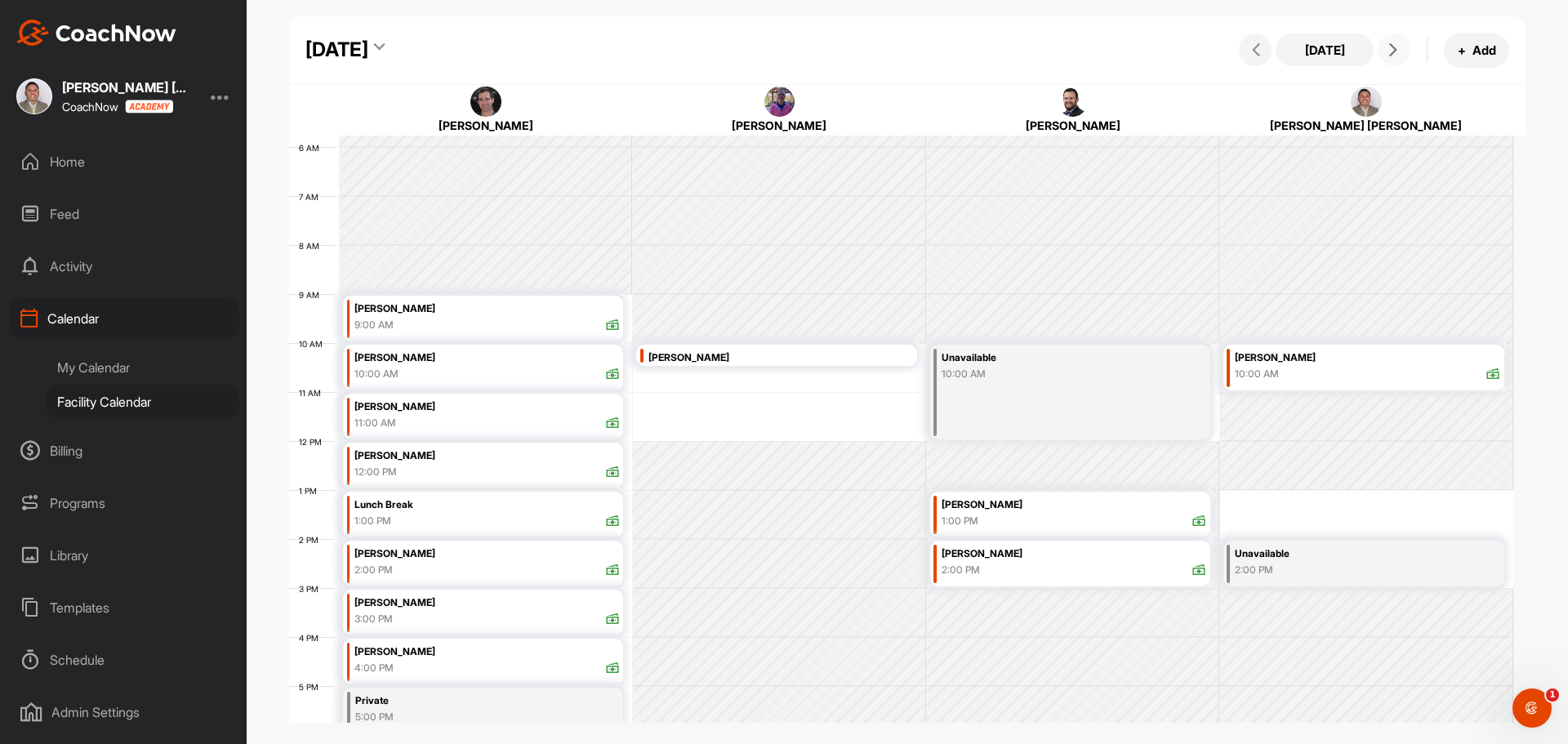
click at [1403, 43] on span at bounding box center [1394, 50] width 20 height 13
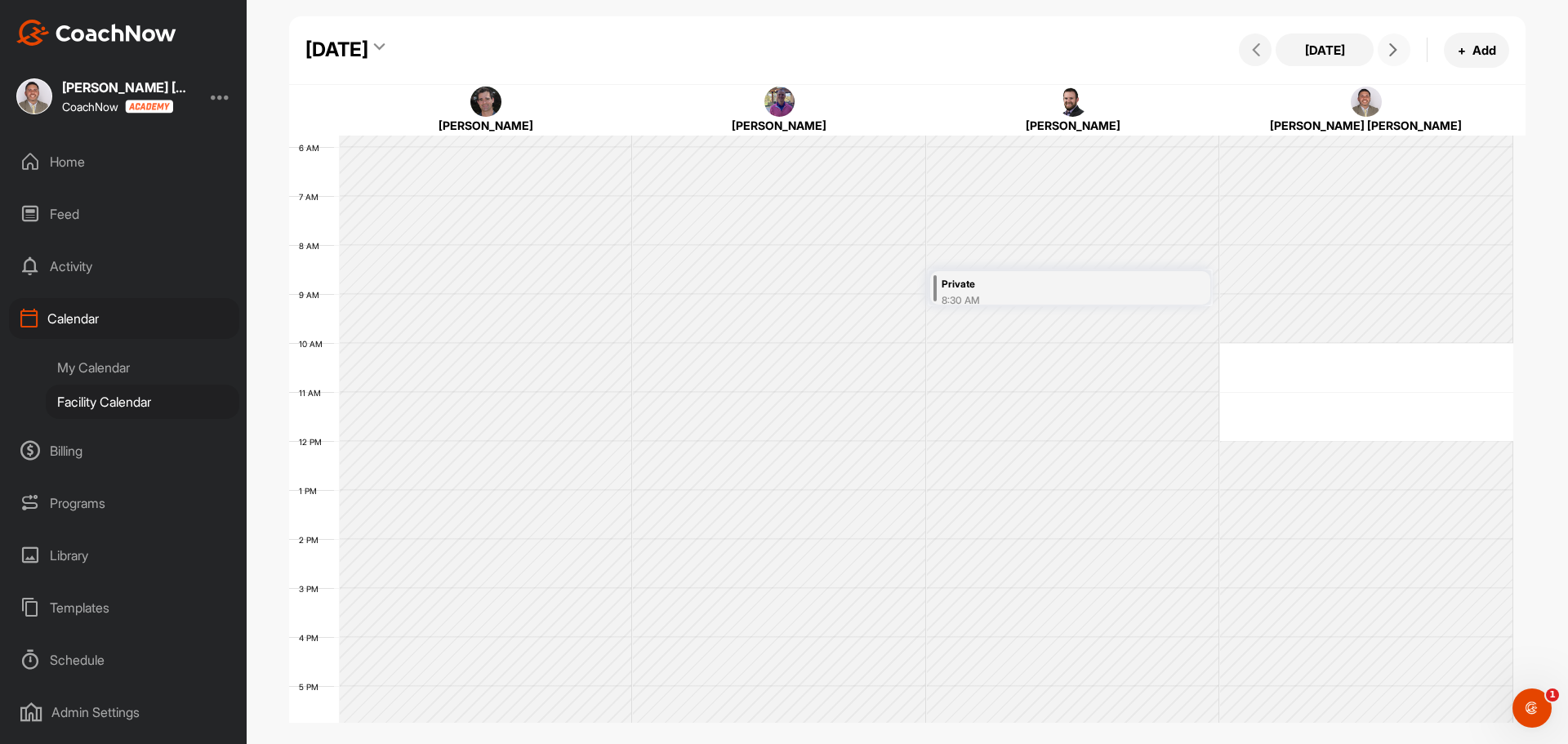
click at [1403, 43] on span at bounding box center [1394, 50] width 20 height 13
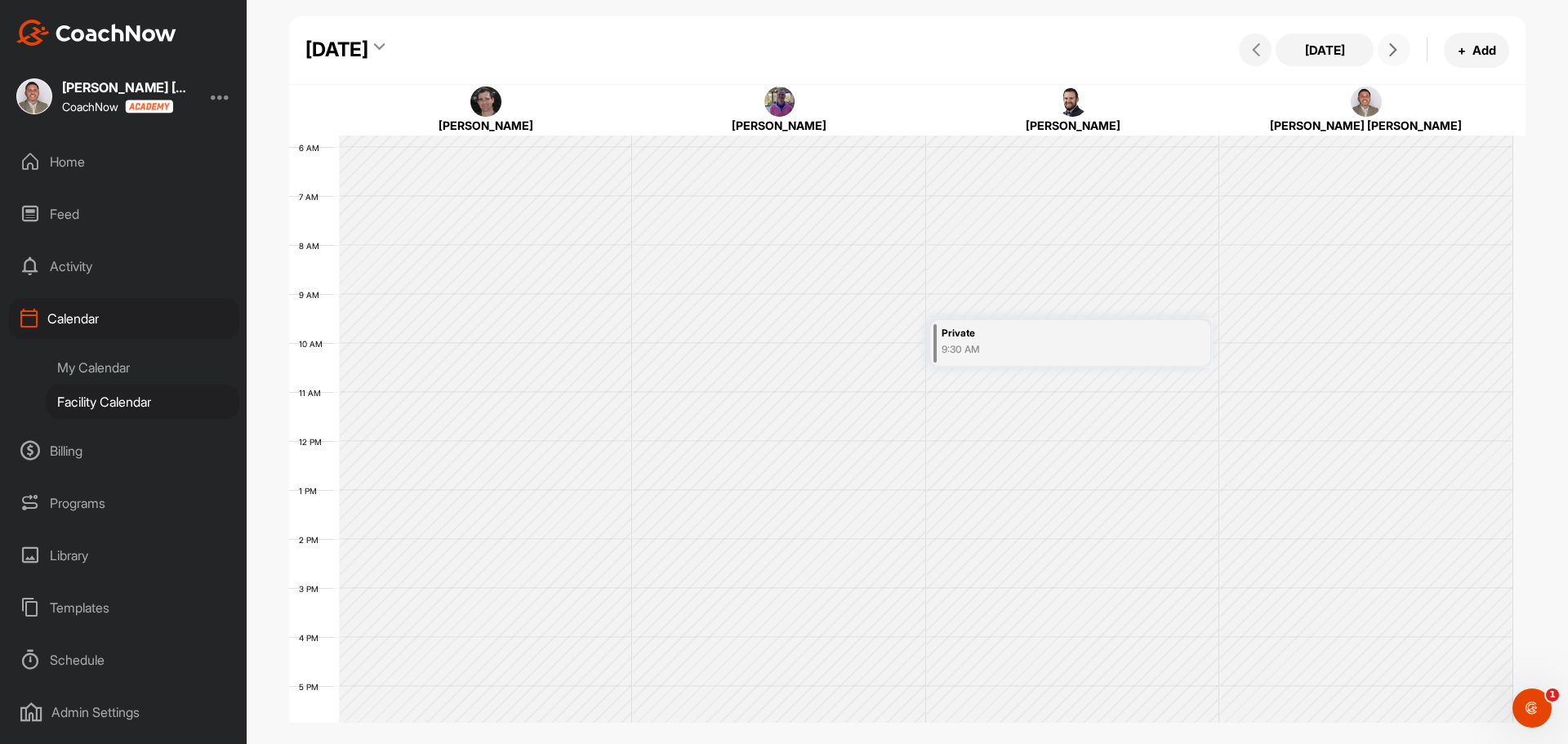
click at [1403, 43] on span at bounding box center [1394, 50] width 20 height 13
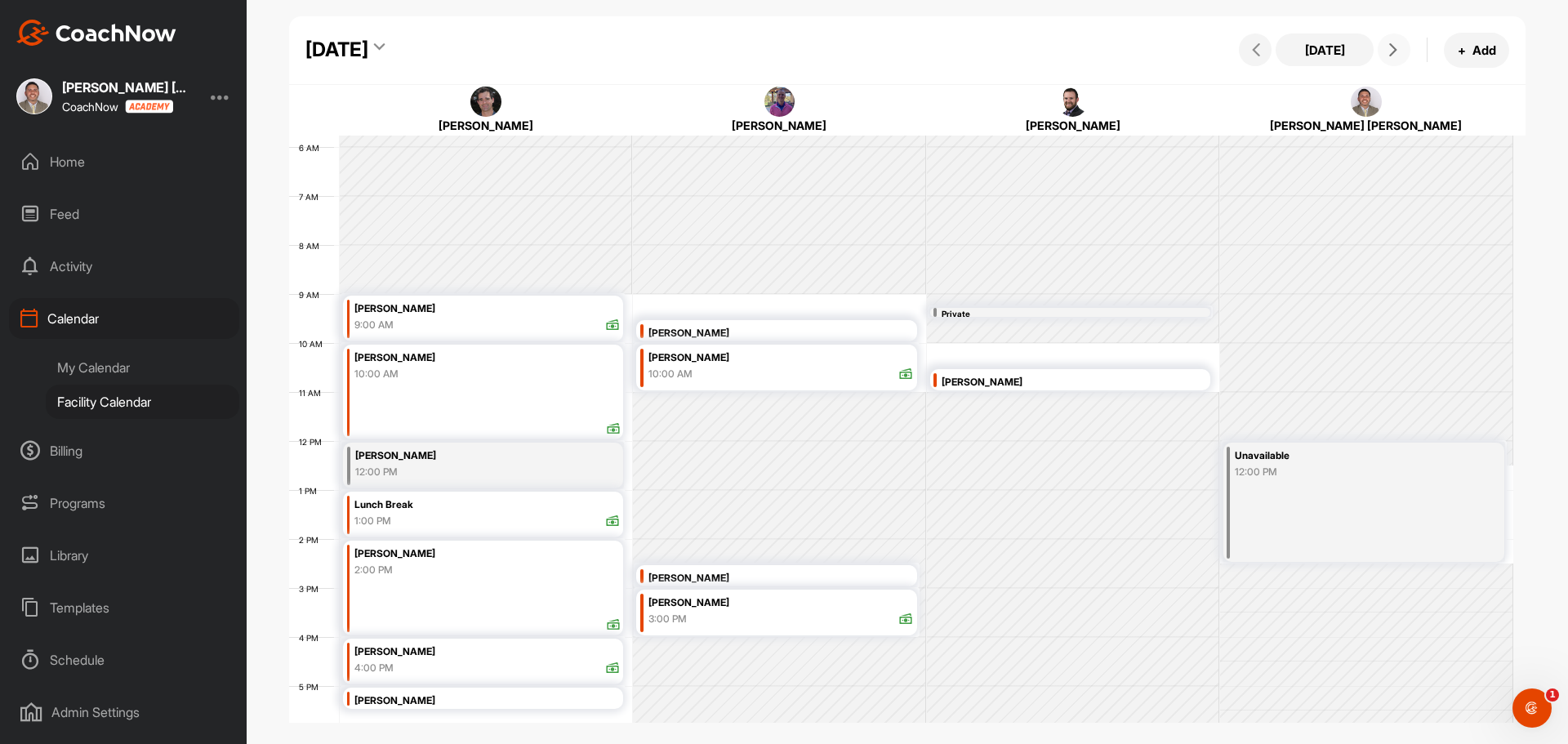
click at [1403, 43] on span at bounding box center [1394, 50] width 20 height 13
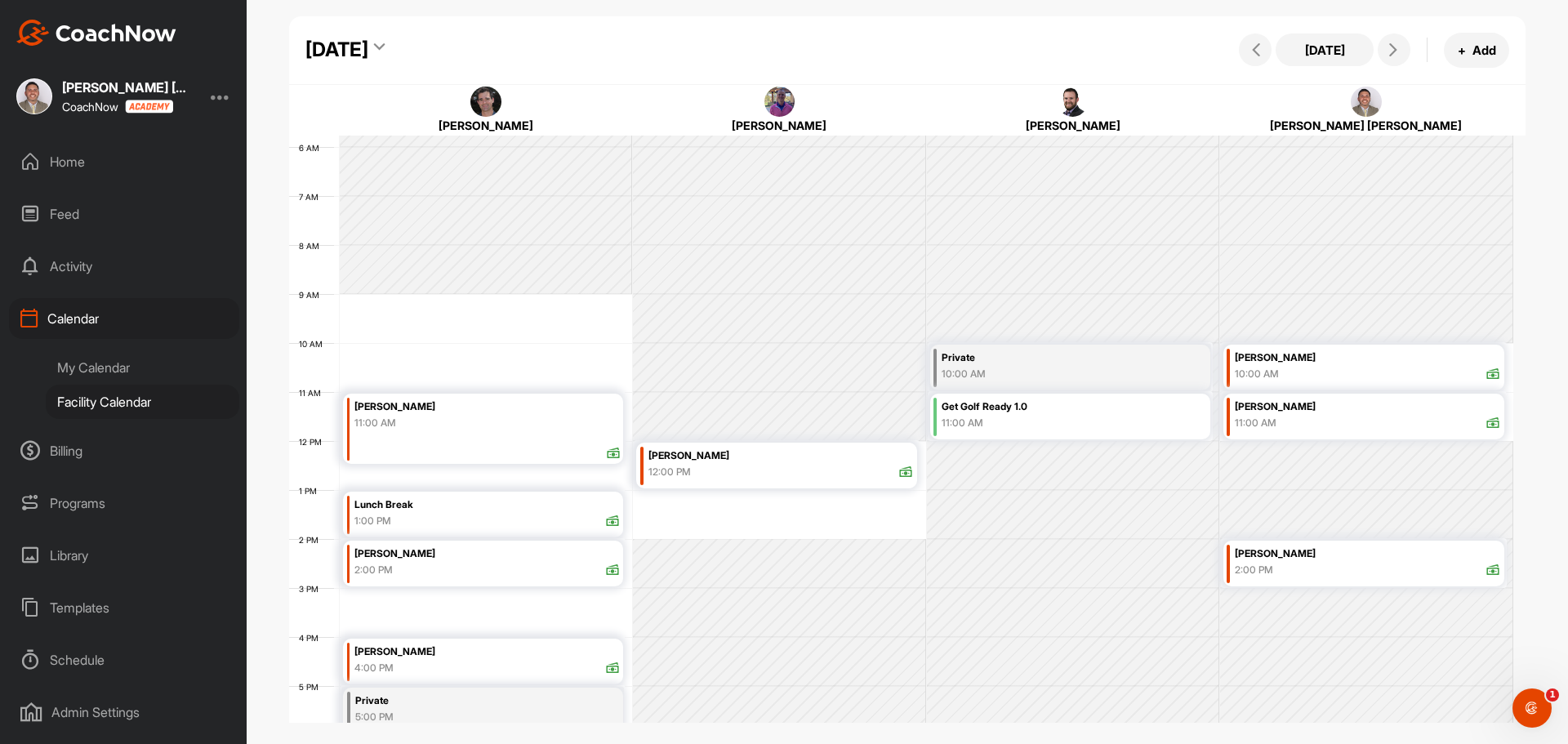
click at [228, 90] on div at bounding box center [220, 95] width 20 height 20
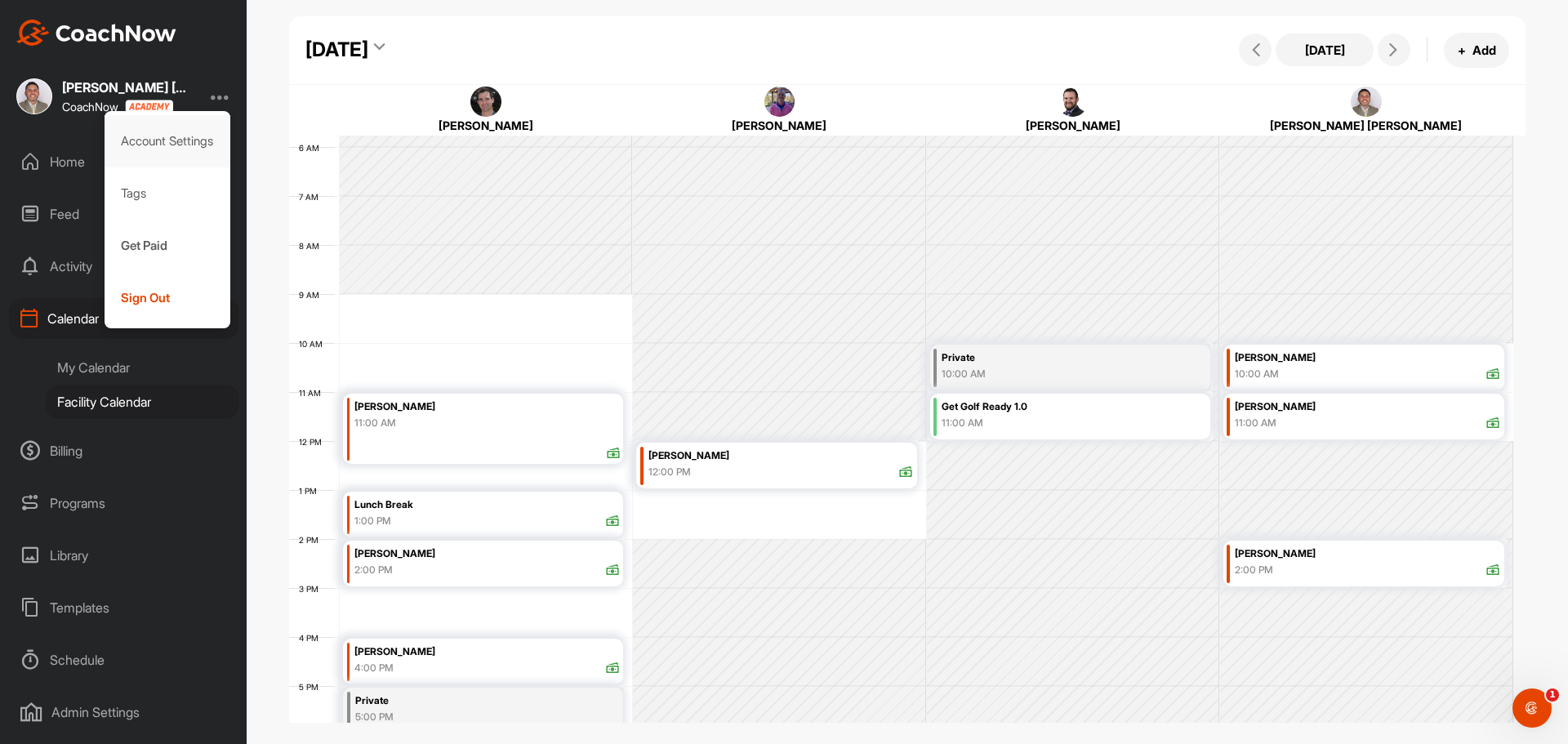
click at [172, 137] on div "Account Settings" at bounding box center [168, 141] width 126 height 52
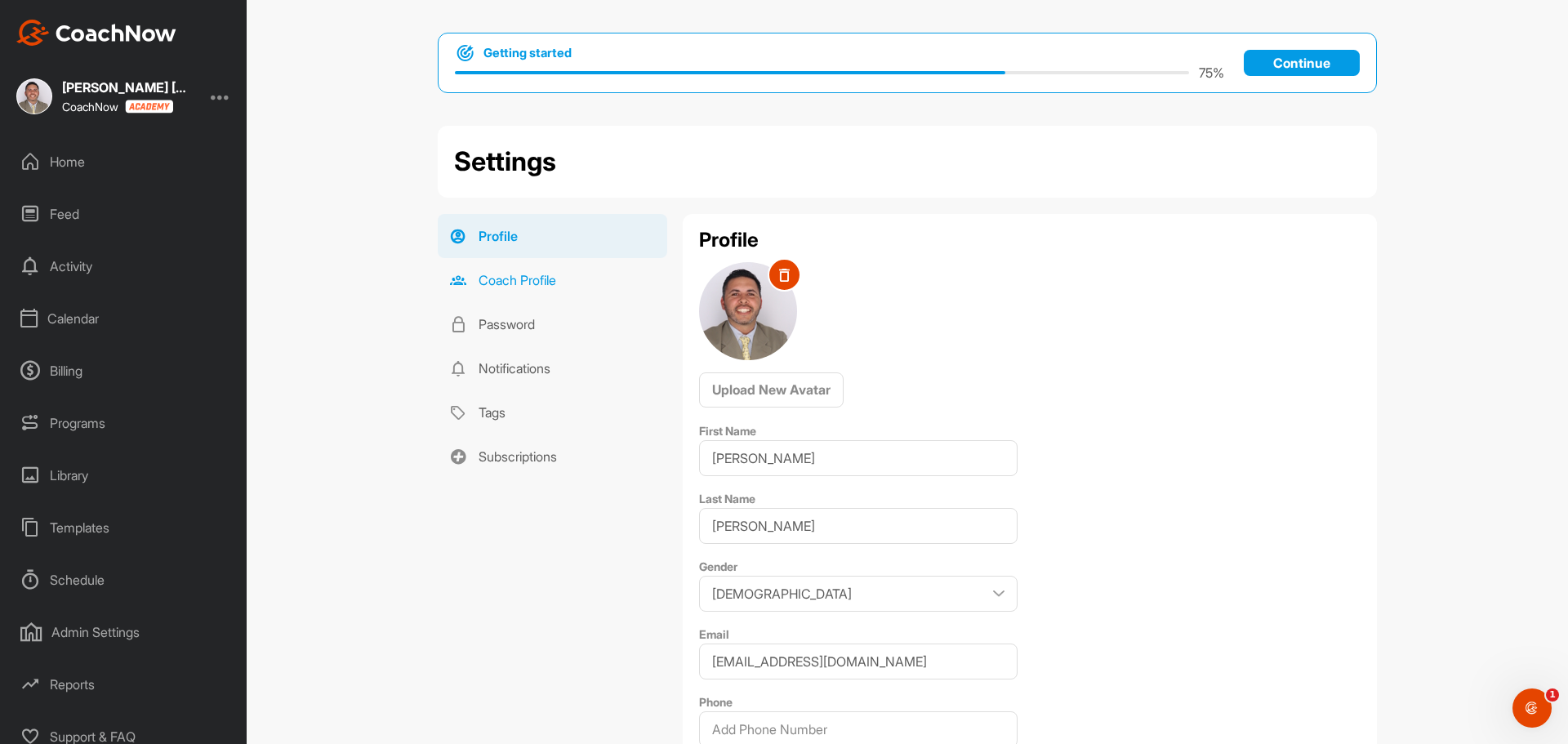
click at [542, 276] on link "Coach Profile" at bounding box center [552, 280] width 229 height 44
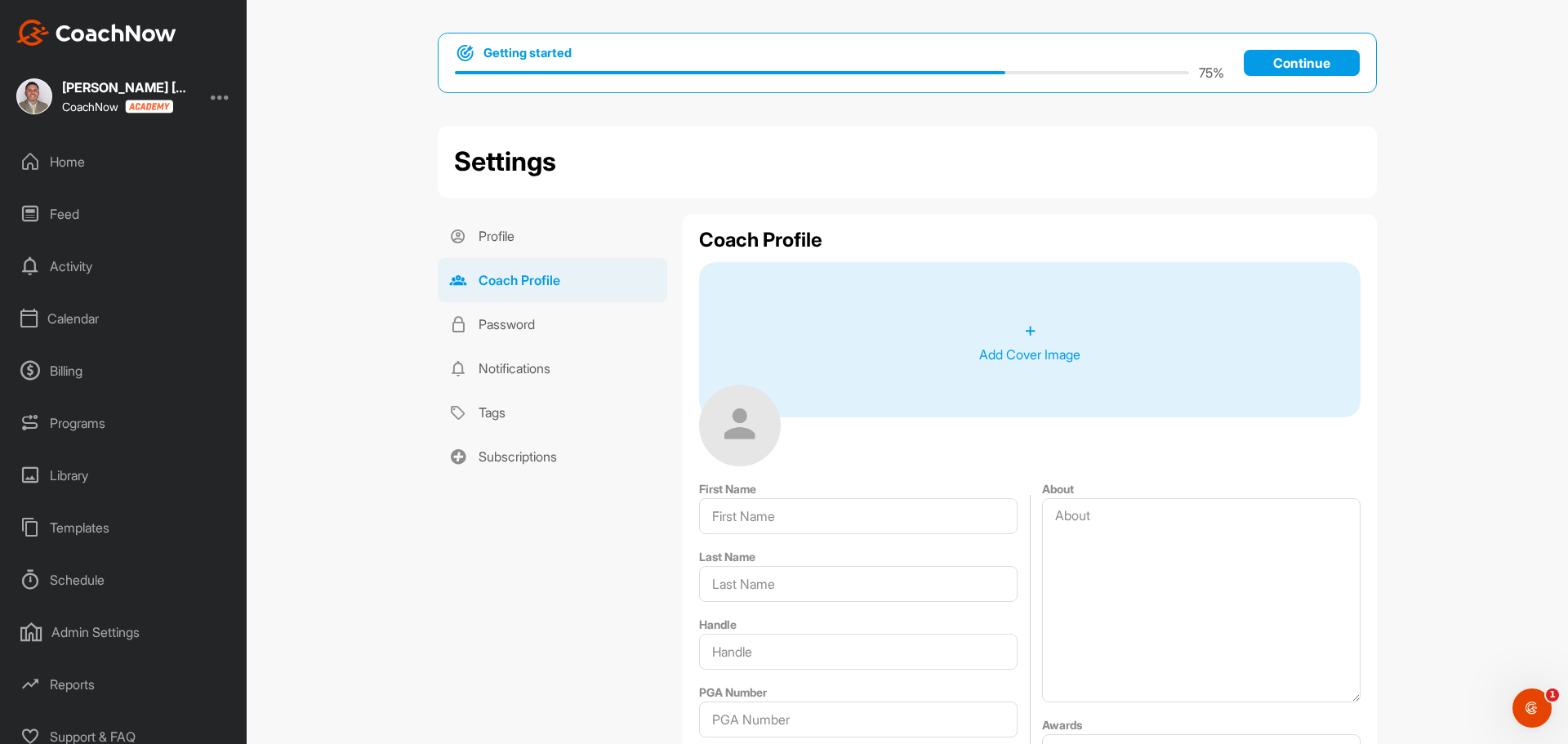
type input "Coen"
type input "Pross"
type input "cpross@larinconadacc.com"
type input "La Rinconada Country Club"
click at [470, 225] on link "Profile" at bounding box center [552, 236] width 229 height 44
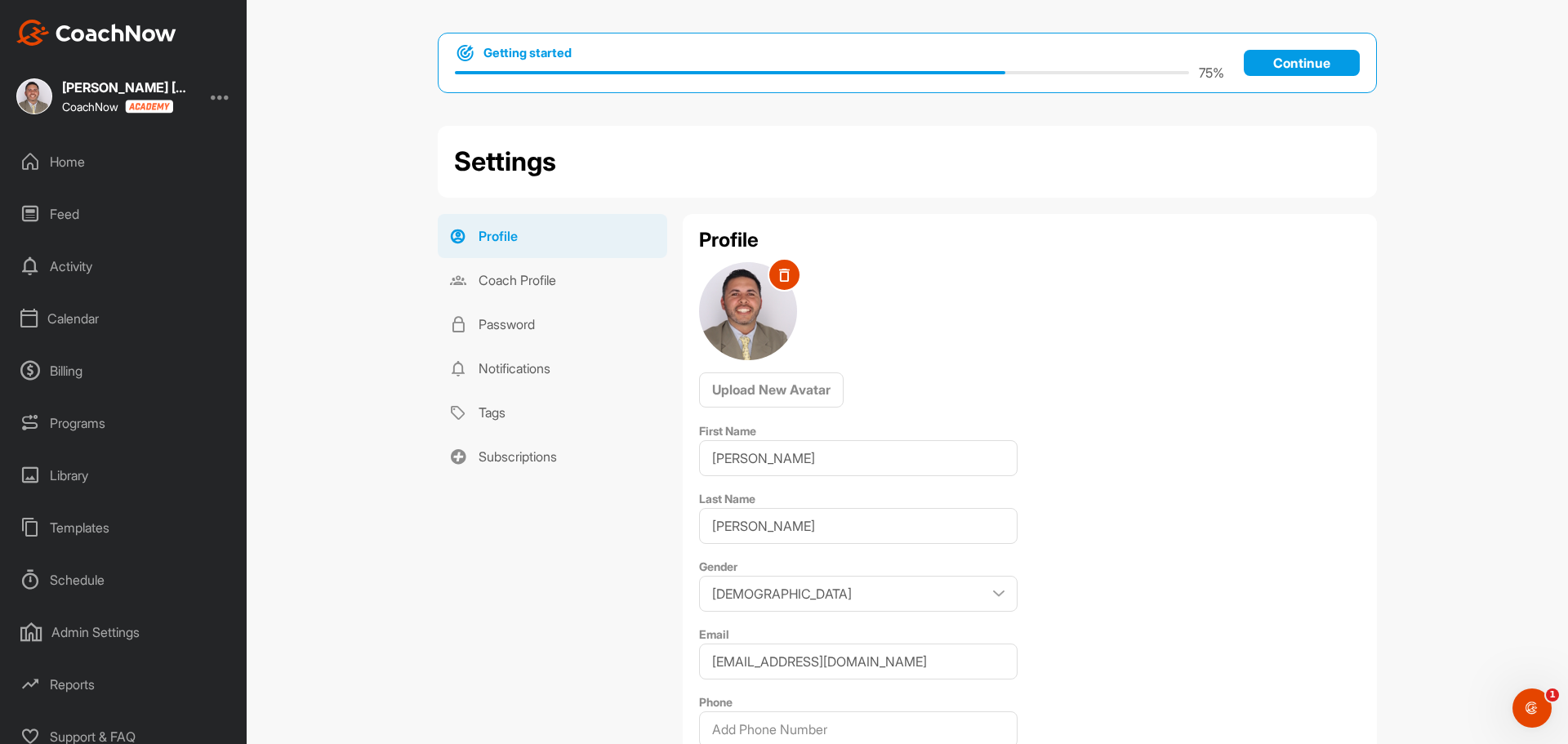
click at [86, 99] on div "Coen Pross CoachNow" at bounding box center [127, 96] width 131 height 35
click at [40, 156] on div "Home" at bounding box center [125, 162] width 230 height 41
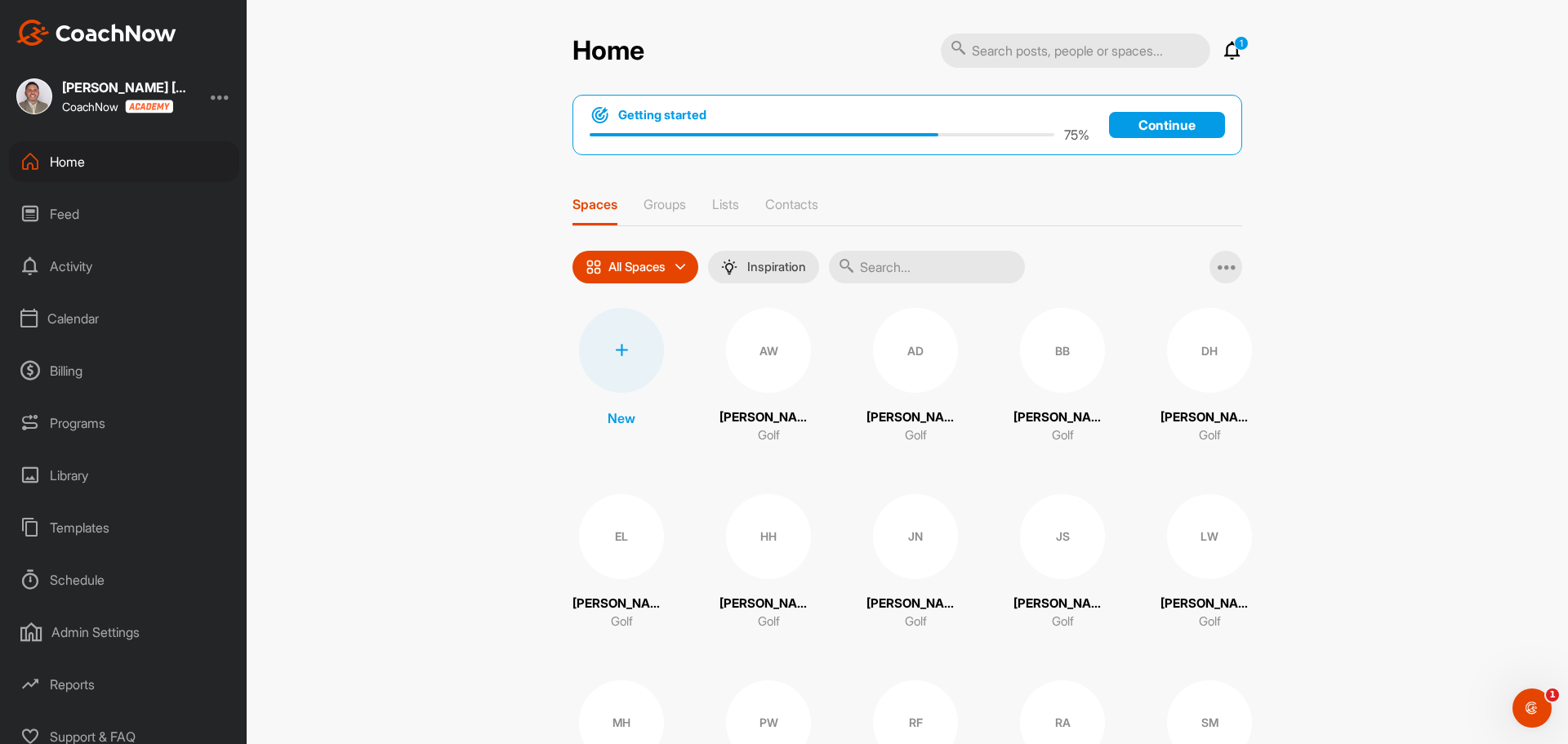
click at [86, 323] on div "Calendar" at bounding box center [125, 318] width 230 height 41
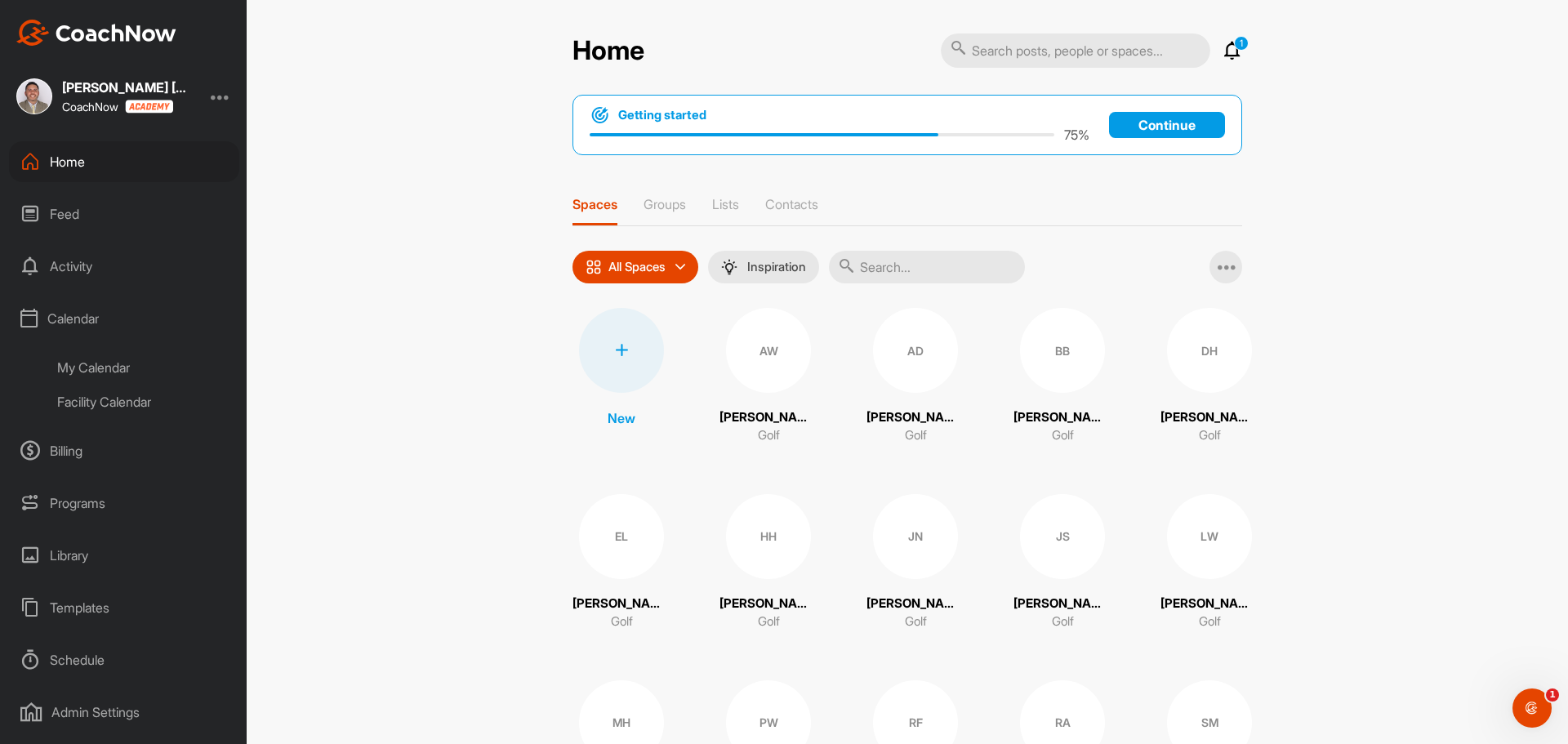
click at [105, 359] on div "My Calendar" at bounding box center [142, 367] width 194 height 35
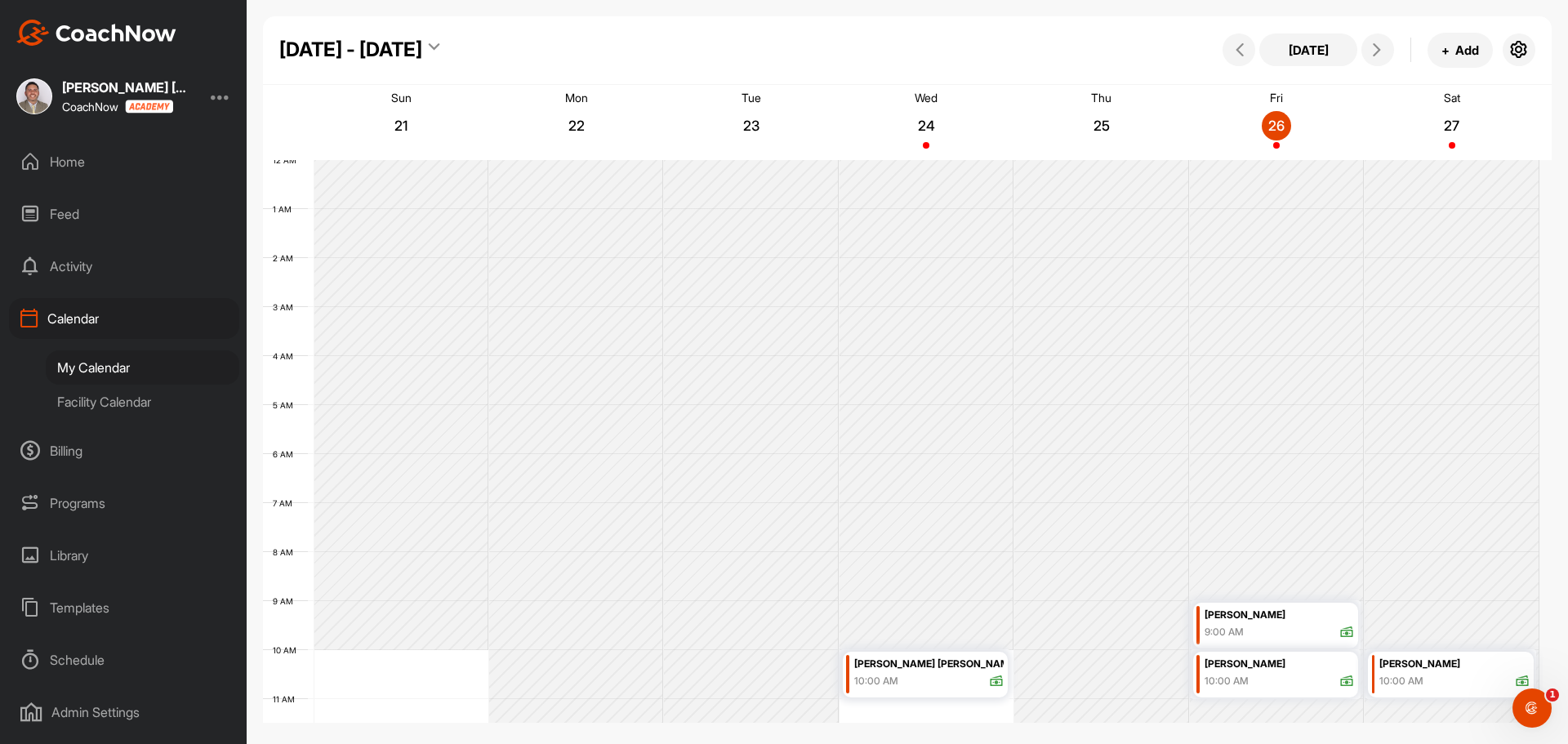
scroll to position [283, 0]
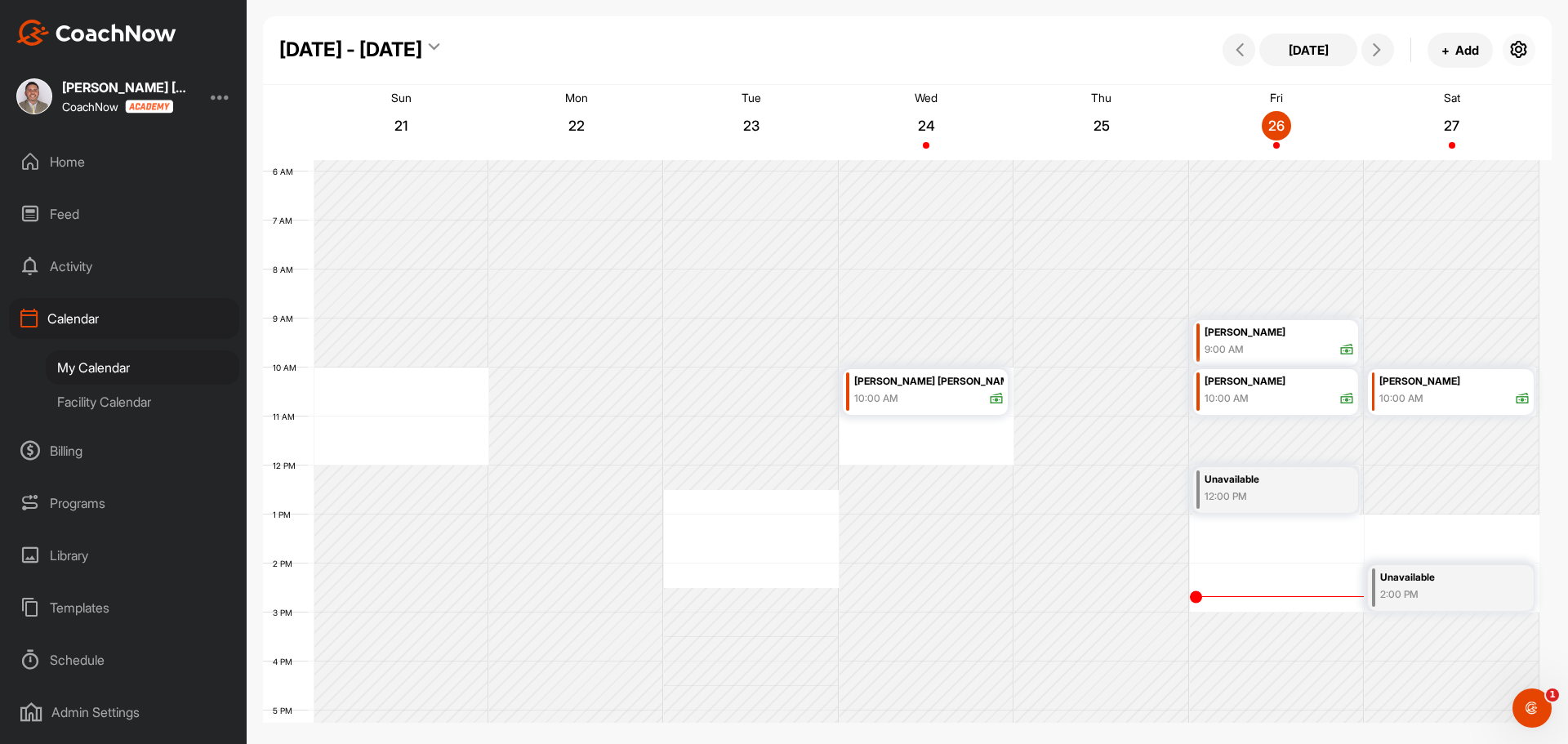
click at [1513, 63] on button "button" at bounding box center [1518, 50] width 33 height 33
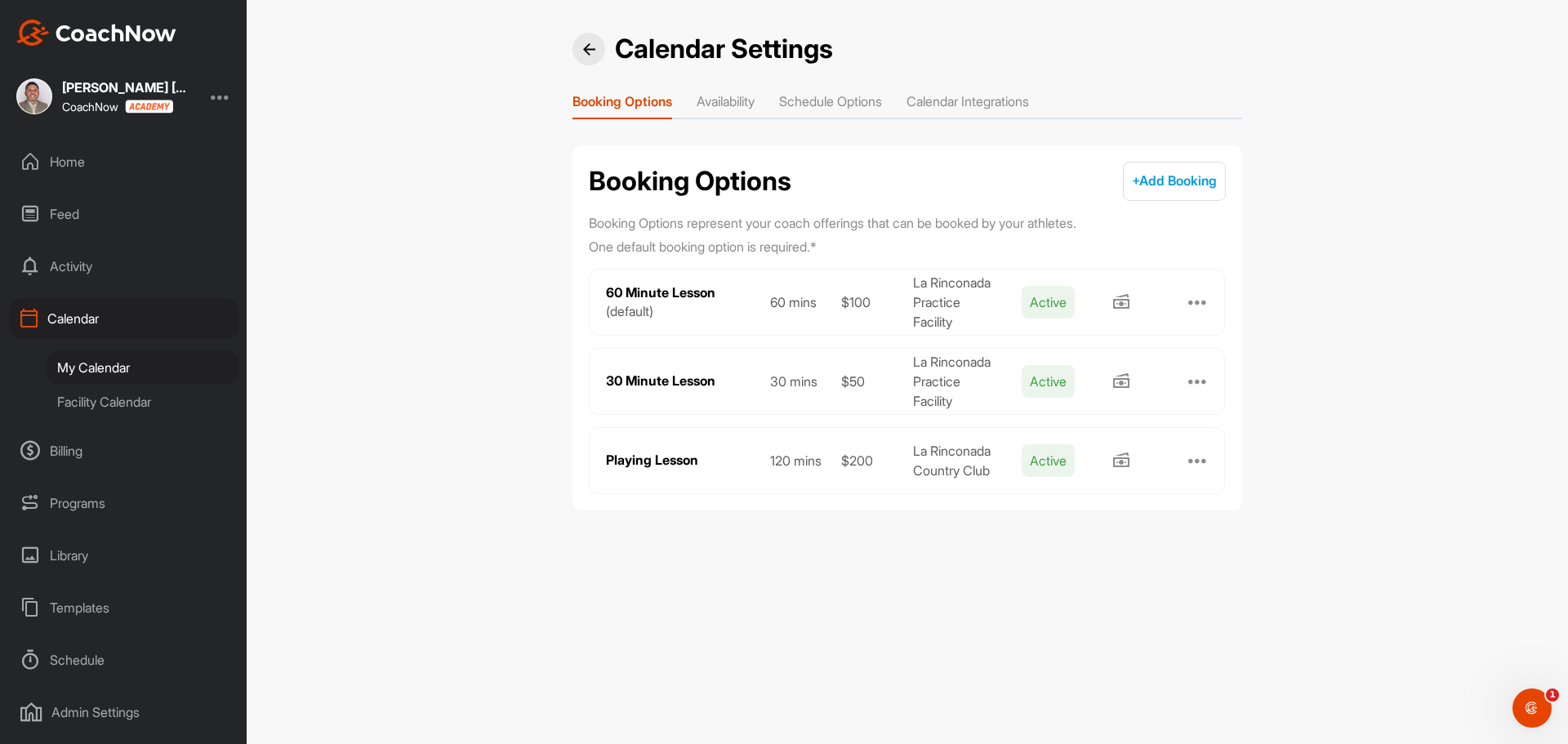
click at [721, 114] on li "Availability" at bounding box center [725, 105] width 58 height 26
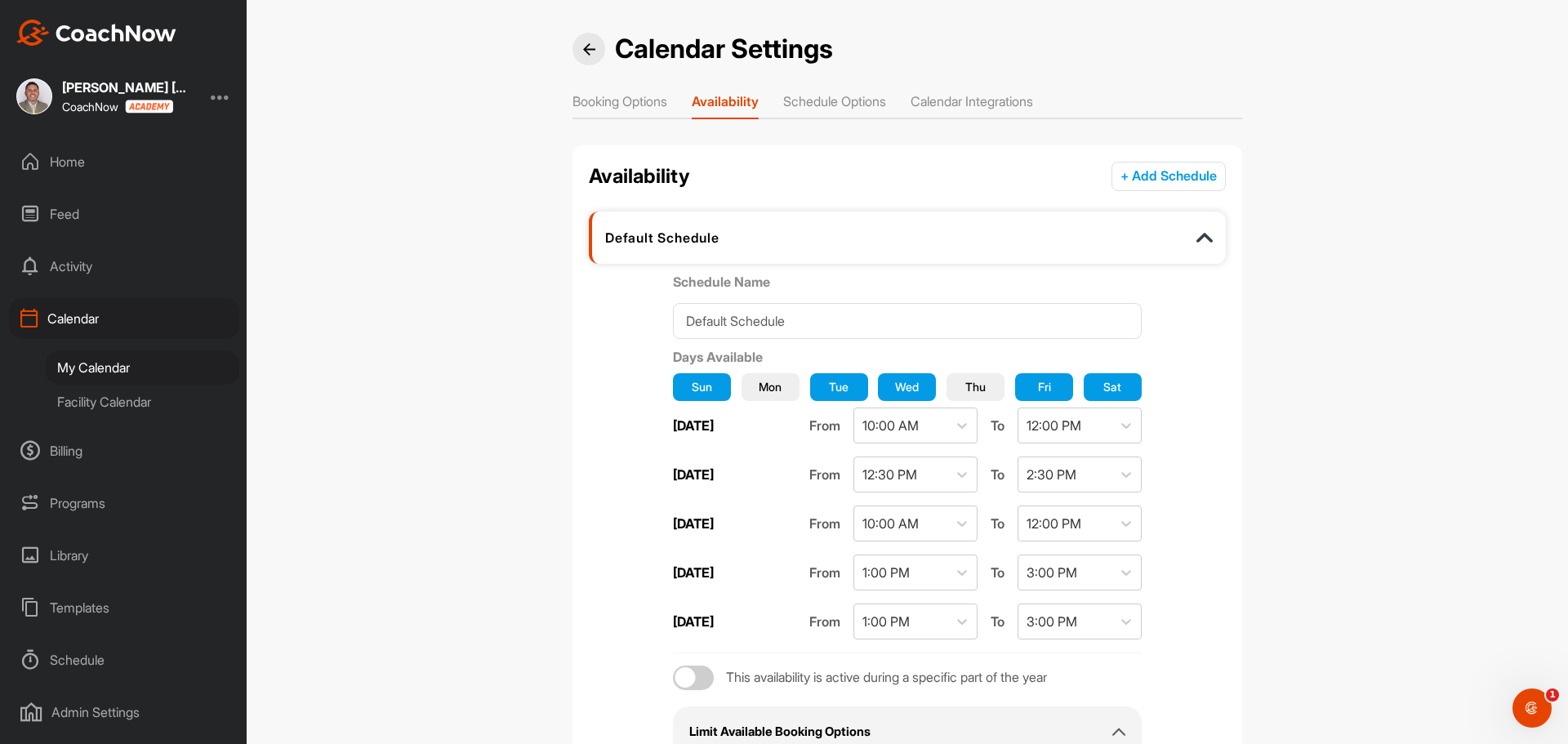
click at [828, 105] on li "Schedule Options" at bounding box center [835, 105] width 103 height 26
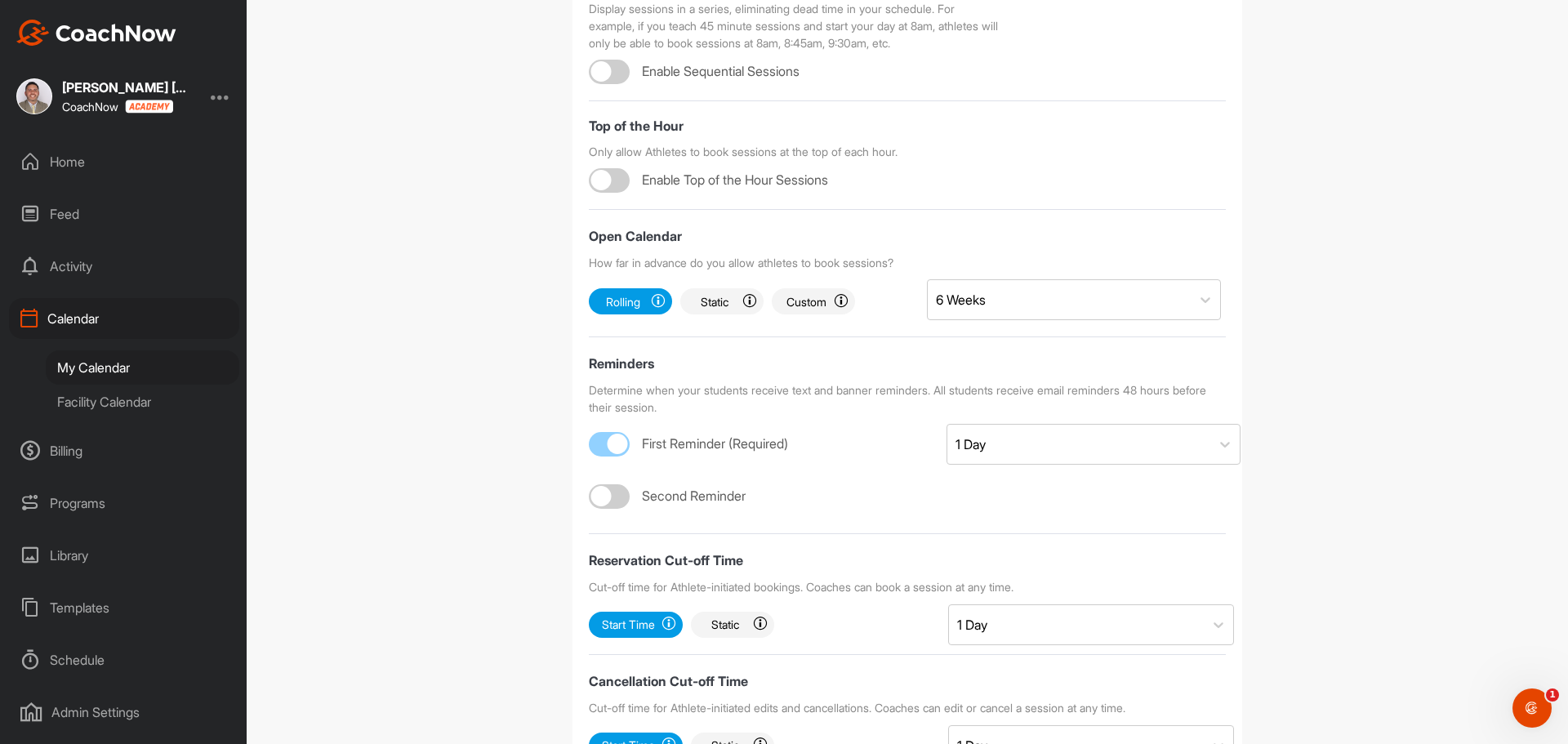
scroll to position [408, 0]
click at [1130, 297] on div "6 Weeks" at bounding box center [1059, 298] width 263 height 39
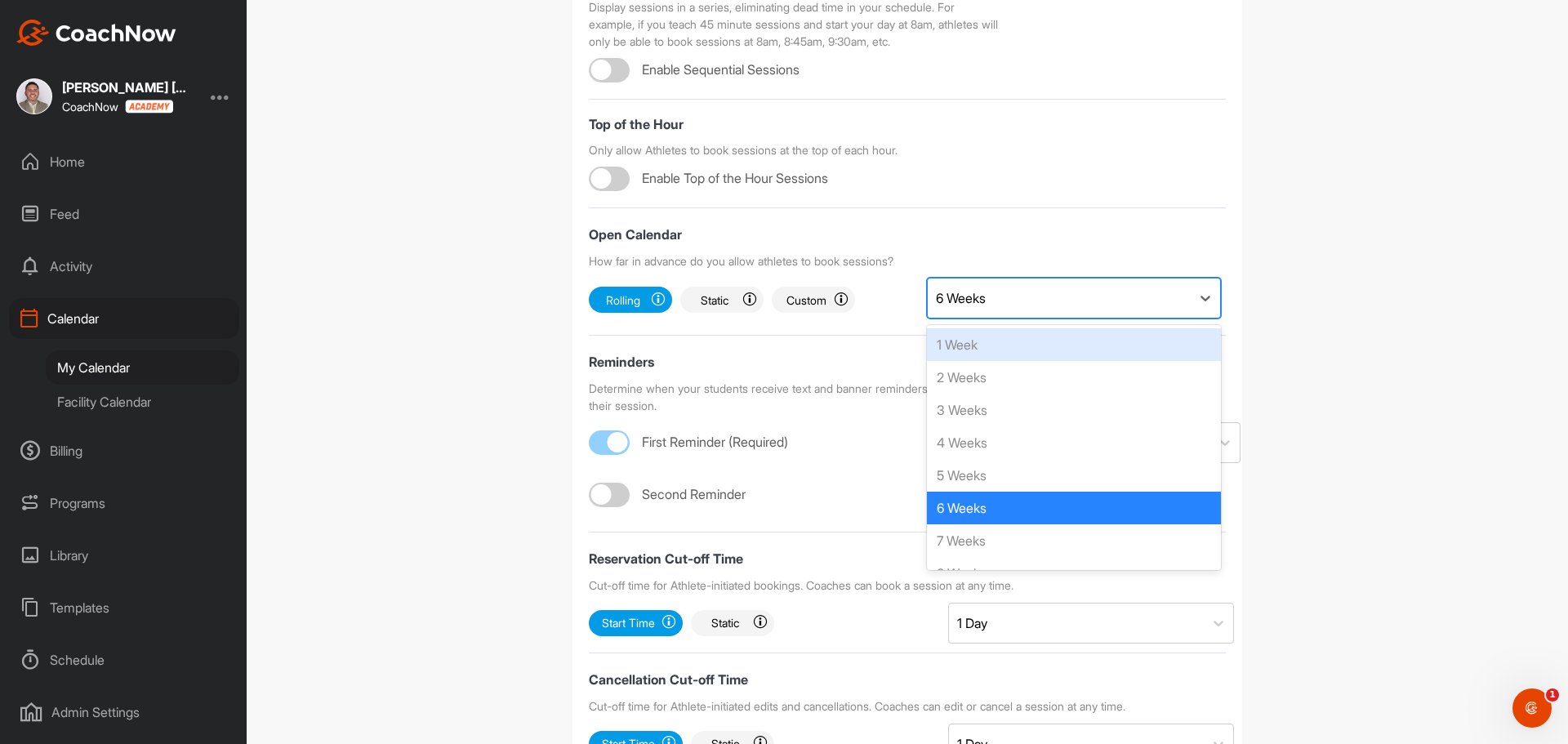
scroll to position [2, 0]
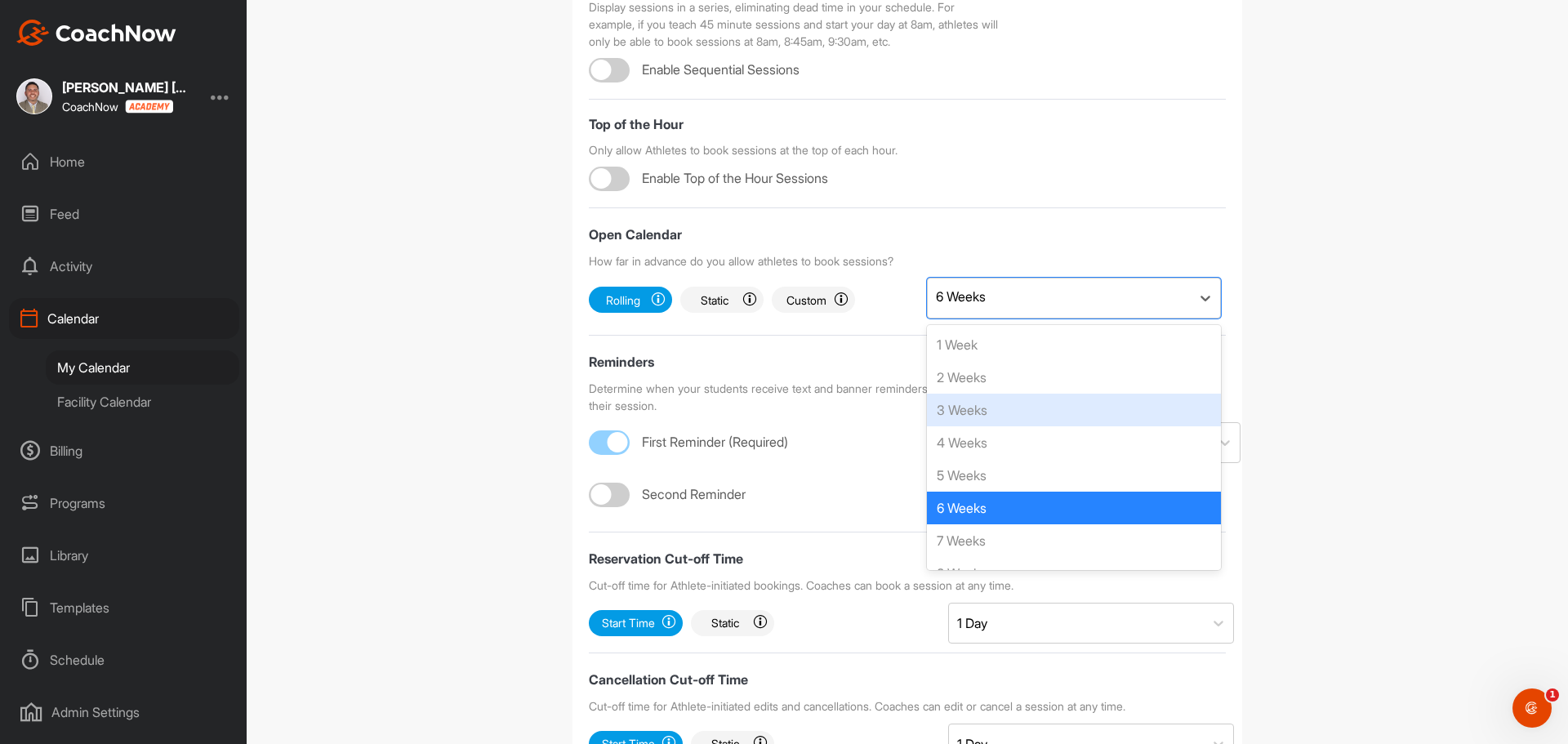
click at [1069, 413] on div "3 Weeks" at bounding box center [1074, 409] width 294 height 33
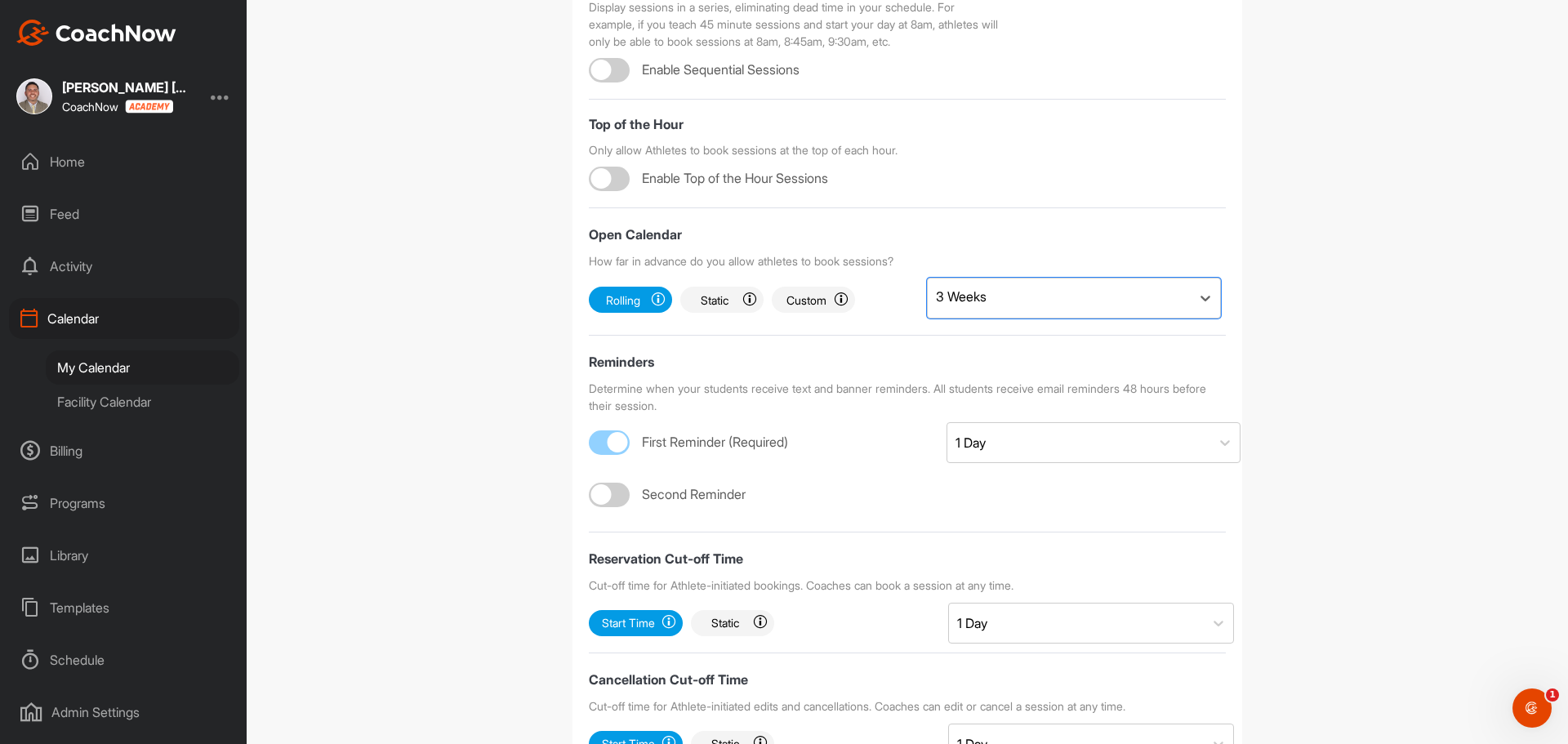
scroll to position [529, 0]
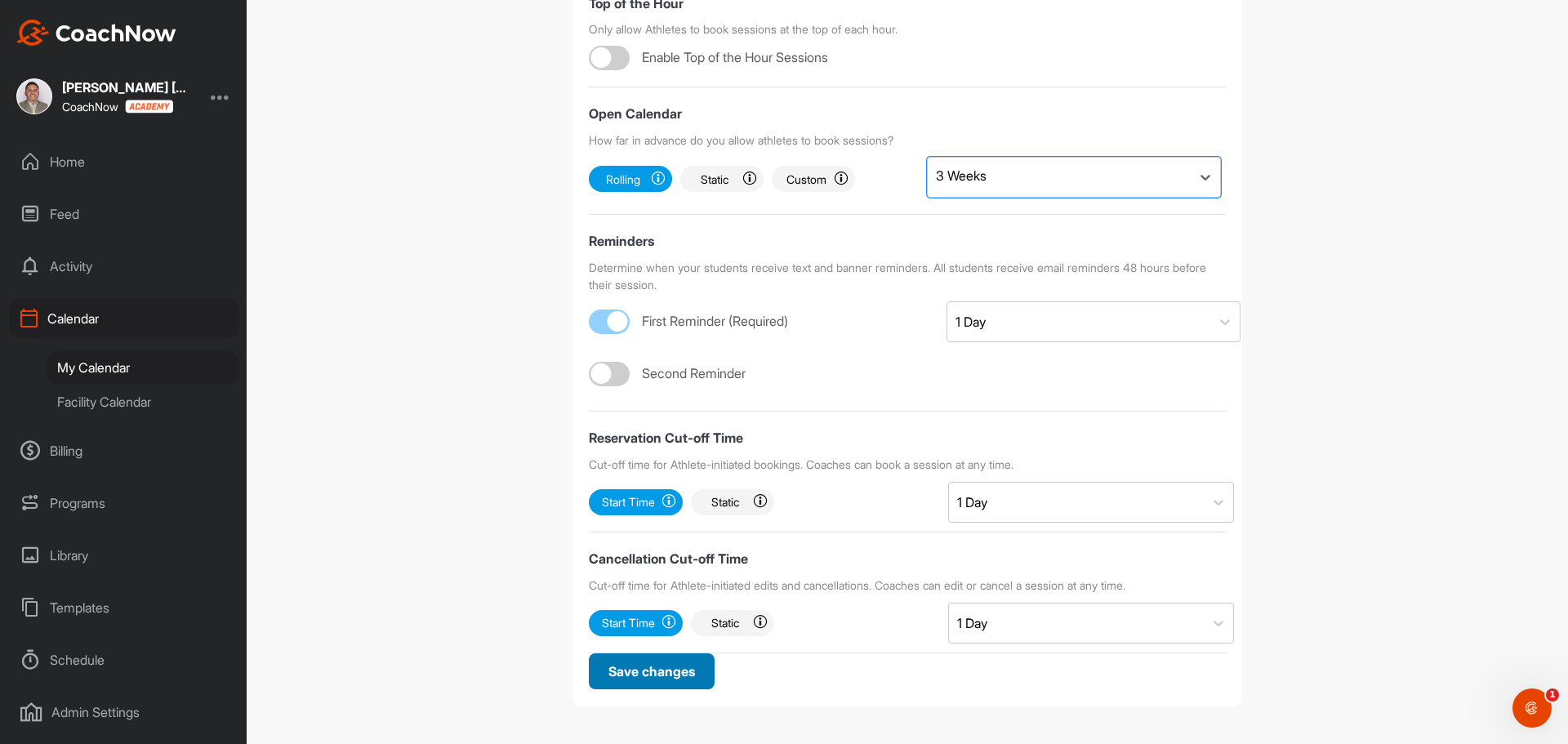
click at [669, 671] on span "Save changes" at bounding box center [652, 670] width 86 height 16
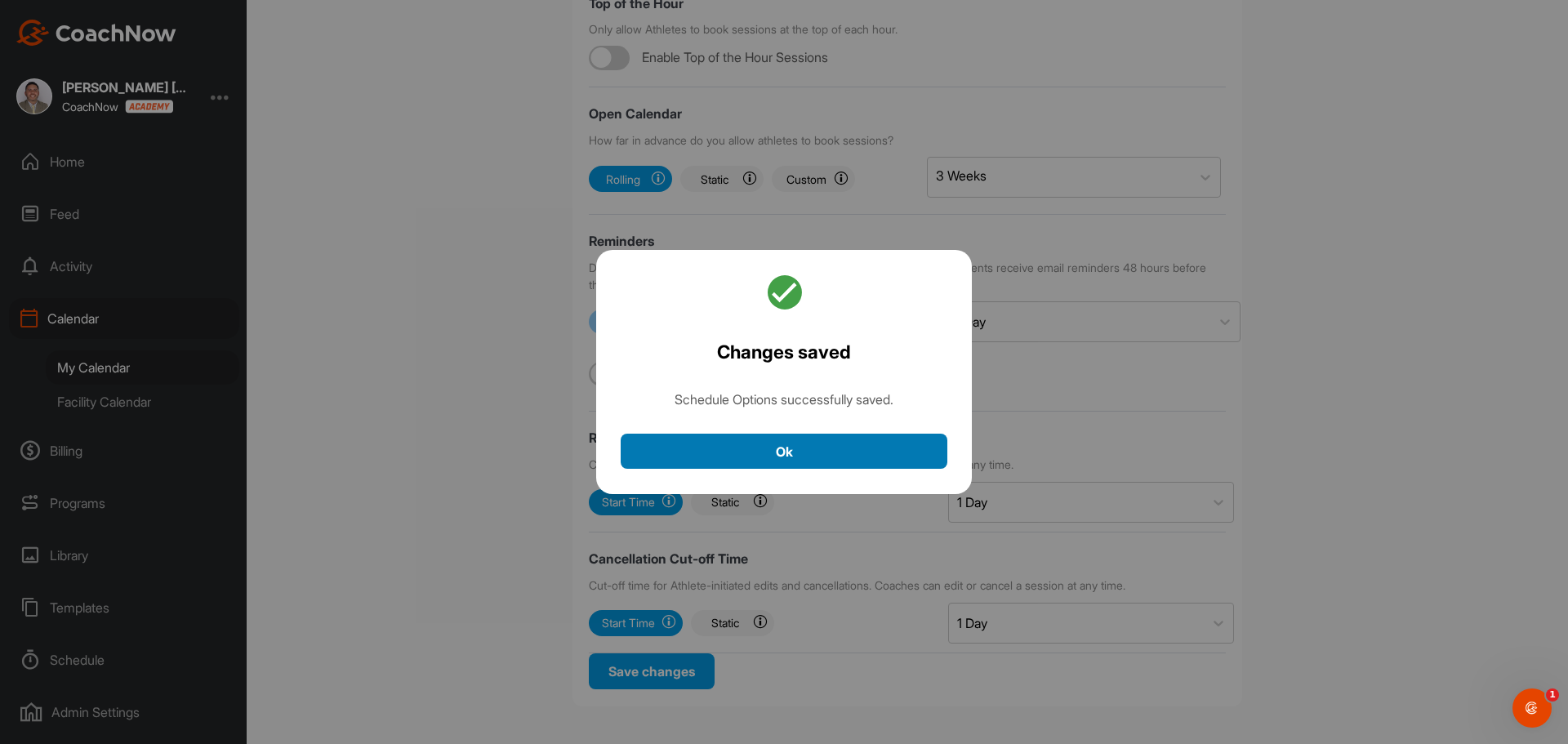
click at [788, 452] on button "Ok" at bounding box center [784, 451] width 327 height 36
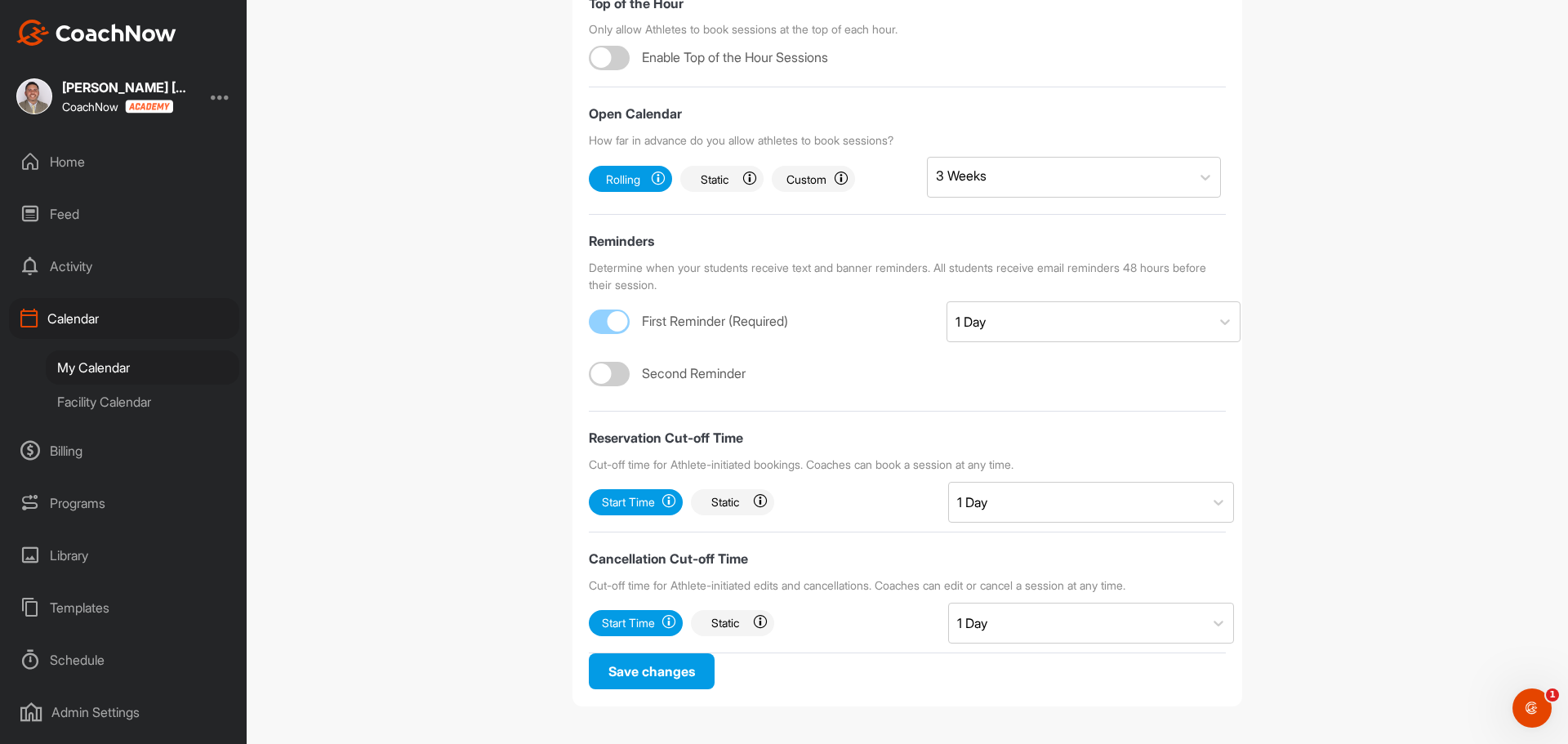
click at [70, 153] on div "Home" at bounding box center [125, 162] width 230 height 41
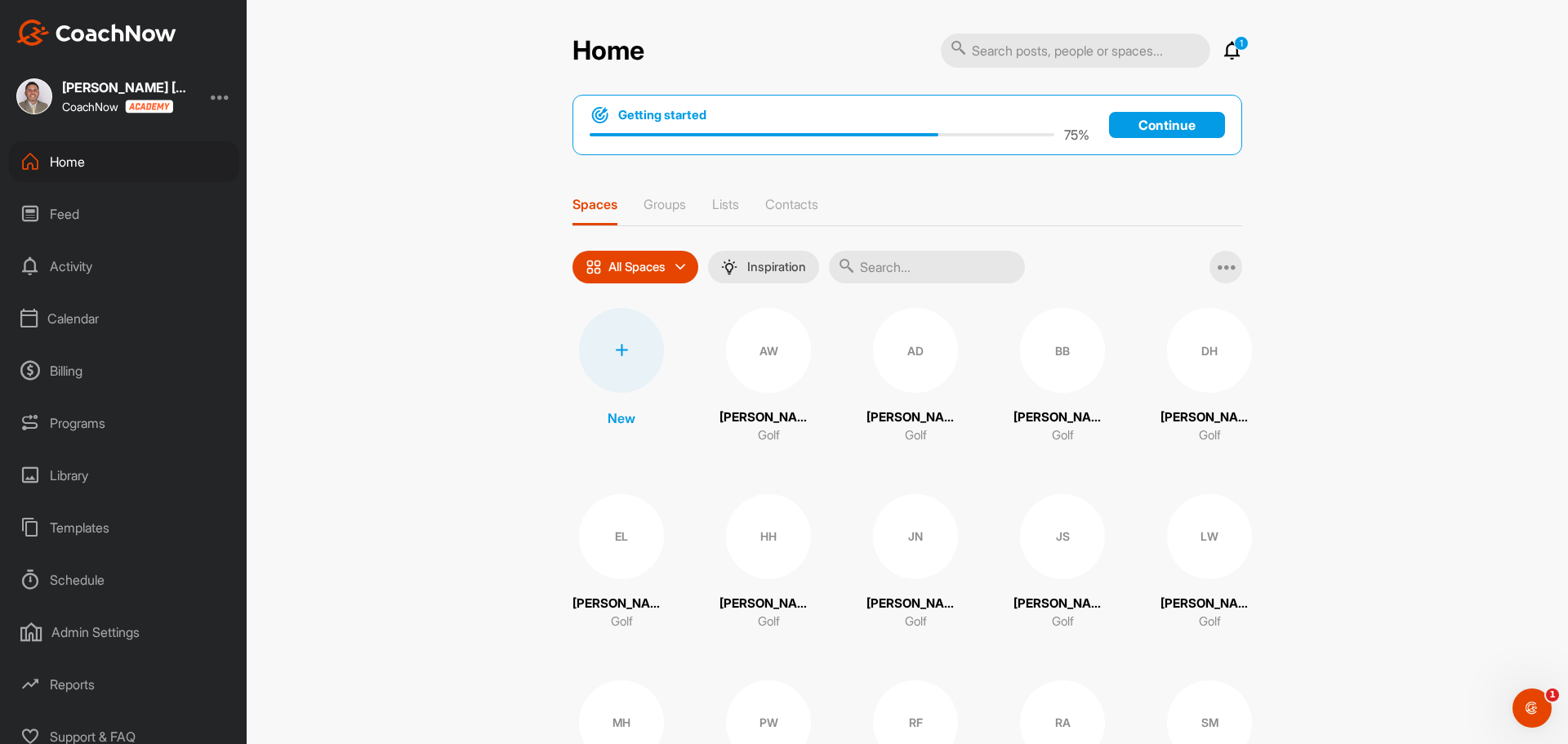
click at [73, 310] on div "Calendar" at bounding box center [125, 318] width 230 height 41
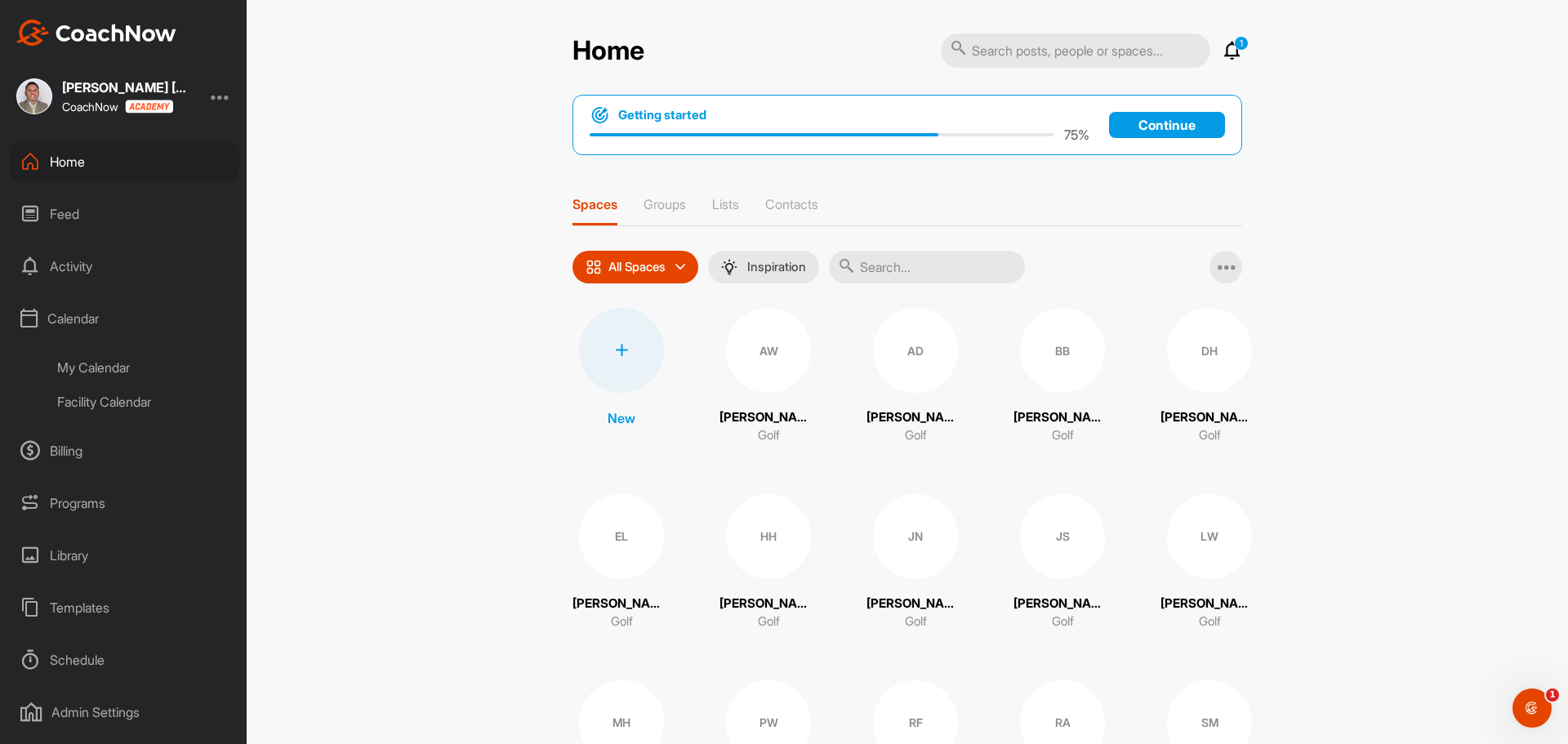
click at [117, 361] on div "My Calendar" at bounding box center [142, 367] width 194 height 35
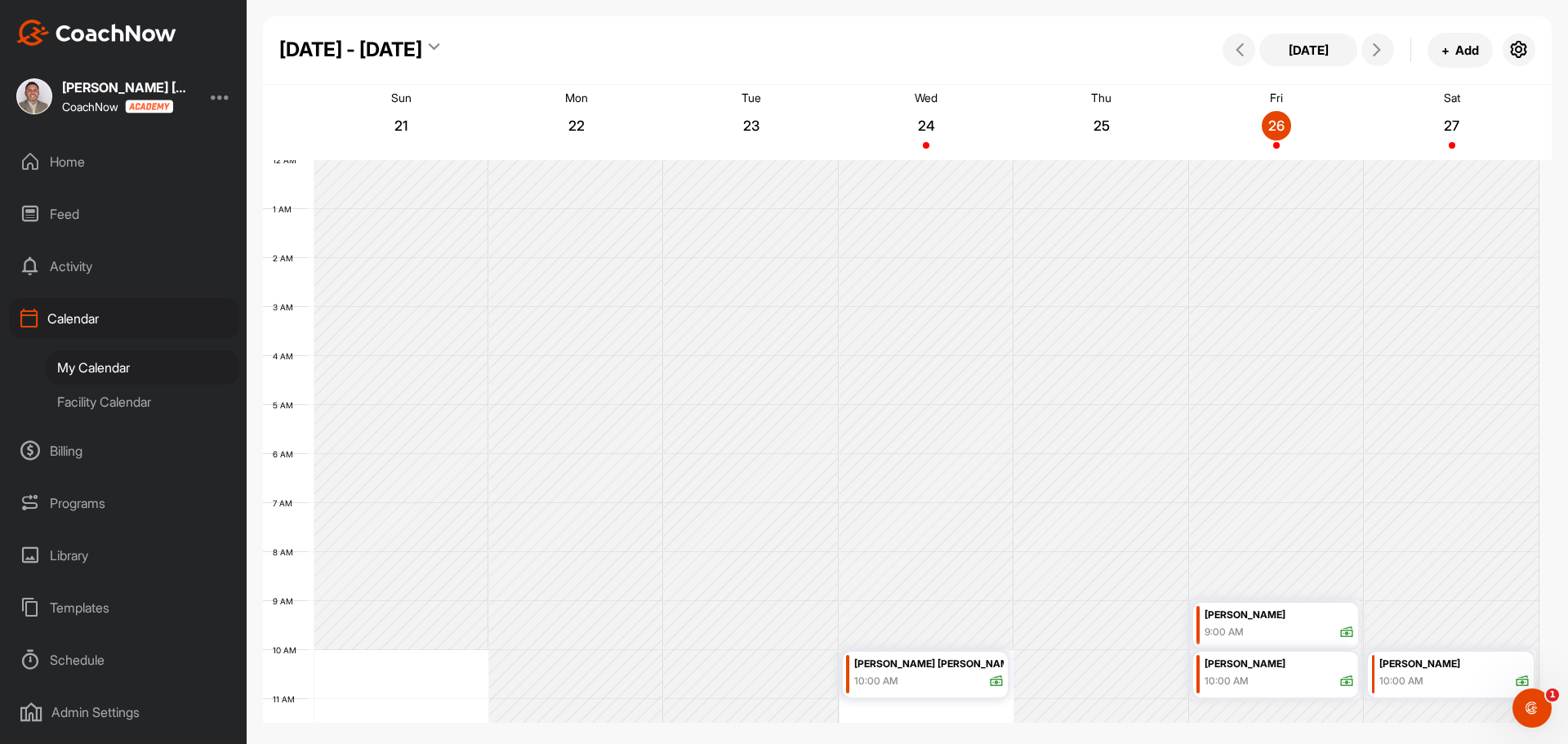
scroll to position [283, 0]
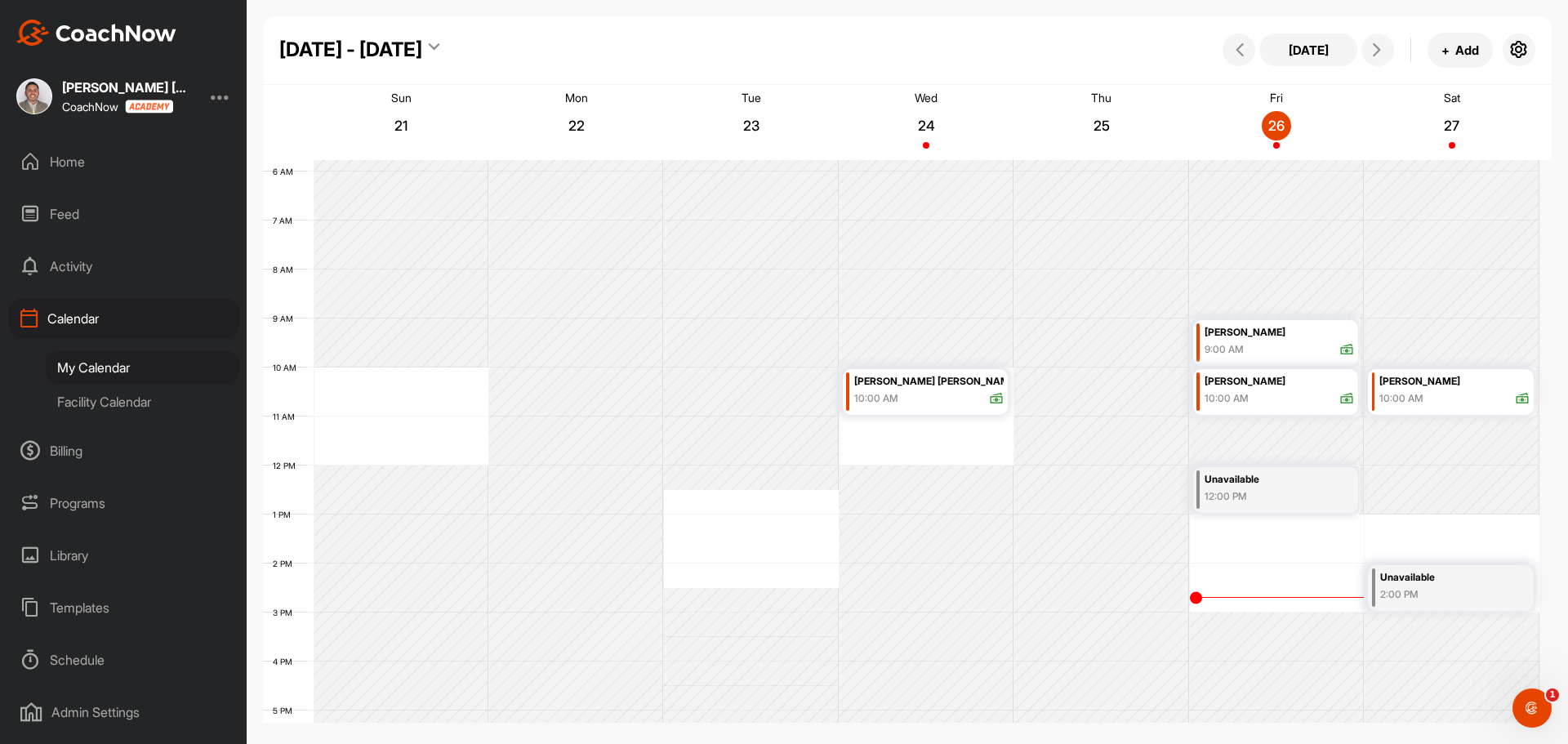
click at [147, 387] on div "Facility Calendar" at bounding box center [142, 401] width 194 height 35
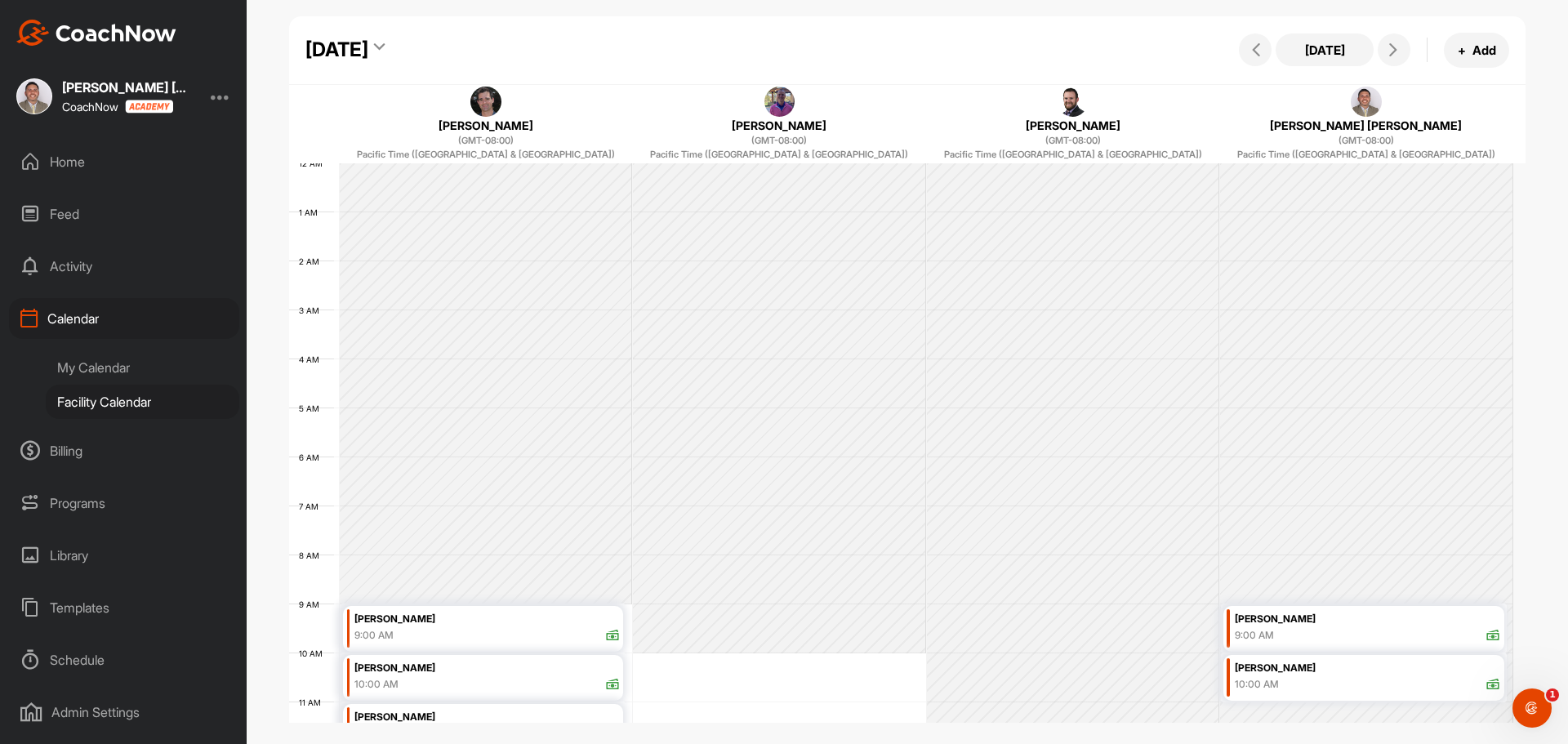
scroll to position [283, 0]
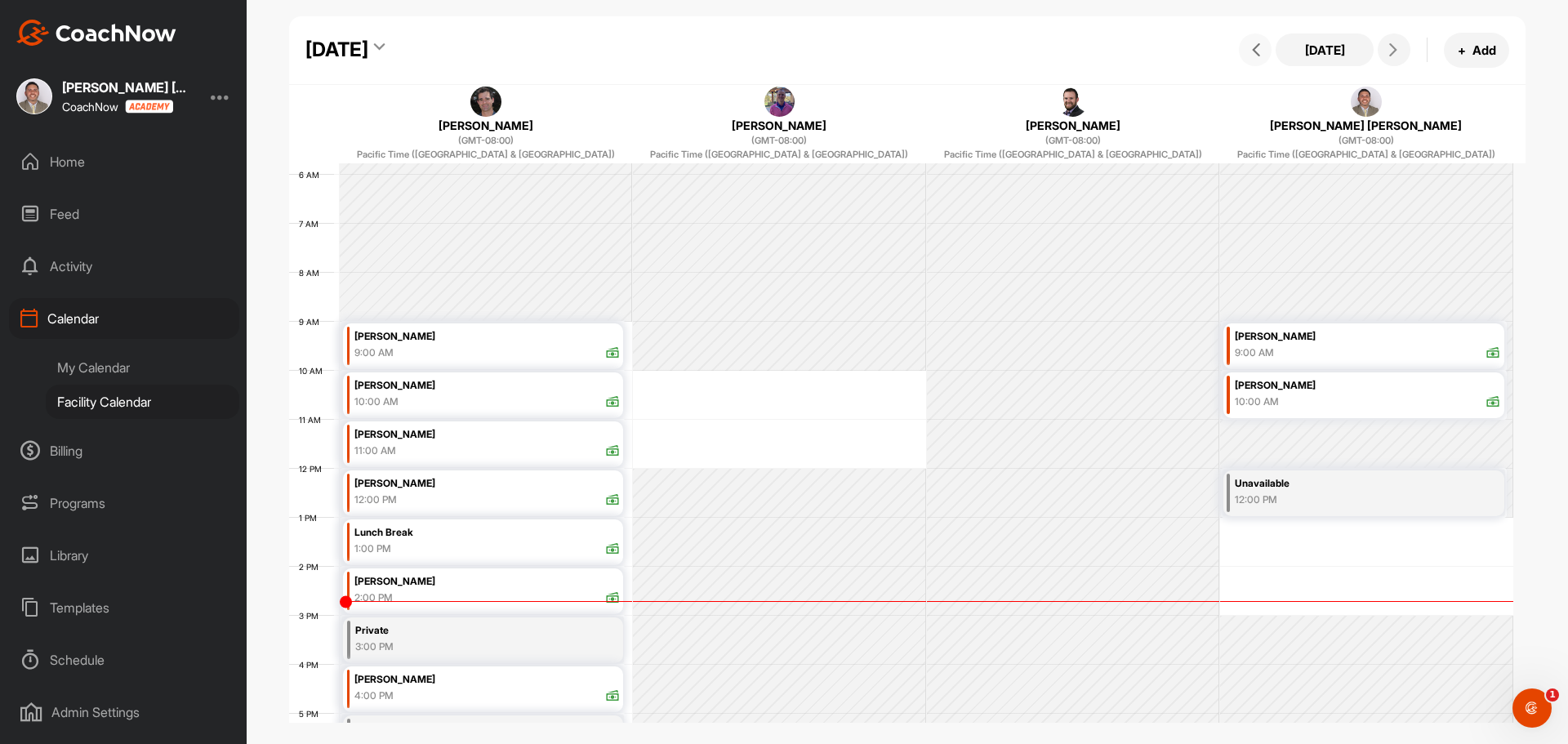
click at [1256, 47] on icon at bounding box center [1256, 50] width 13 height 13
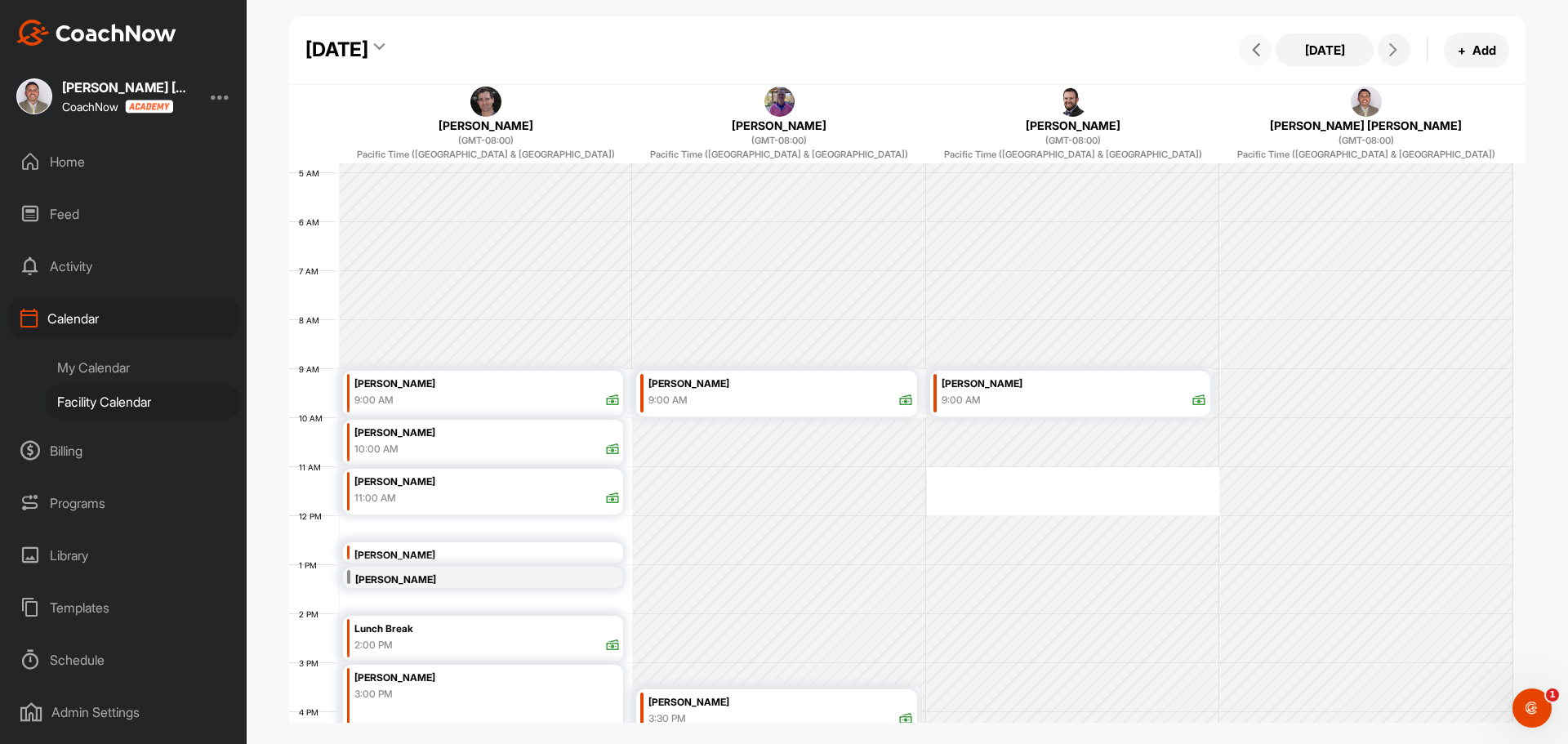
scroll to position [208, 0]
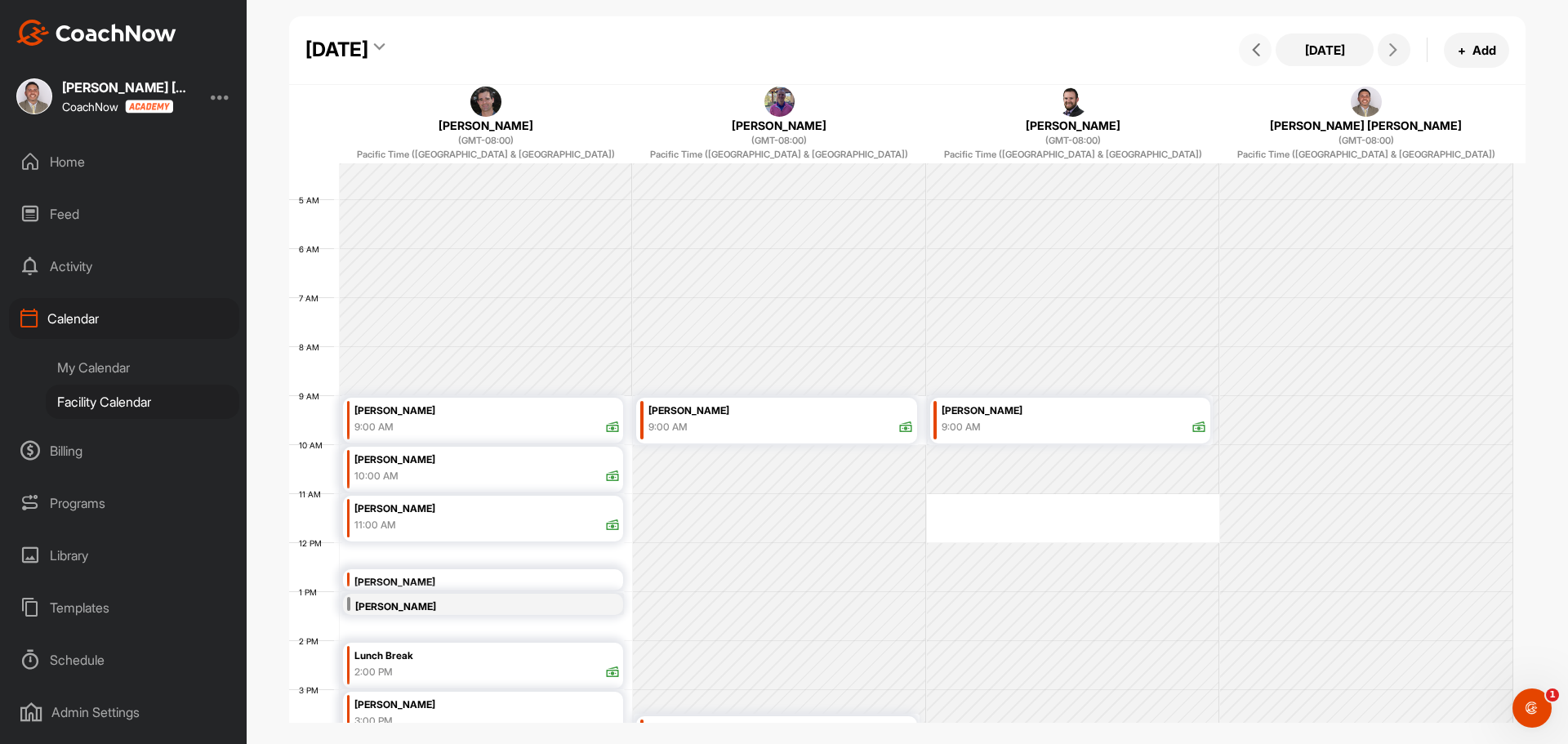
click at [1264, 48] on span at bounding box center [1254, 50] width 20 height 13
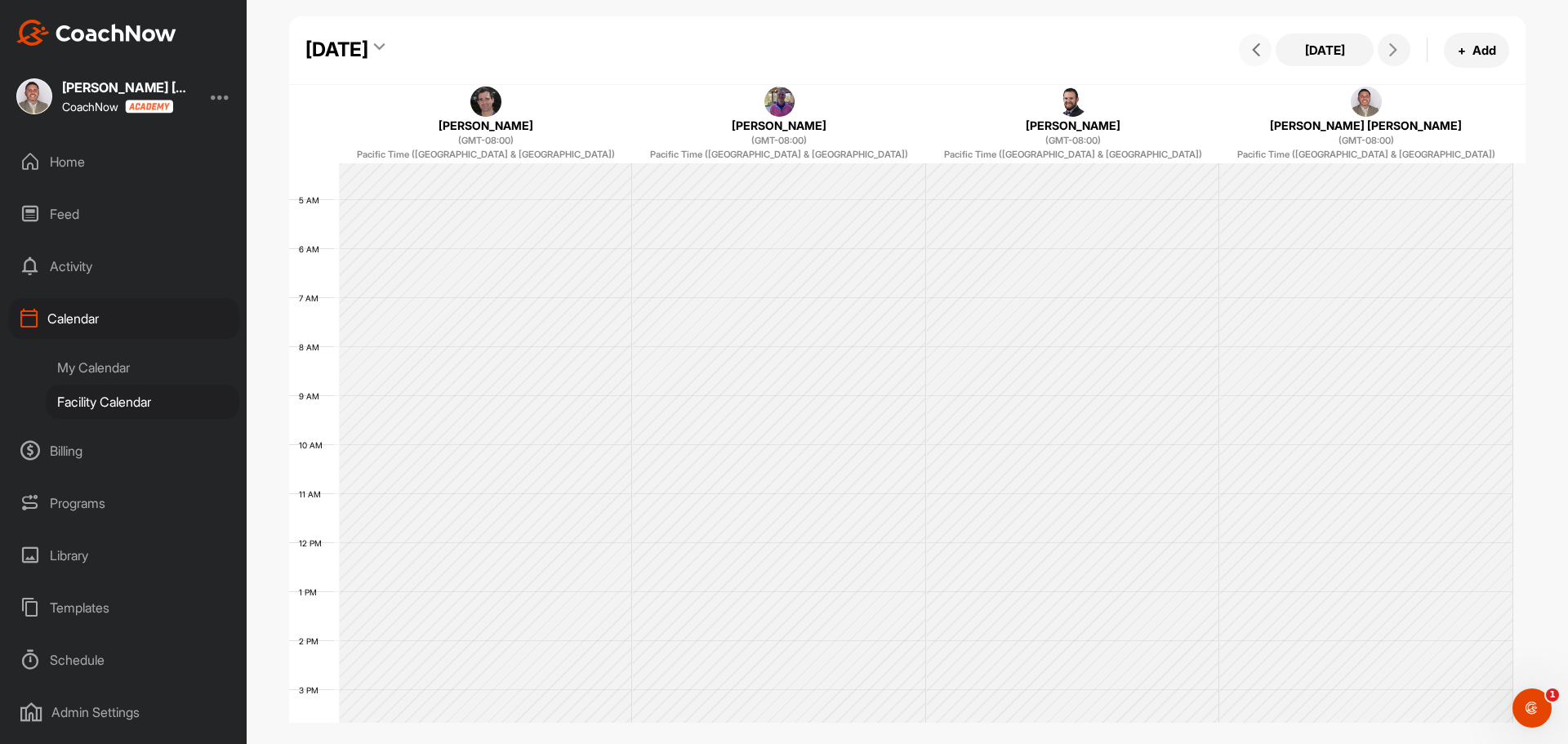
scroll to position [283, 0]
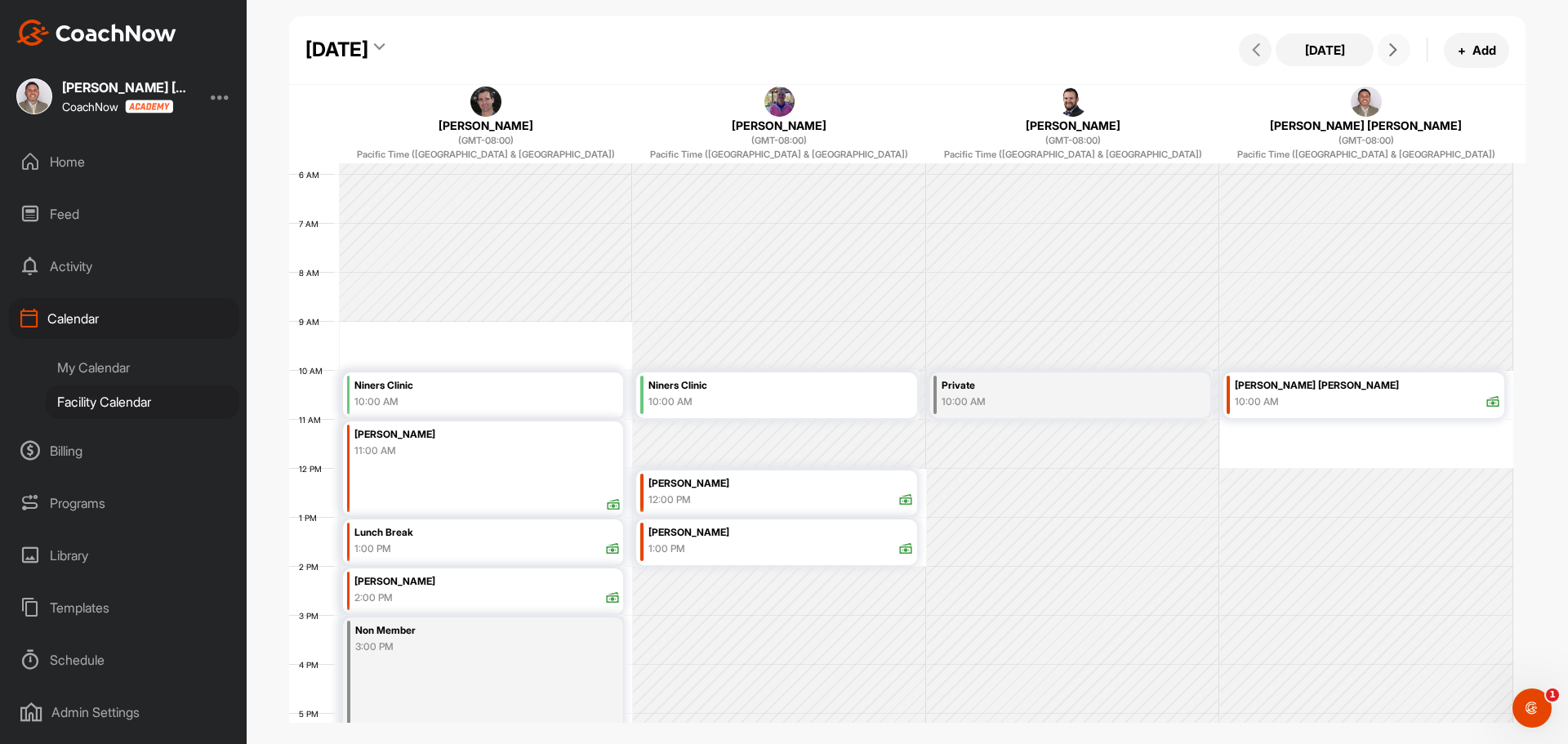
click at [1393, 50] on icon at bounding box center [1393, 50] width 13 height 13
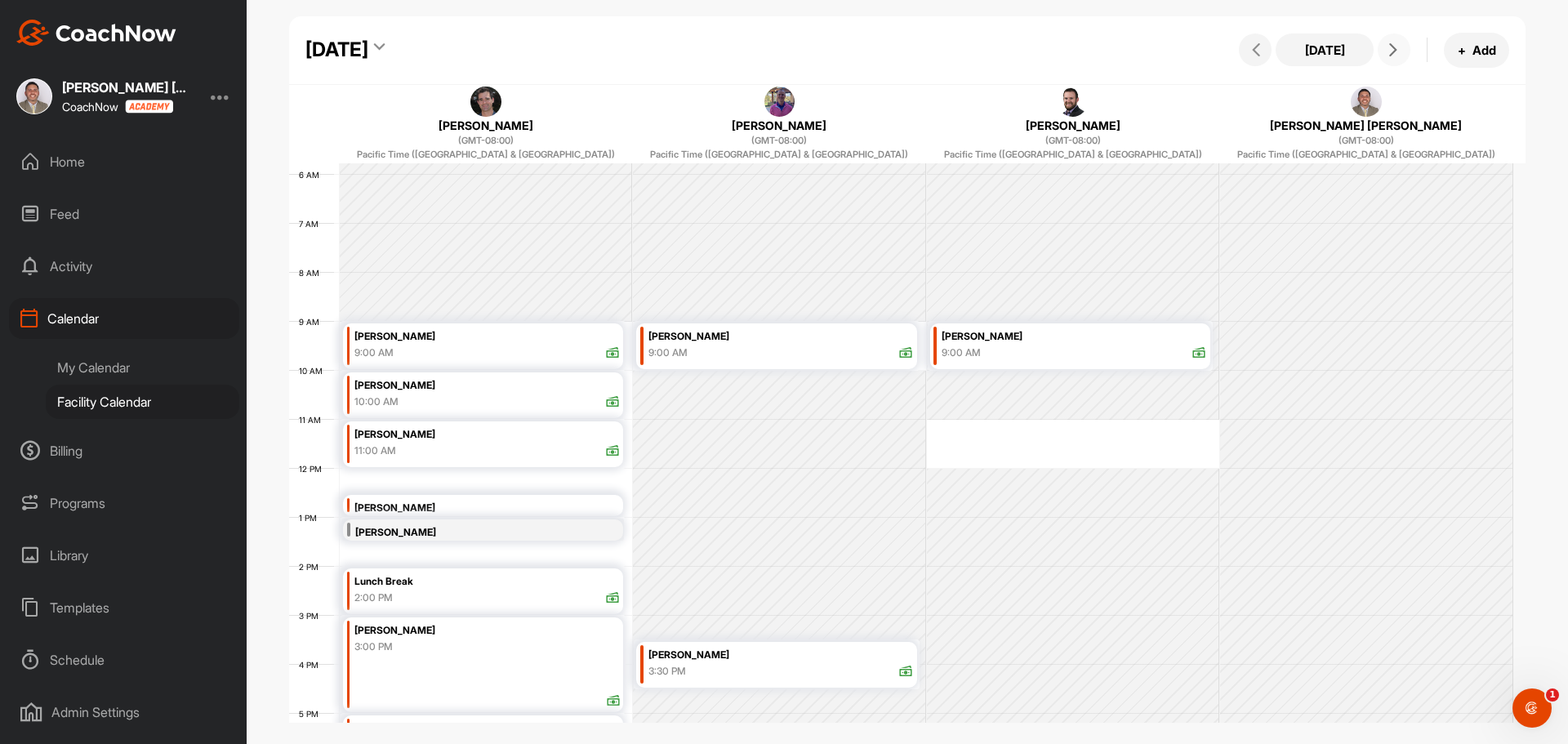
click at [1393, 50] on icon at bounding box center [1393, 50] width 13 height 13
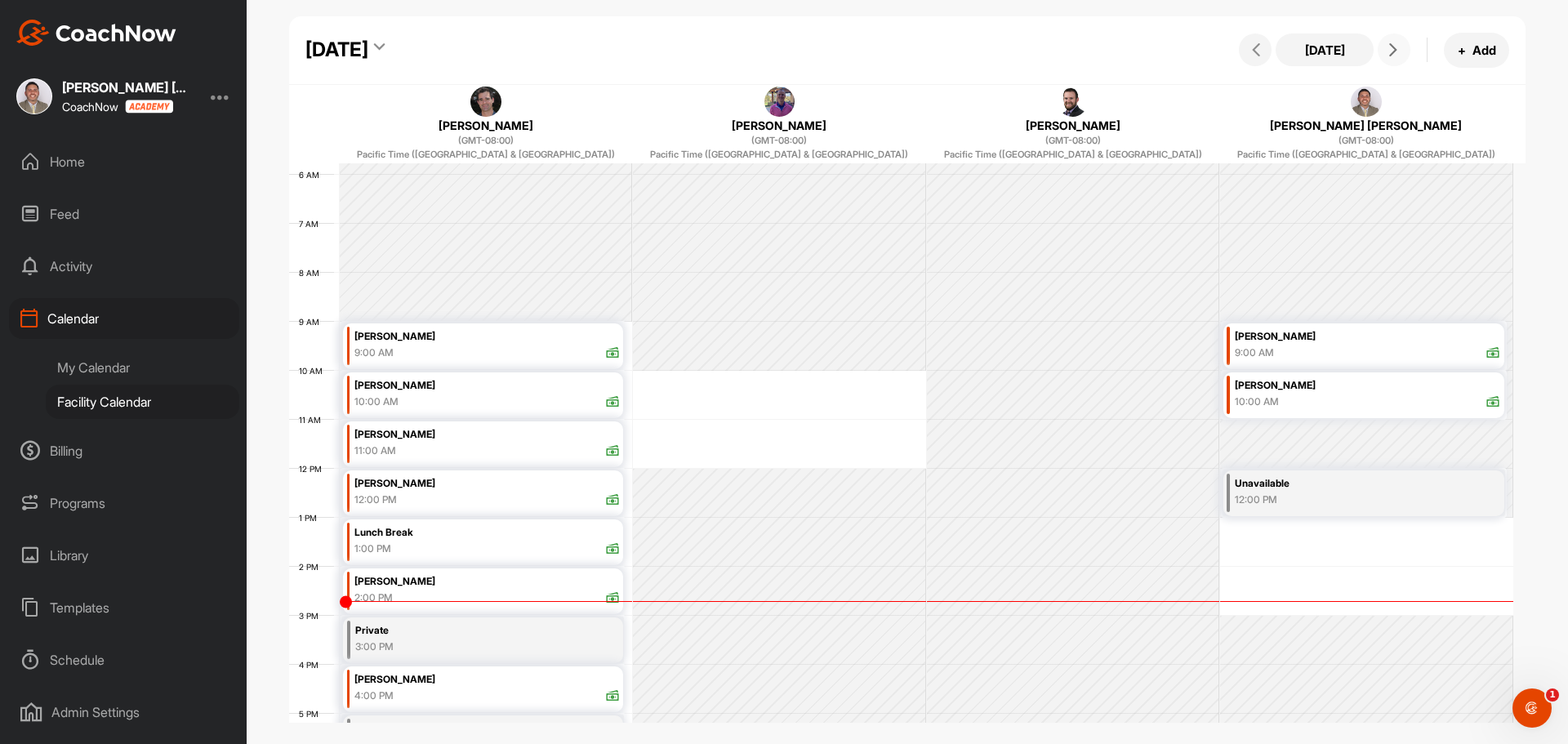
click at [1393, 50] on icon at bounding box center [1393, 50] width 13 height 13
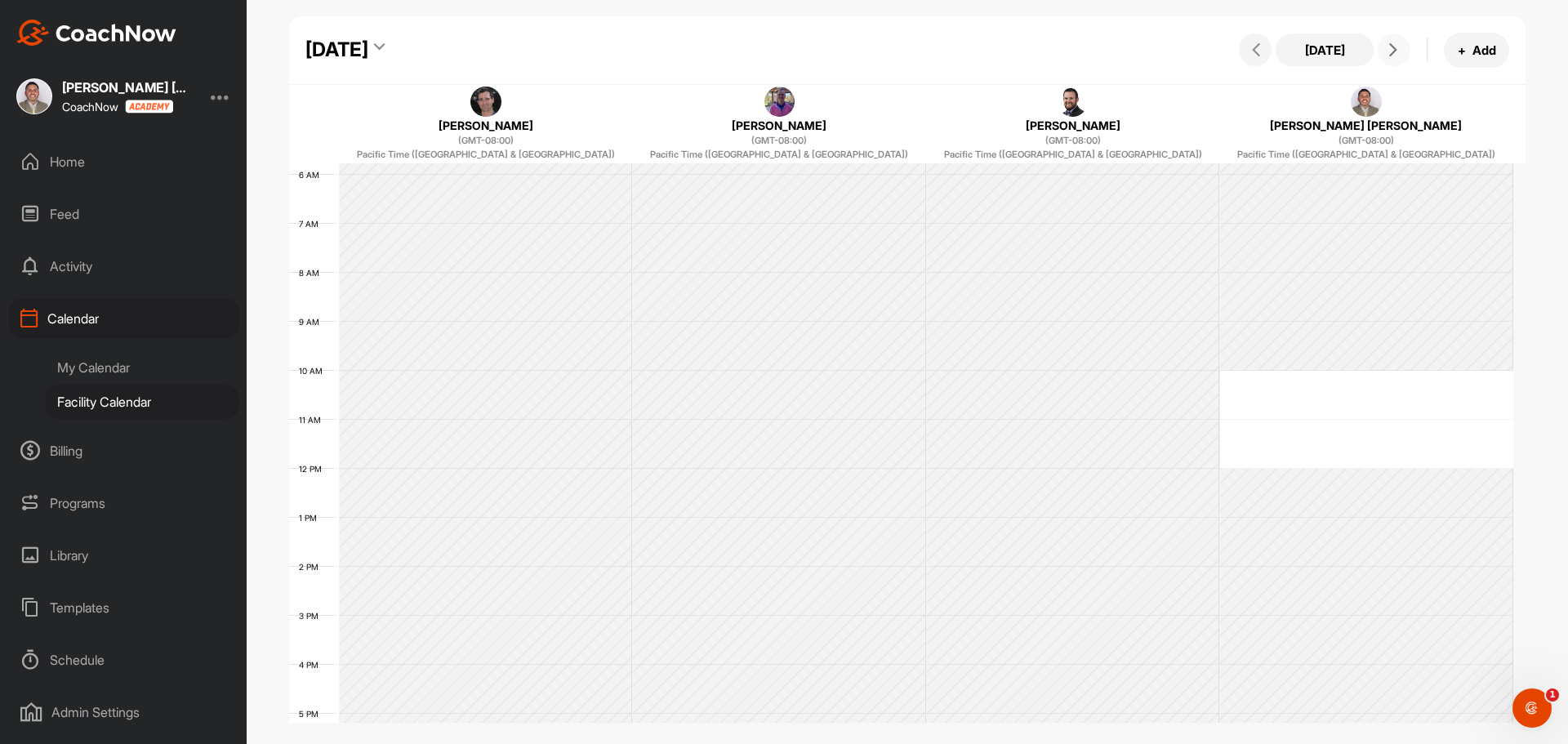
click at [1393, 50] on icon at bounding box center [1393, 50] width 13 height 13
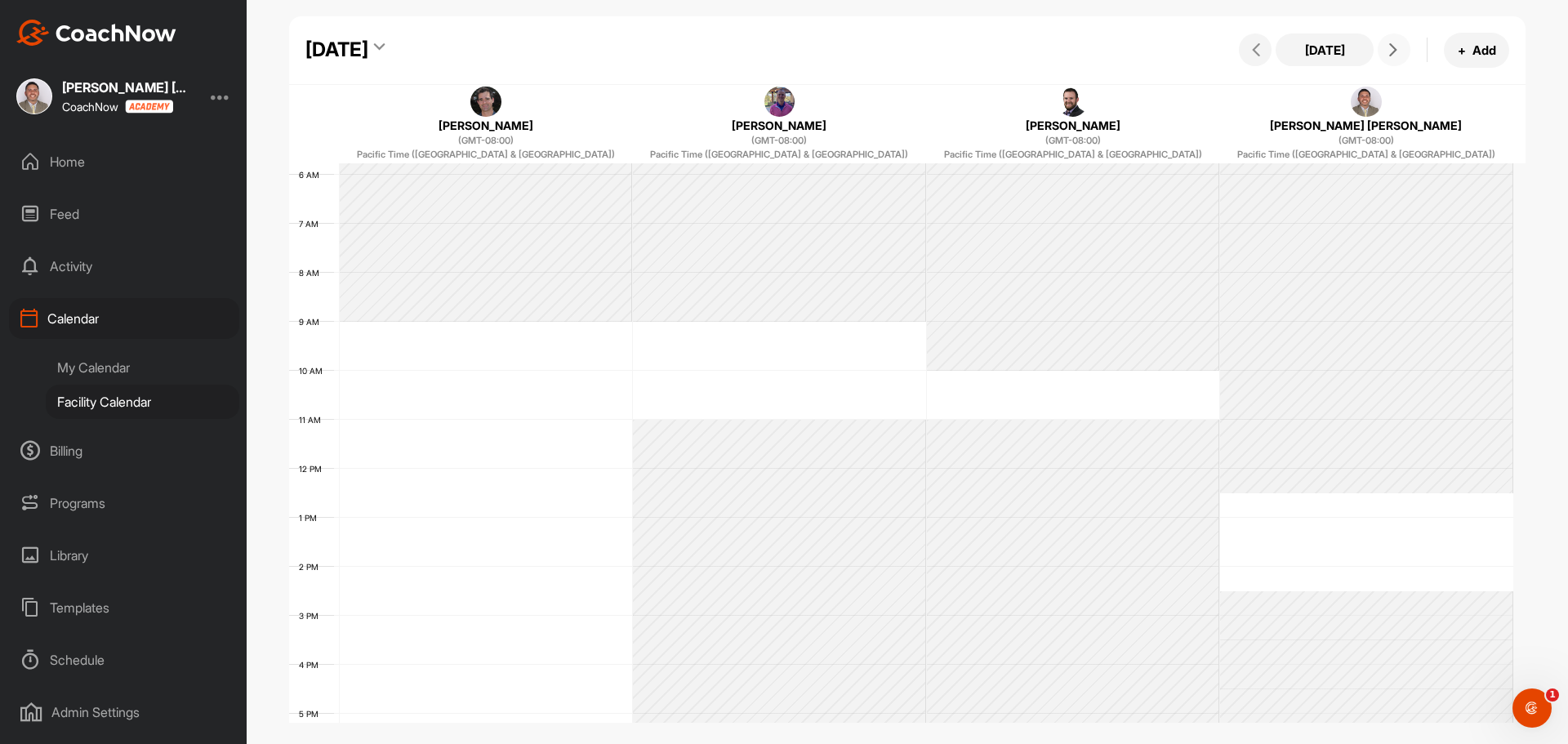
click at [1393, 50] on icon at bounding box center [1393, 50] width 13 height 13
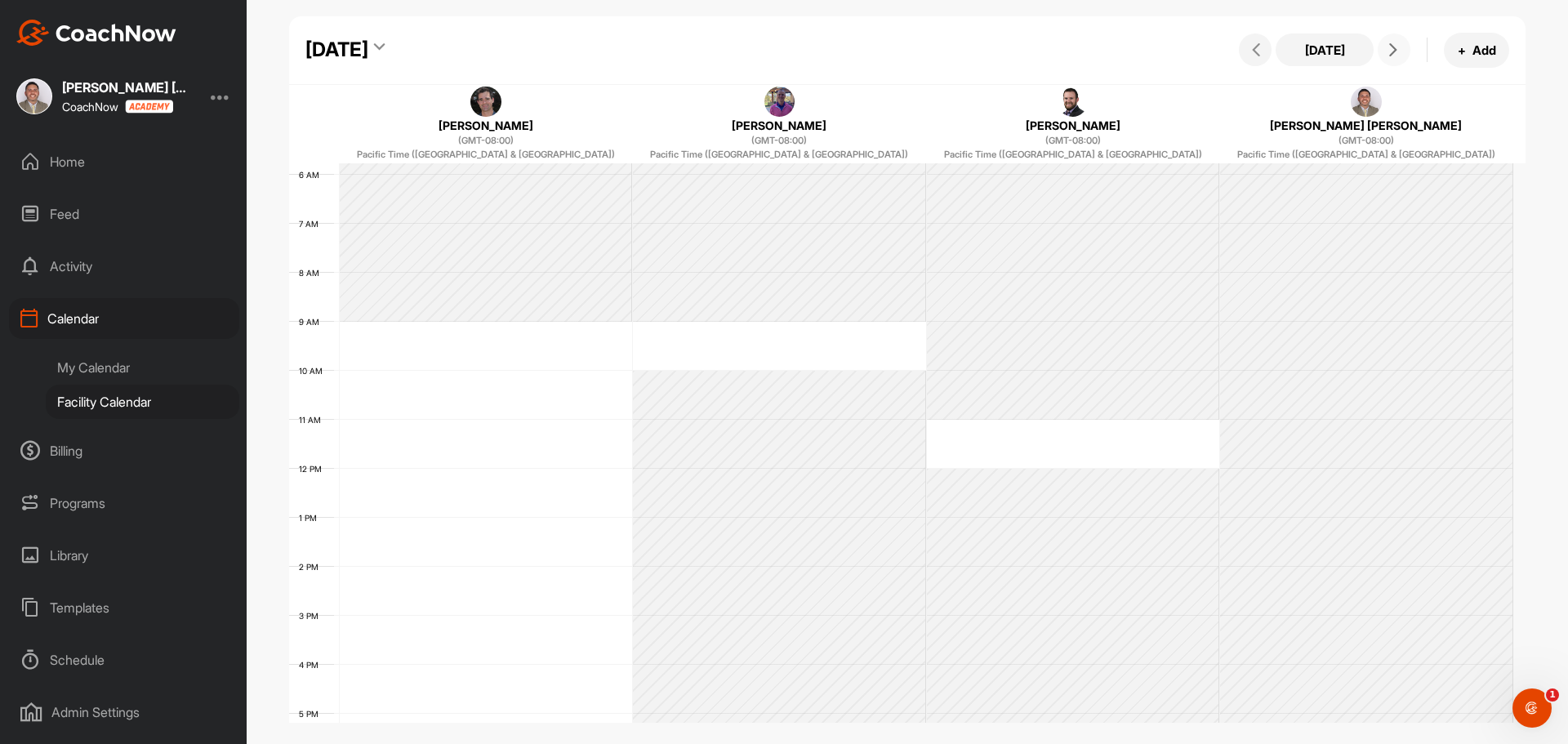
click at [1393, 50] on icon at bounding box center [1393, 50] width 13 height 13
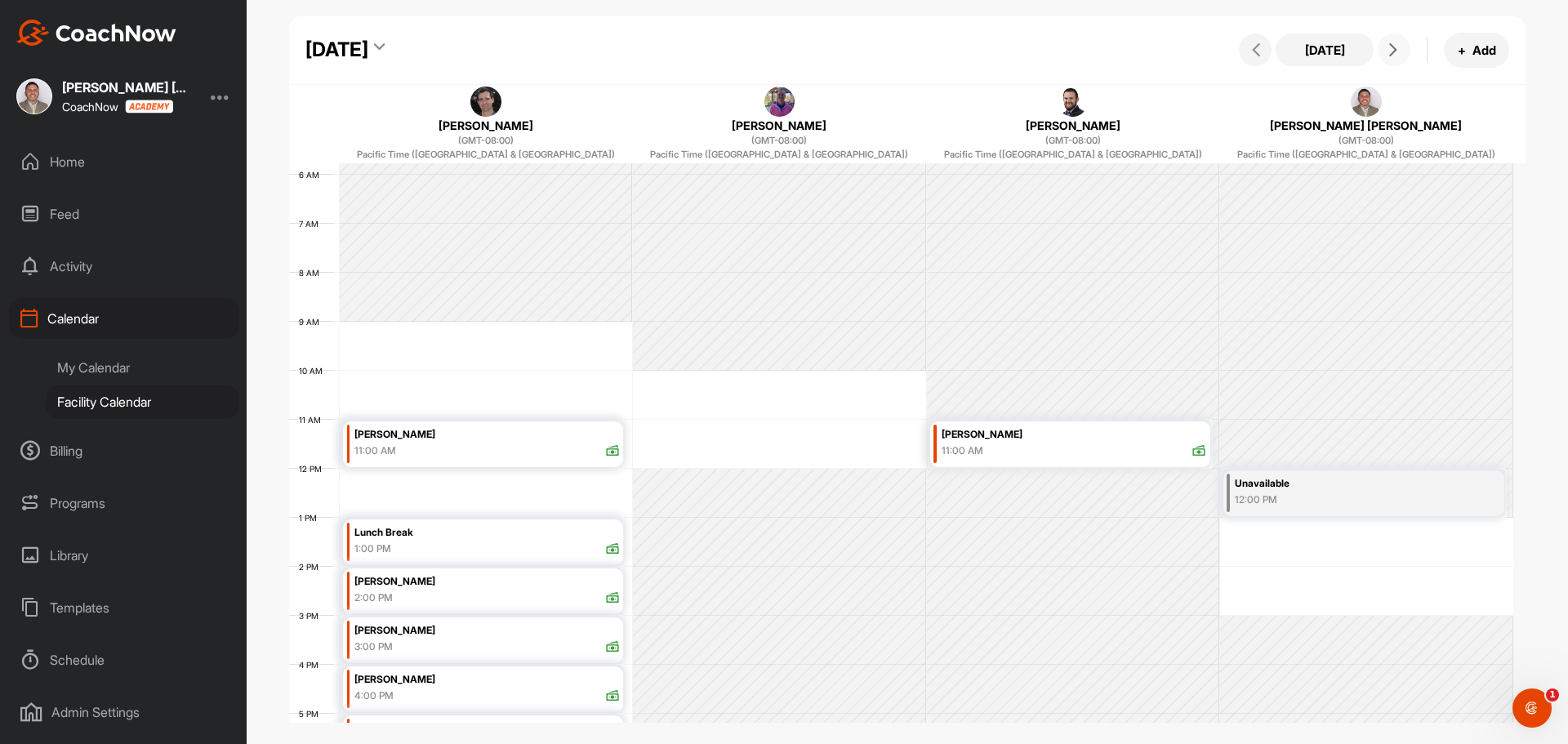
click at [1393, 50] on icon at bounding box center [1393, 50] width 13 height 13
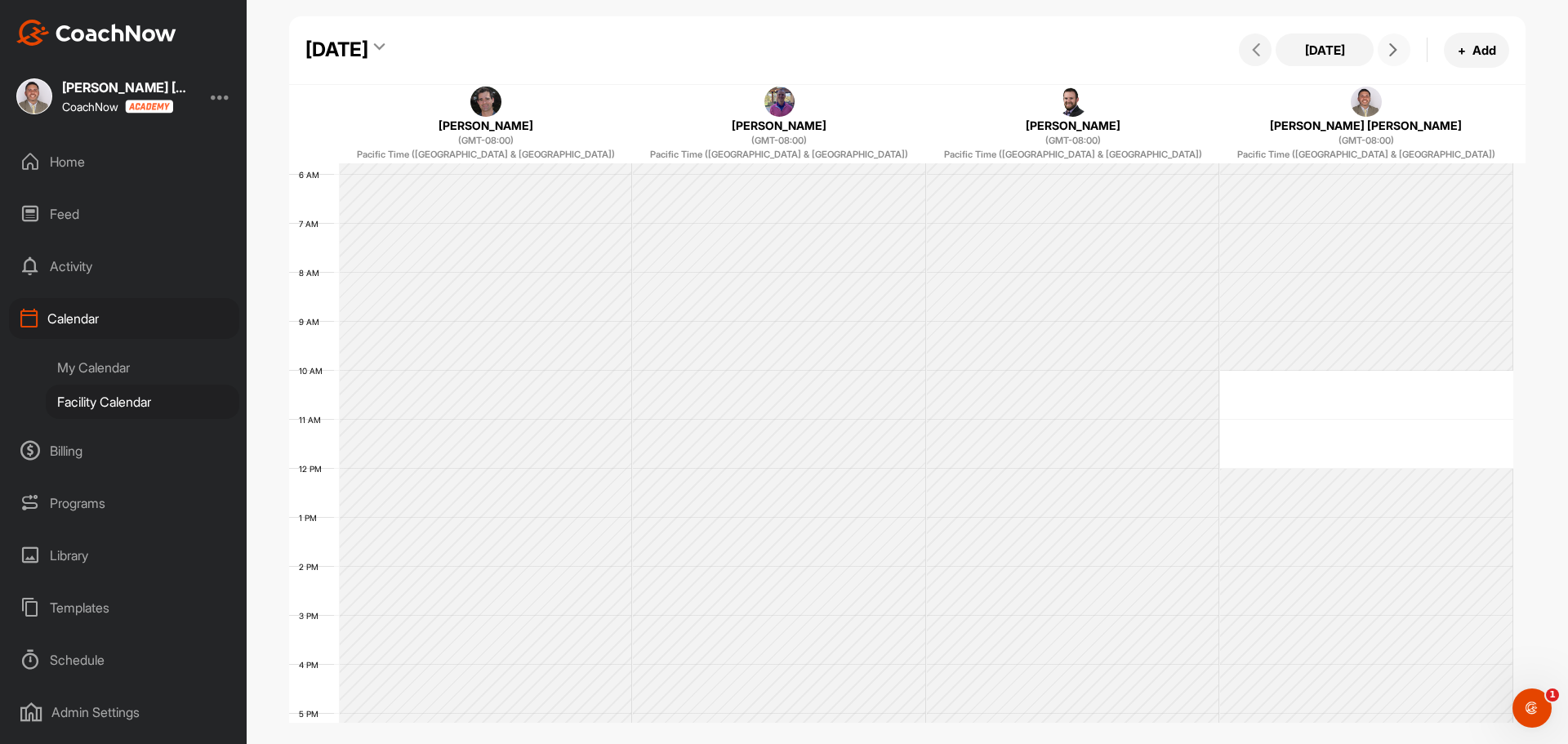
click at [1393, 50] on icon at bounding box center [1393, 50] width 13 height 13
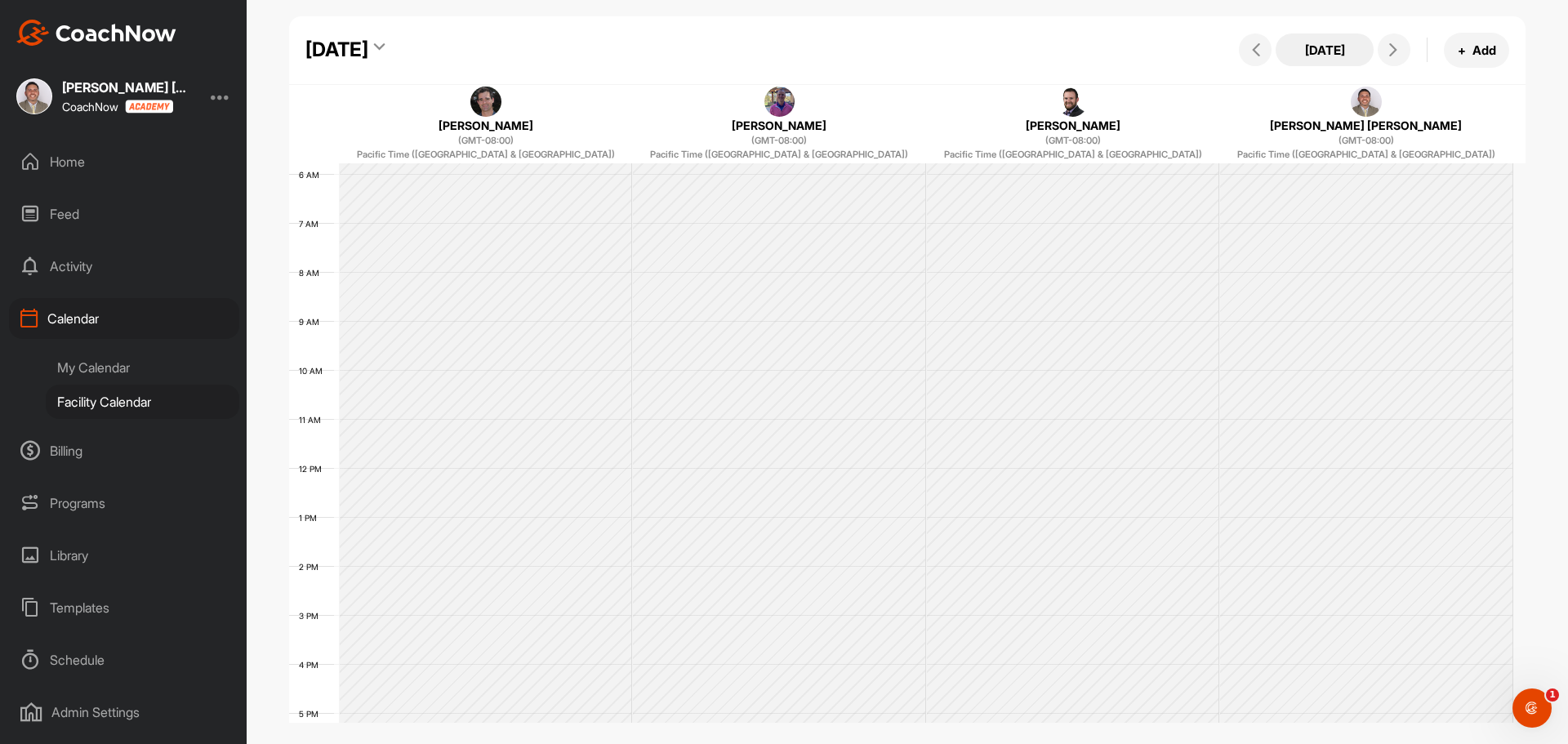
click at [1340, 43] on button "[DATE]" at bounding box center [1324, 50] width 98 height 33
